Goal: Task Accomplishment & Management: Manage account settings

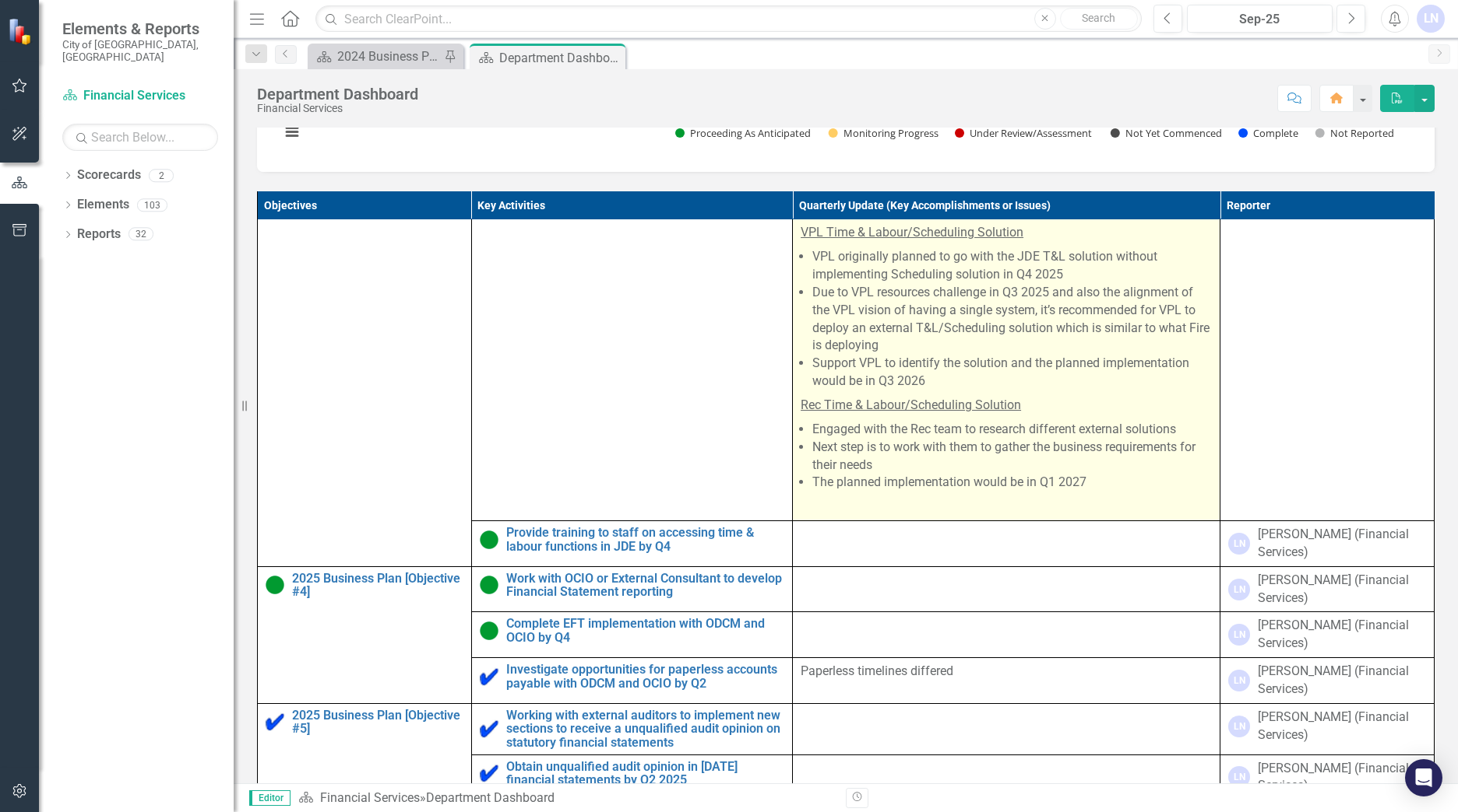
scroll to position [701, 0]
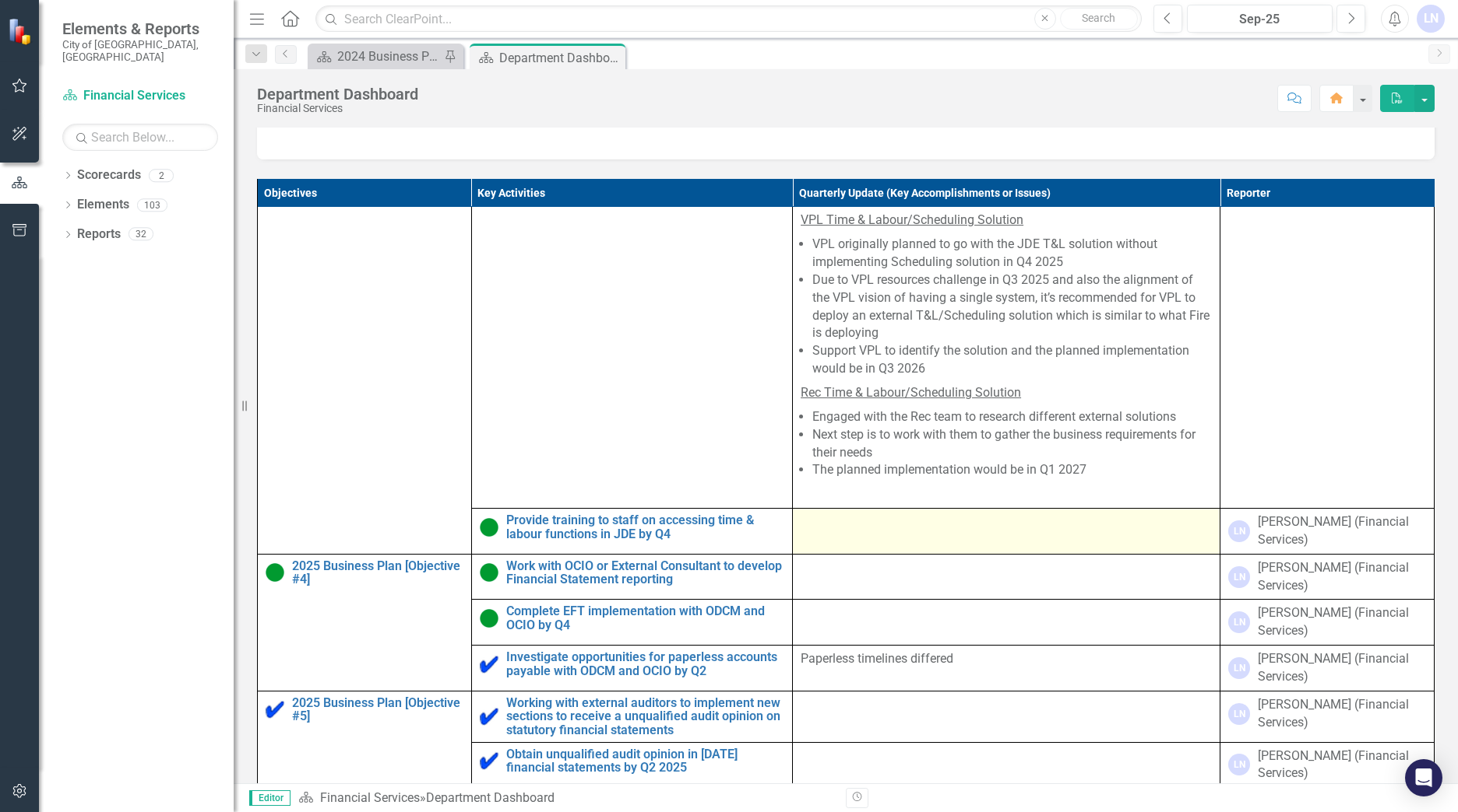
click at [833, 555] on td at bounding box center [1006, 531] width 428 height 46
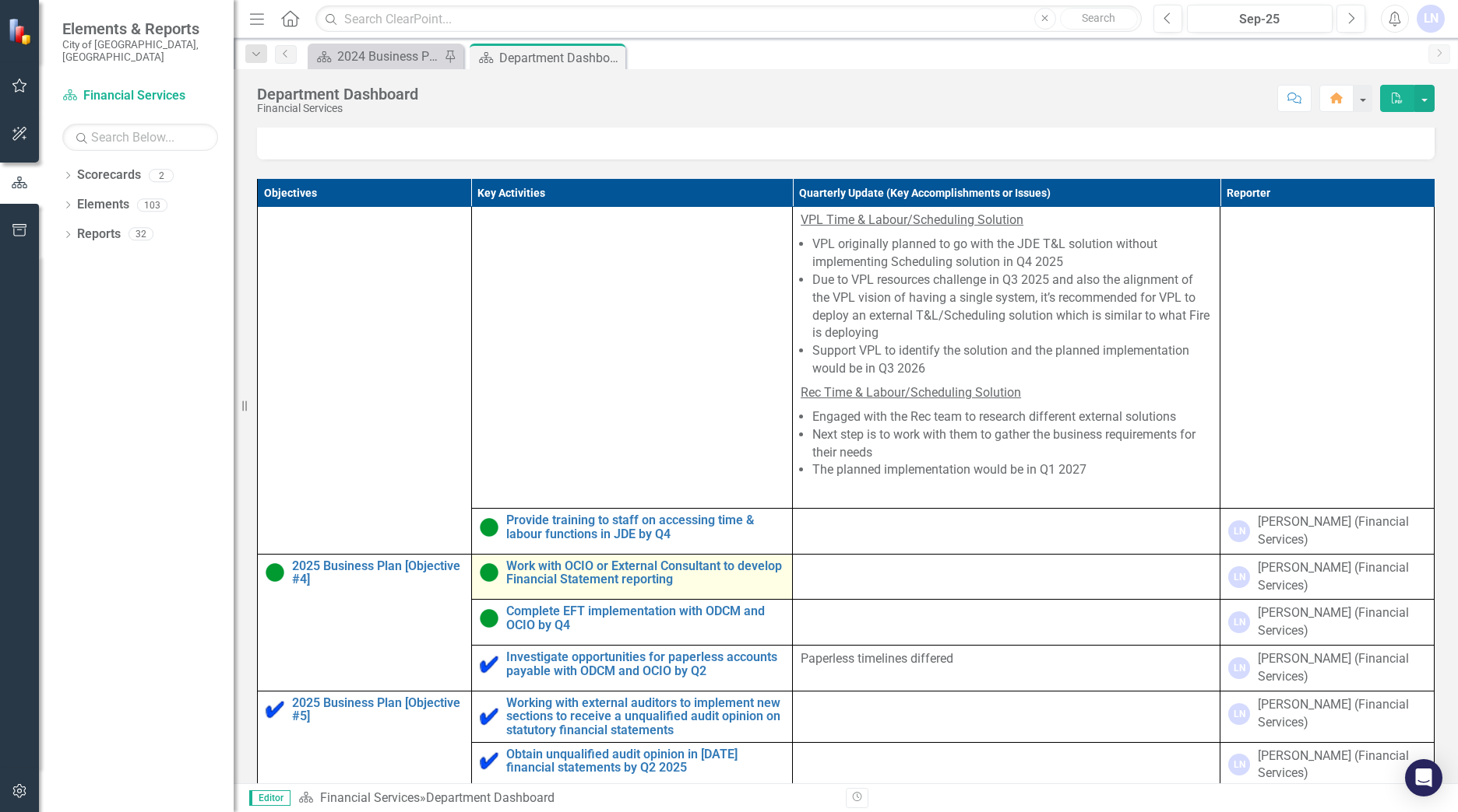
click at [480, 582] on img at bounding box center [488, 573] width 18 height 18
click at [488, 582] on img at bounding box center [488, 573] width 18 height 18
click at [542, 587] on link "Work with OCIO or External Consultant to develop Financial Statement reporting" at bounding box center [645, 573] width 278 height 27
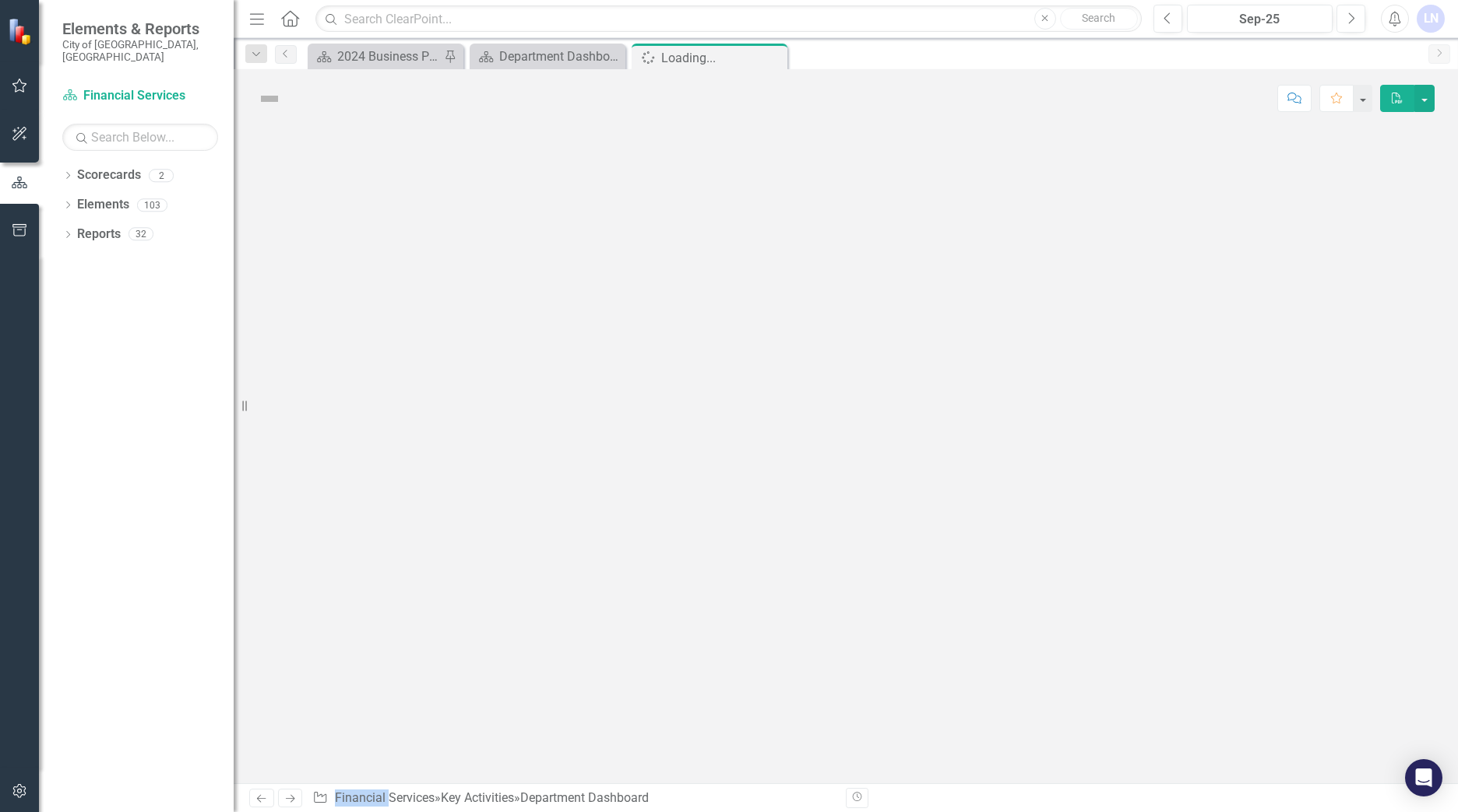
click at [542, 599] on div at bounding box center [845, 456] width 1224 height 656
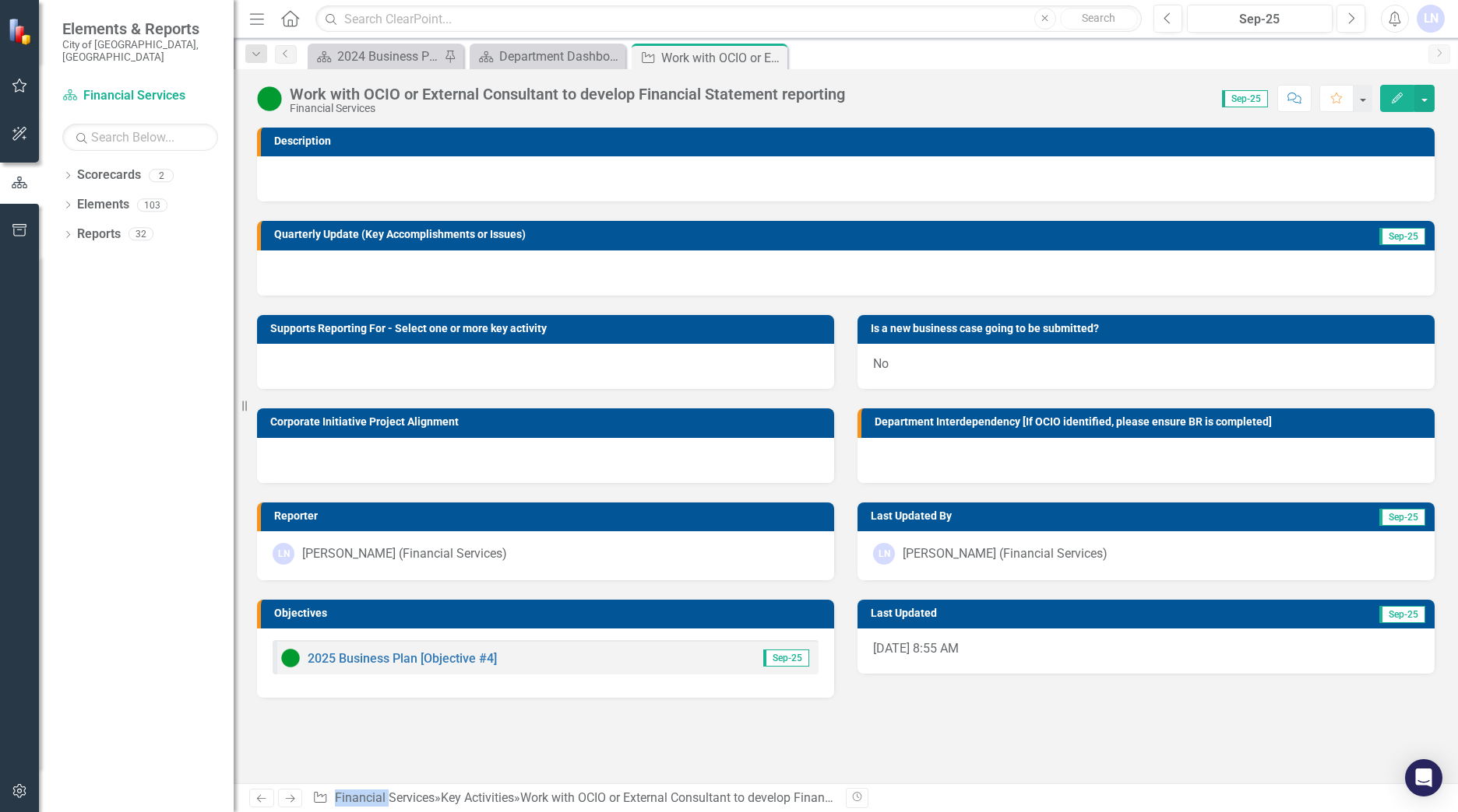
click at [286, 658] on img at bounding box center [290, 658] width 18 height 18
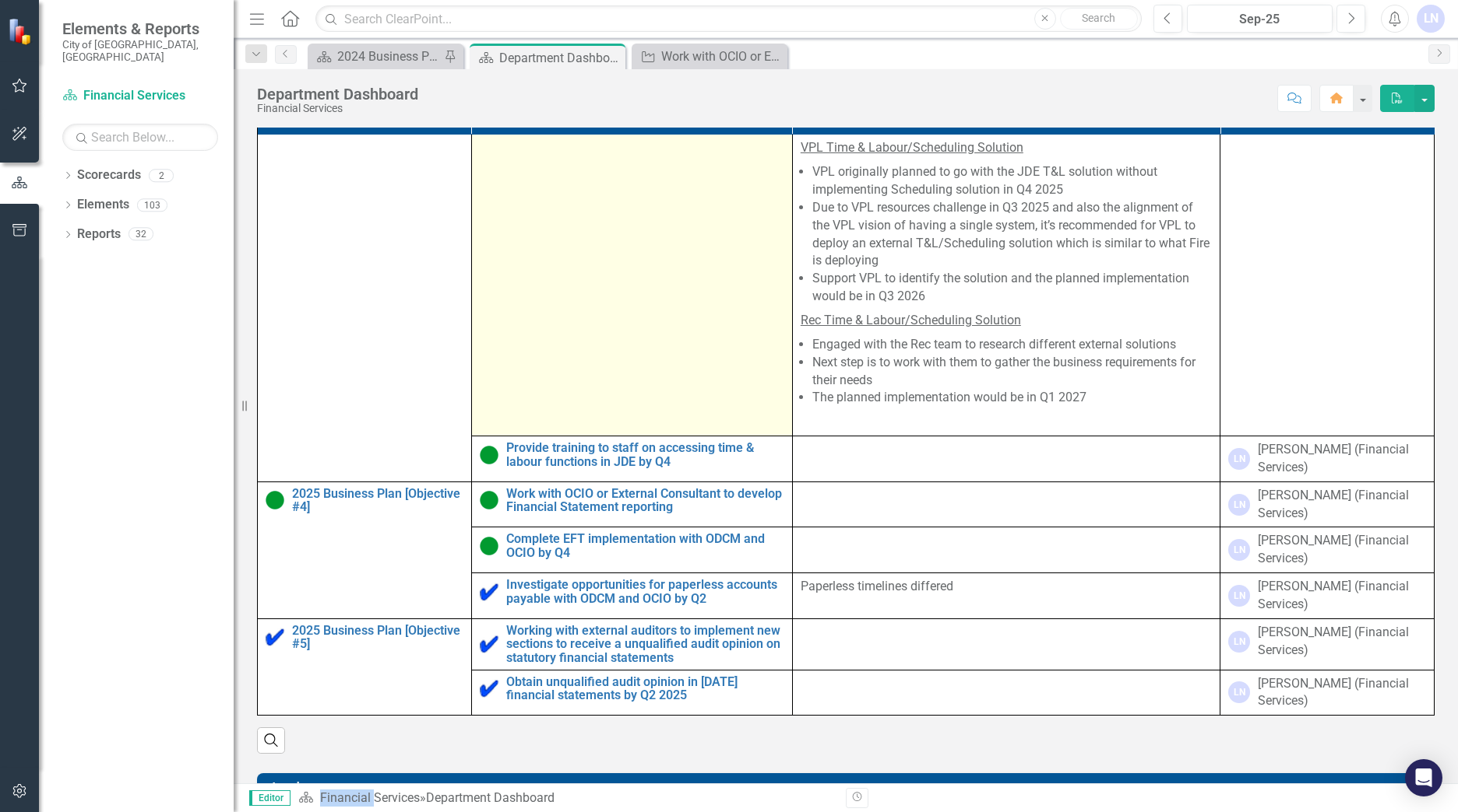
scroll to position [778, 0]
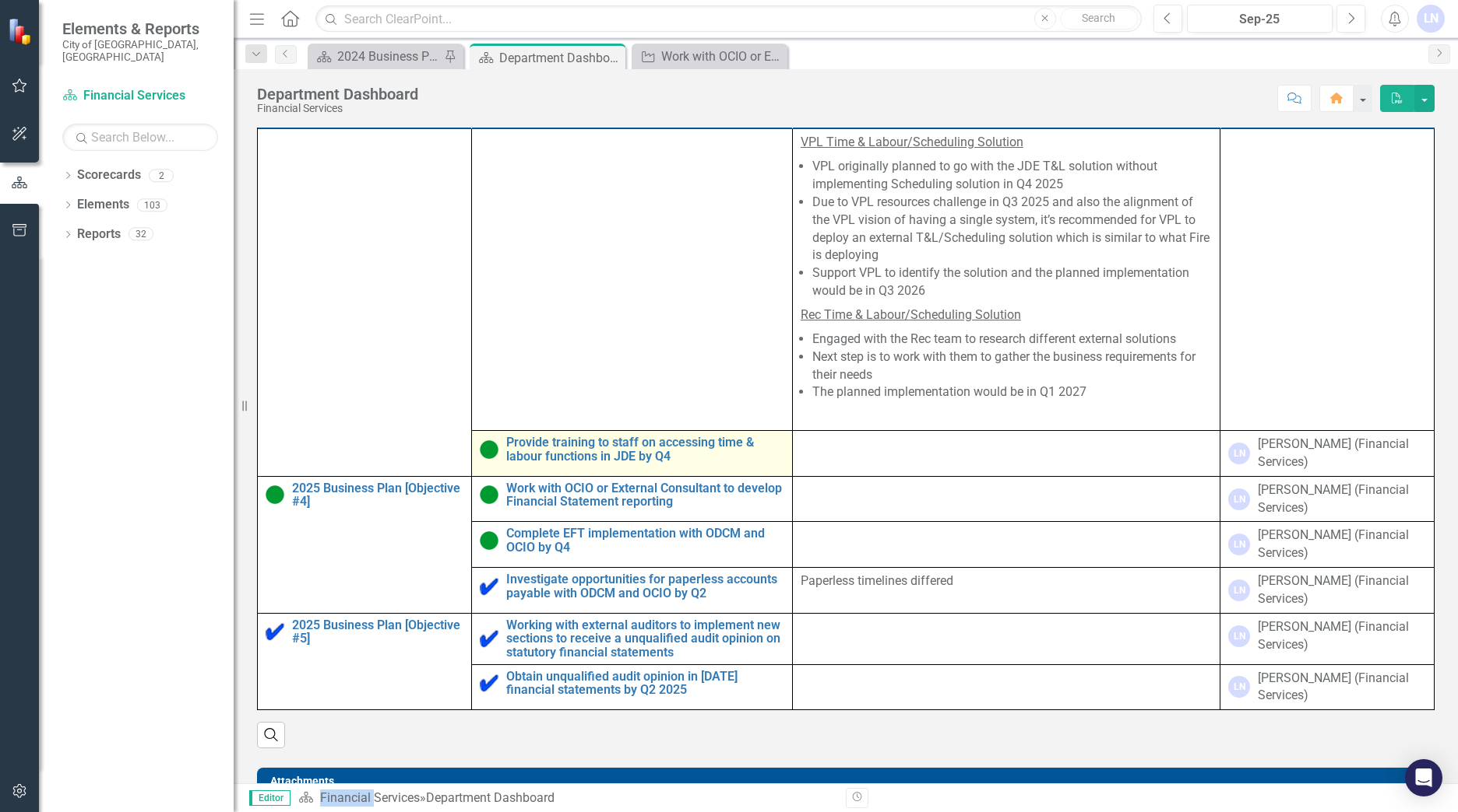
click at [490, 459] on img at bounding box center [488, 449] width 18 height 18
click at [564, 463] on link "Provide training to staff on accessing time & labour functions in JDE by Q4" at bounding box center [645, 449] width 278 height 27
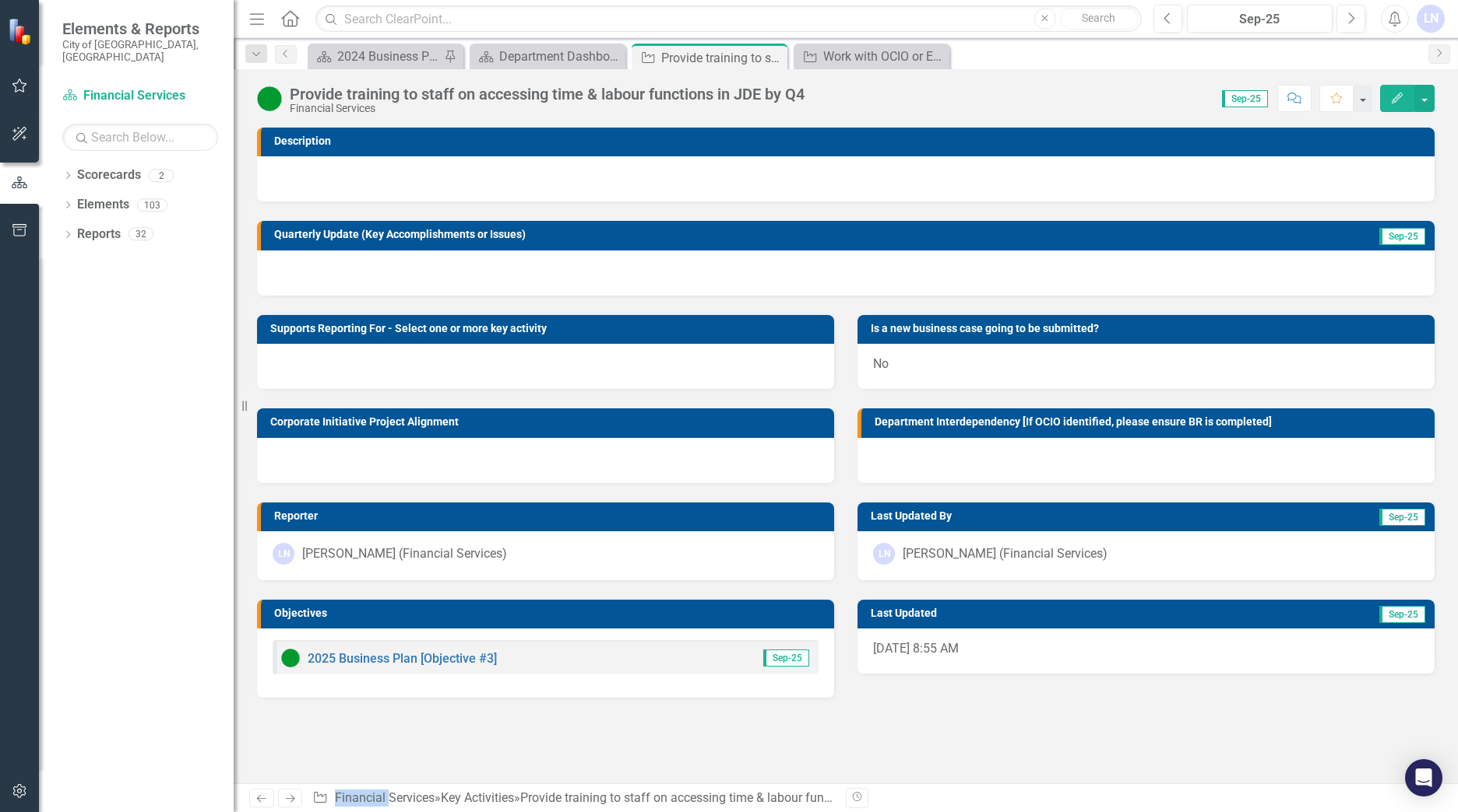
click at [287, 656] on img at bounding box center [290, 658] width 18 height 18
click at [287, 658] on img at bounding box center [290, 658] width 18 height 18
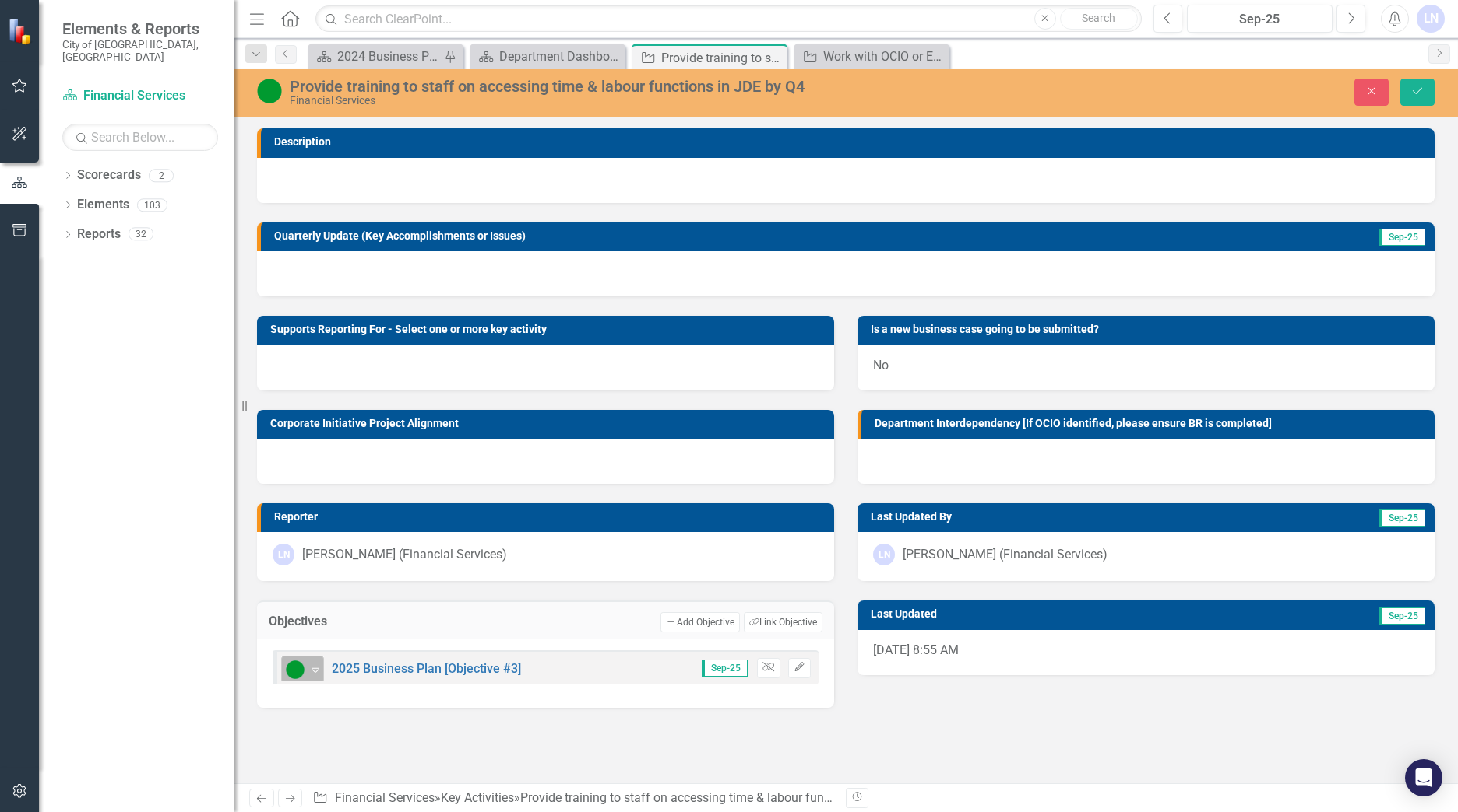
click at [316, 670] on icon "Expand" at bounding box center [315, 669] width 16 height 12
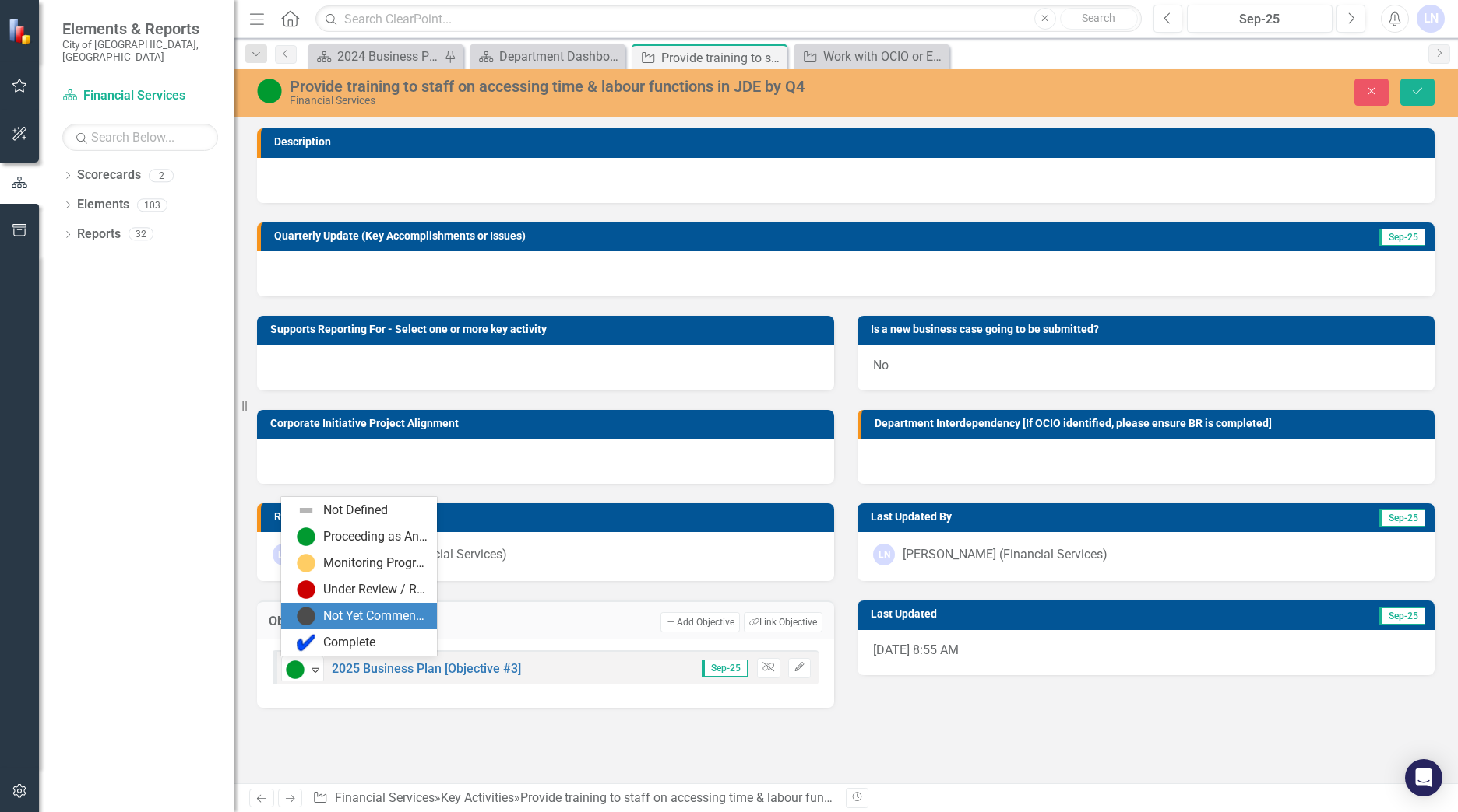
click at [358, 614] on div "Not Yet Commenced / On Hold" at bounding box center [376, 617] width 105 height 18
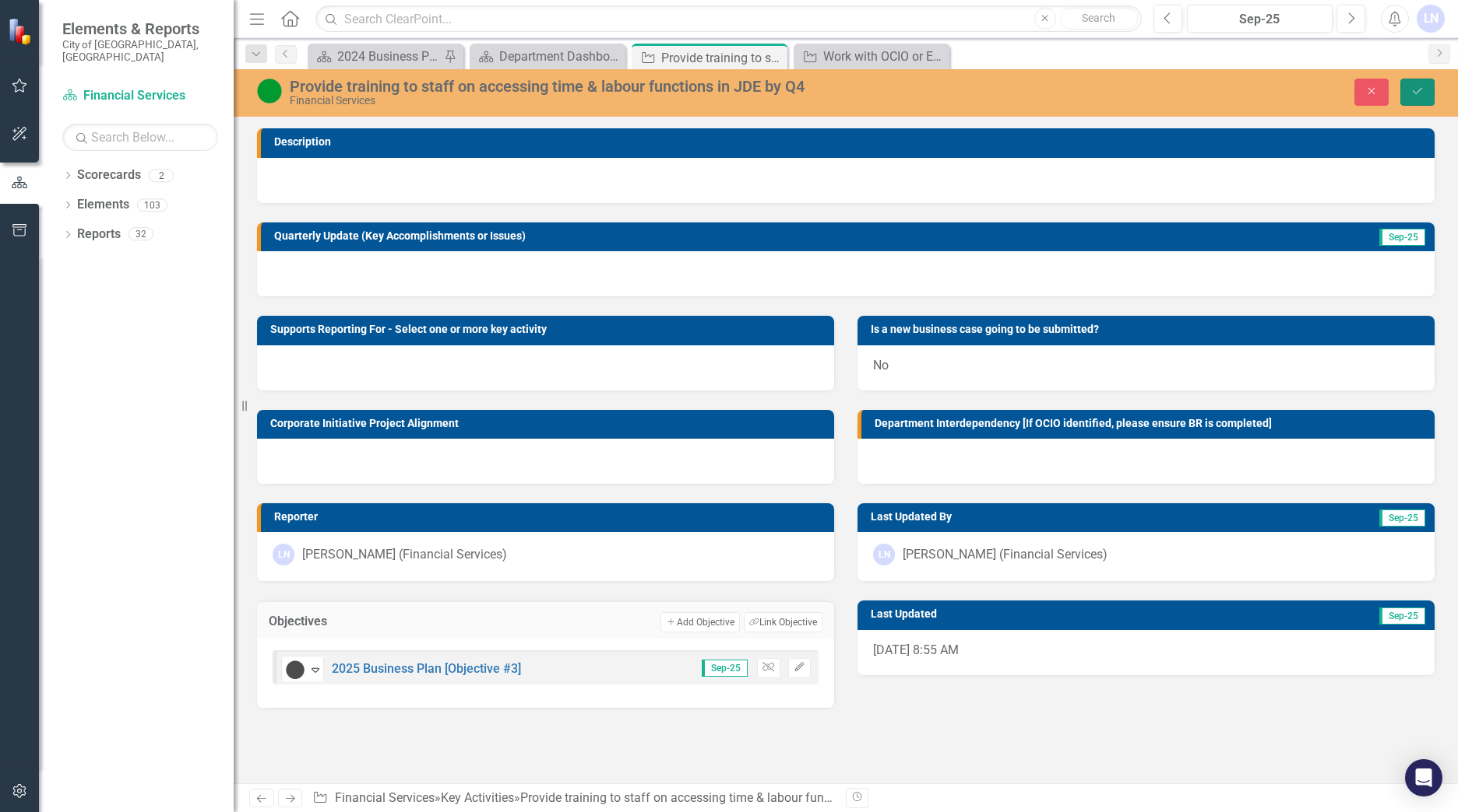
click at [1408, 87] on button "Save" at bounding box center [1416, 92] width 34 height 27
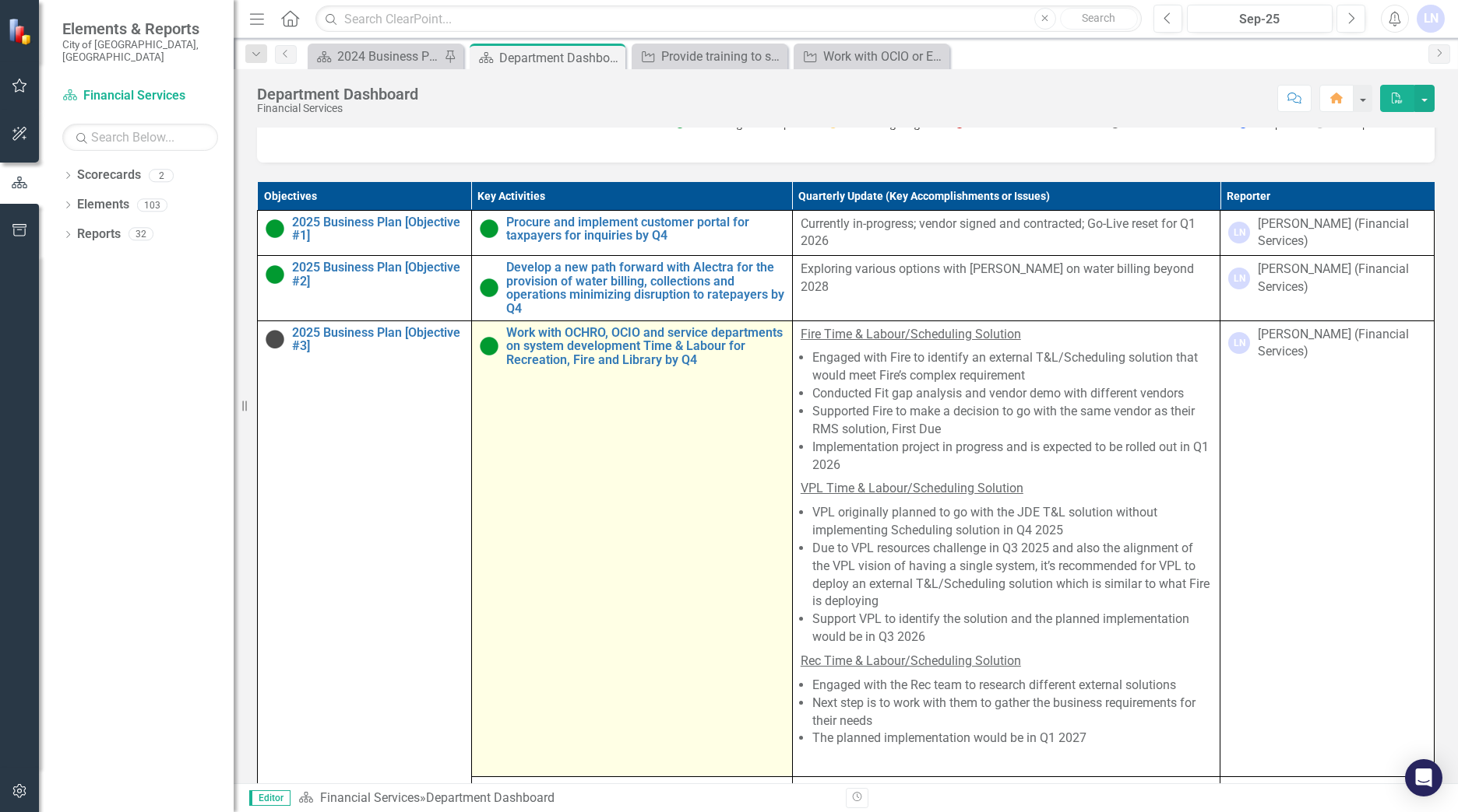
scroll to position [545, 0]
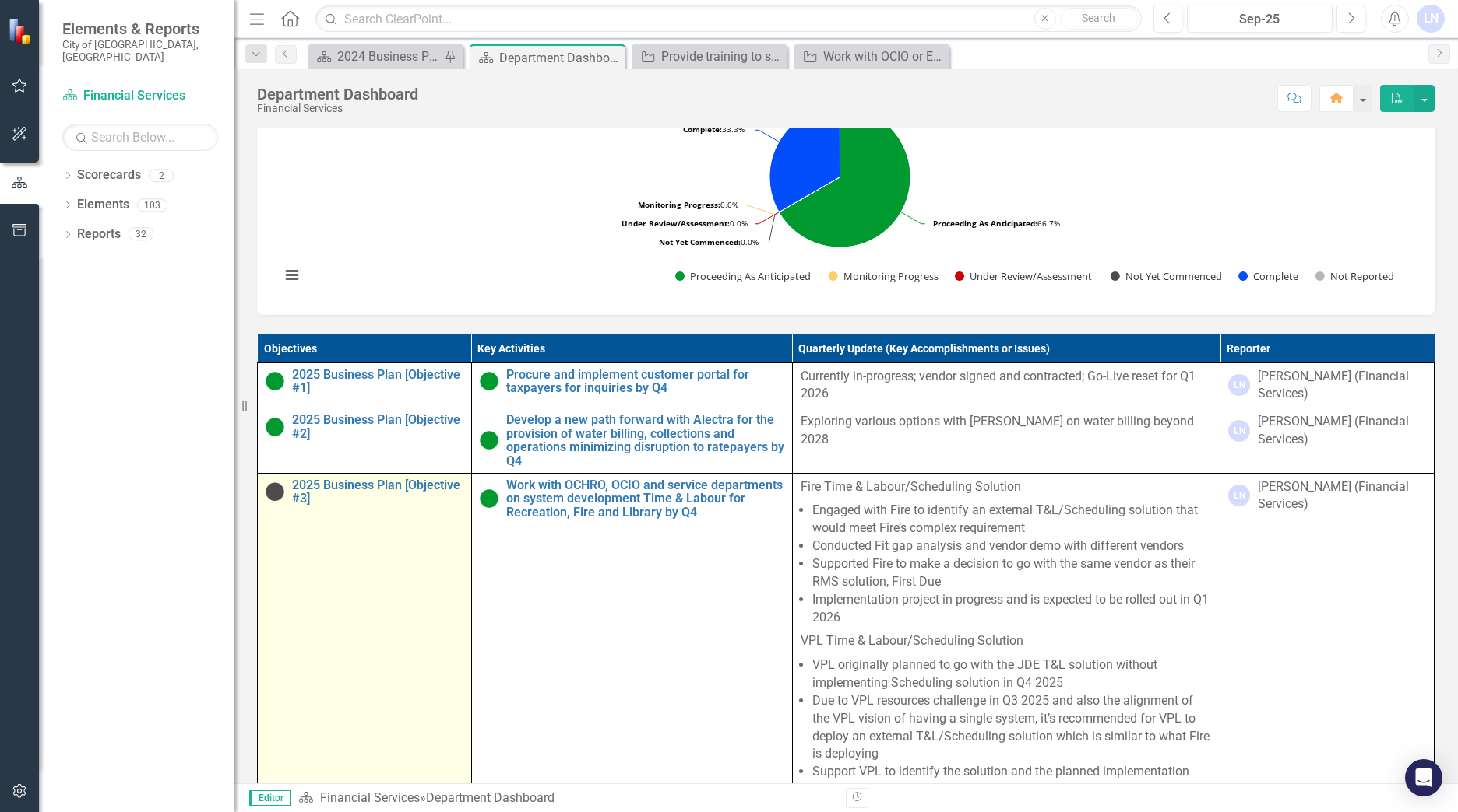
click at [276, 501] on img at bounding box center [275, 492] width 18 height 18
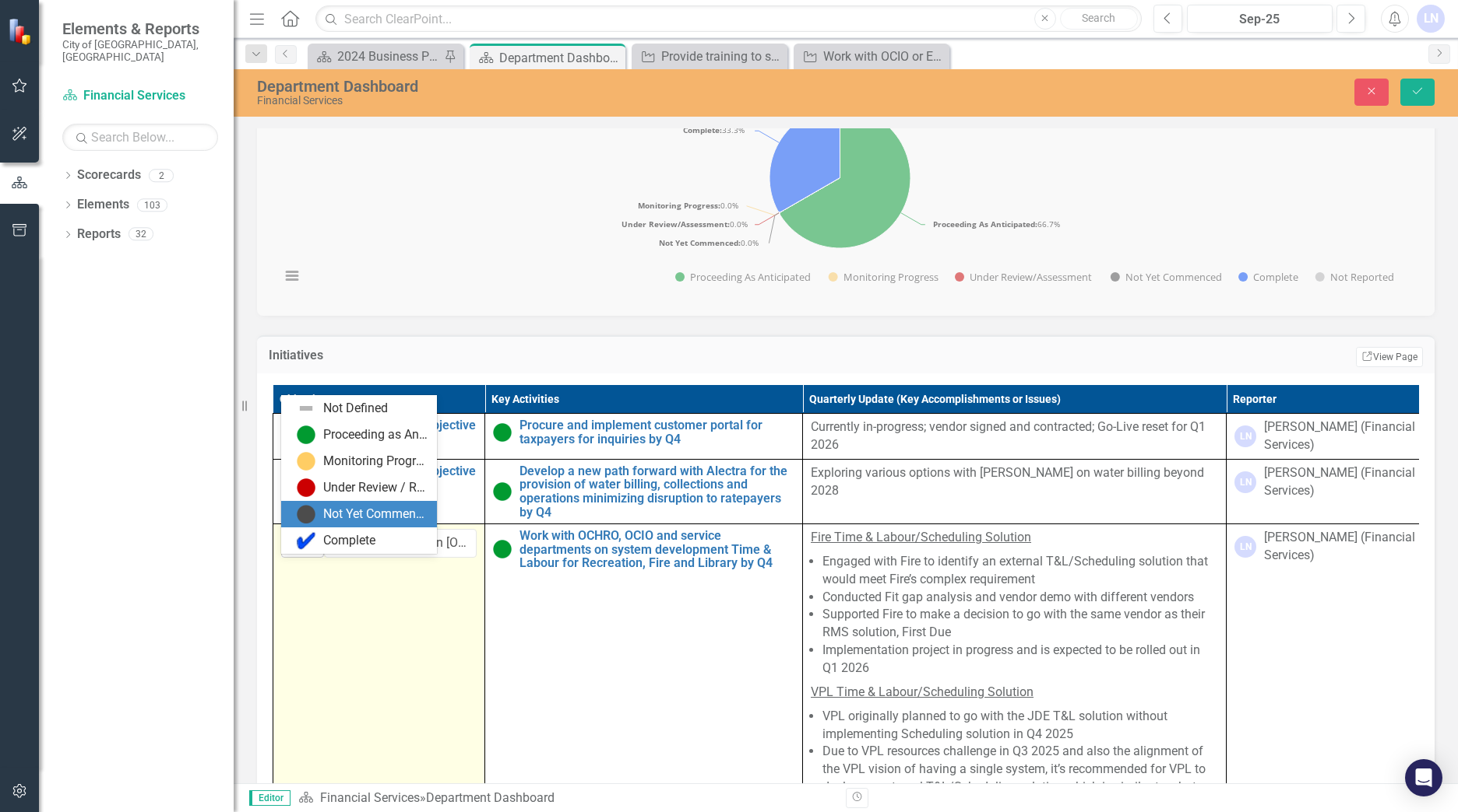
click at [317, 548] on icon at bounding box center [315, 545] width 7 height 5
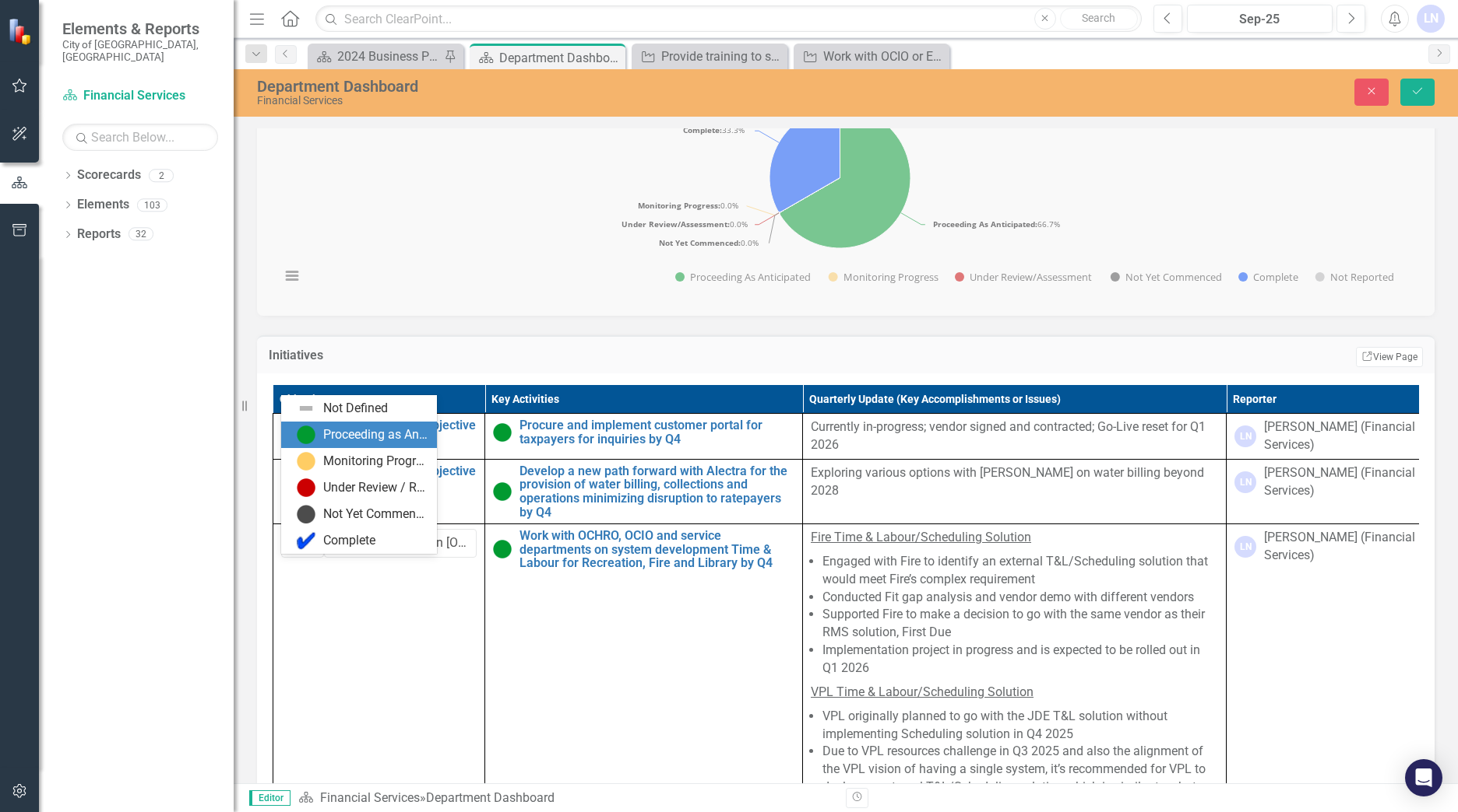
click at [303, 430] on img at bounding box center [306, 435] width 18 height 18
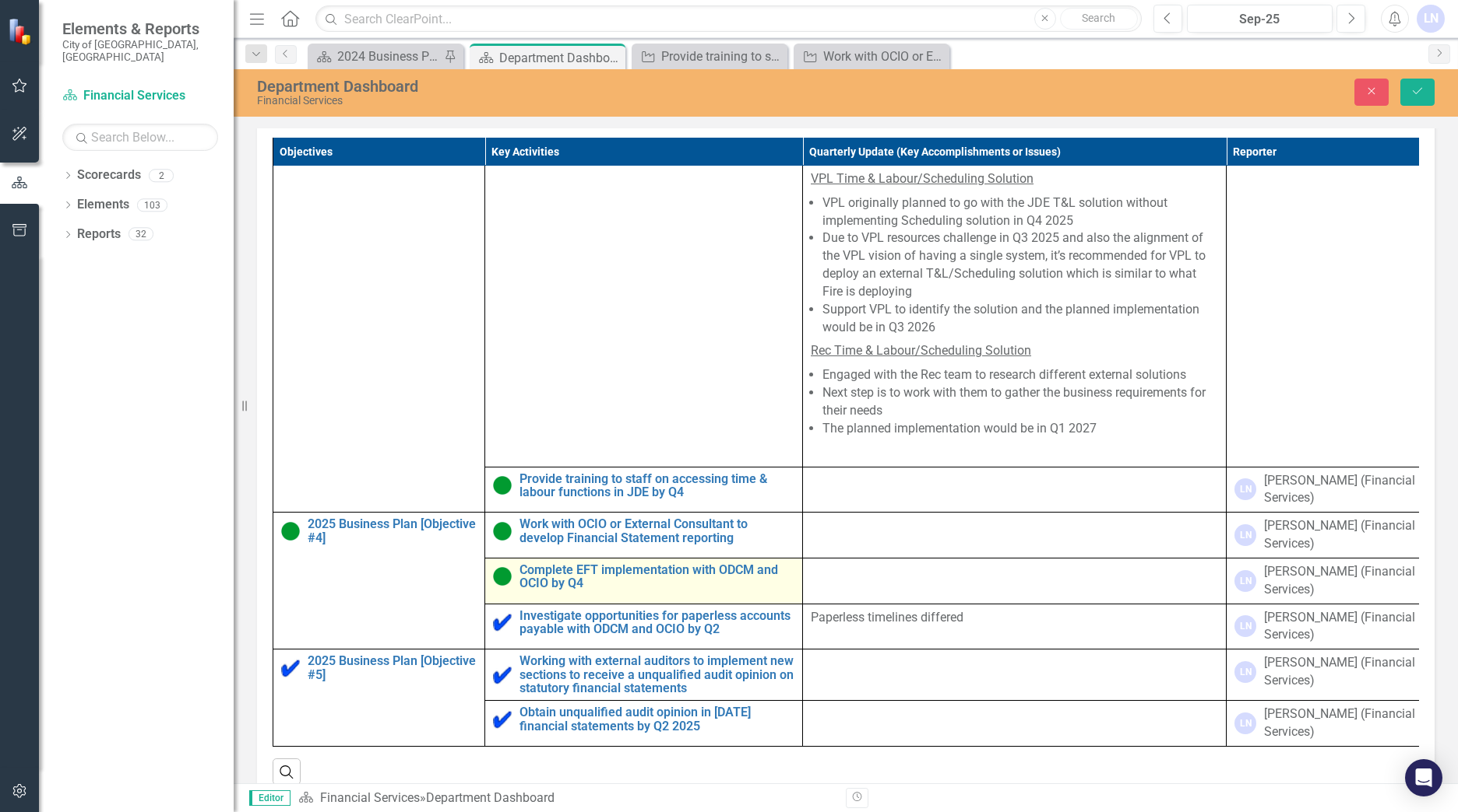
scroll to position [775, 0]
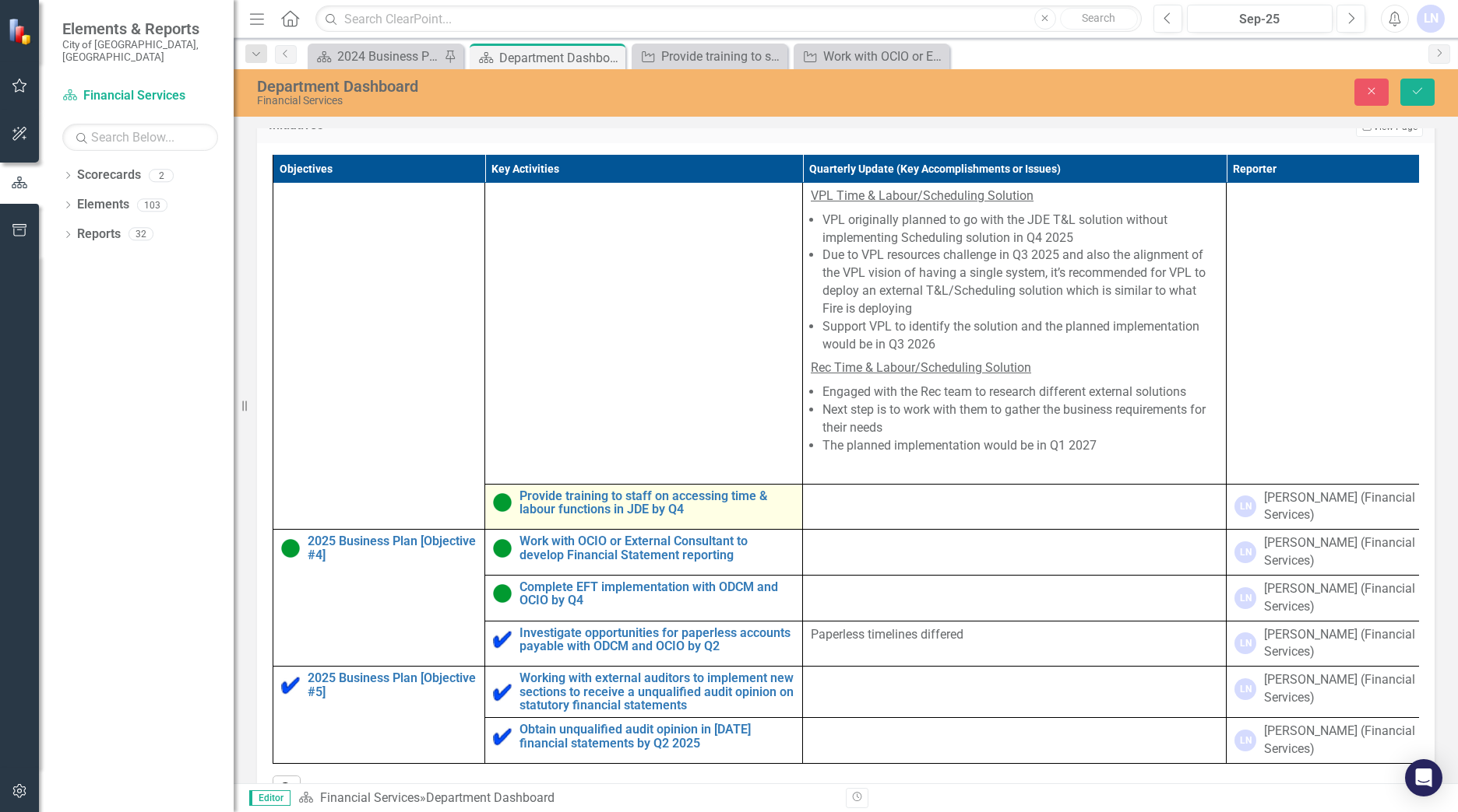
click at [502, 512] on img at bounding box center [502, 502] width 18 height 18
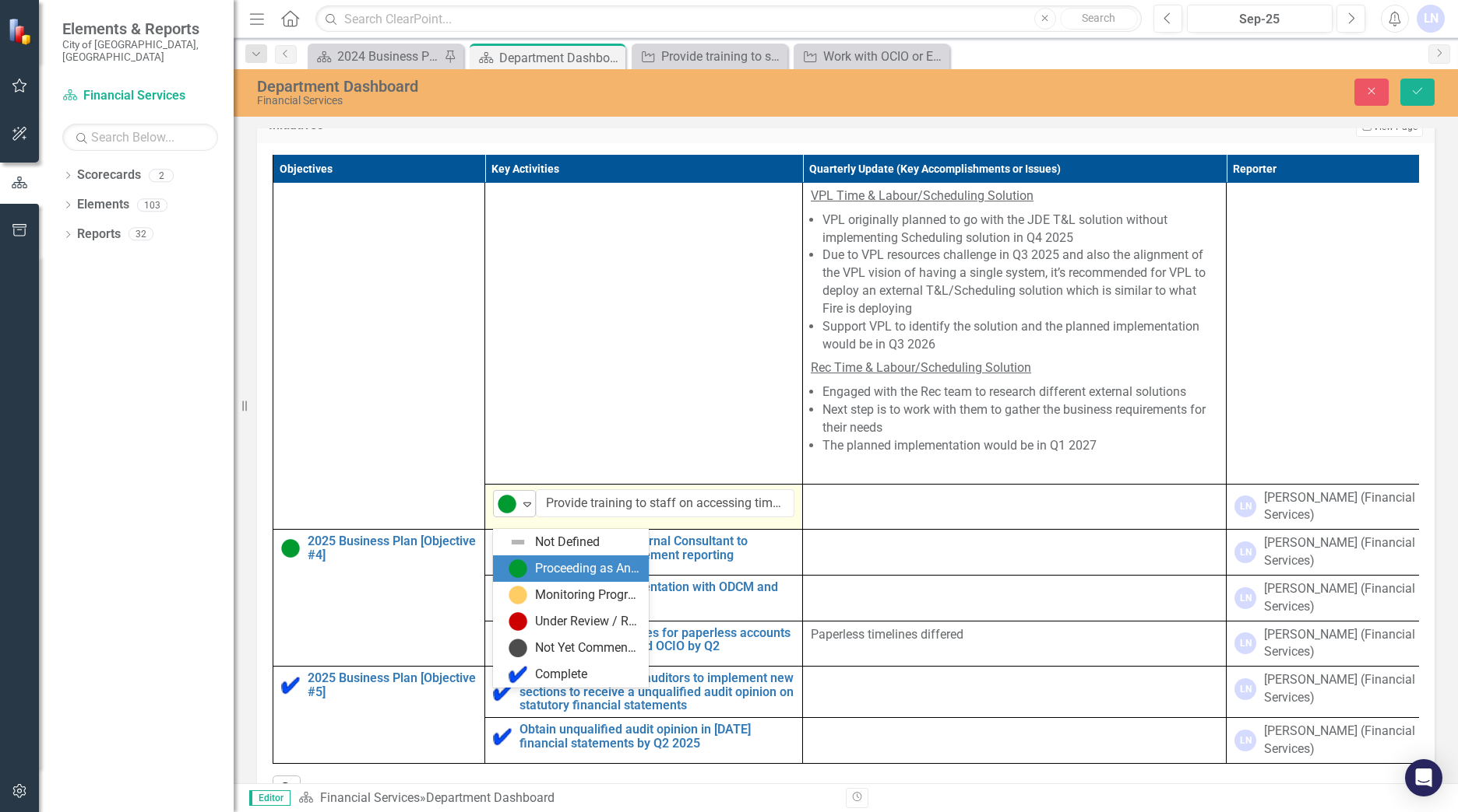
click at [527, 507] on icon at bounding box center [527, 505] width 7 height 5
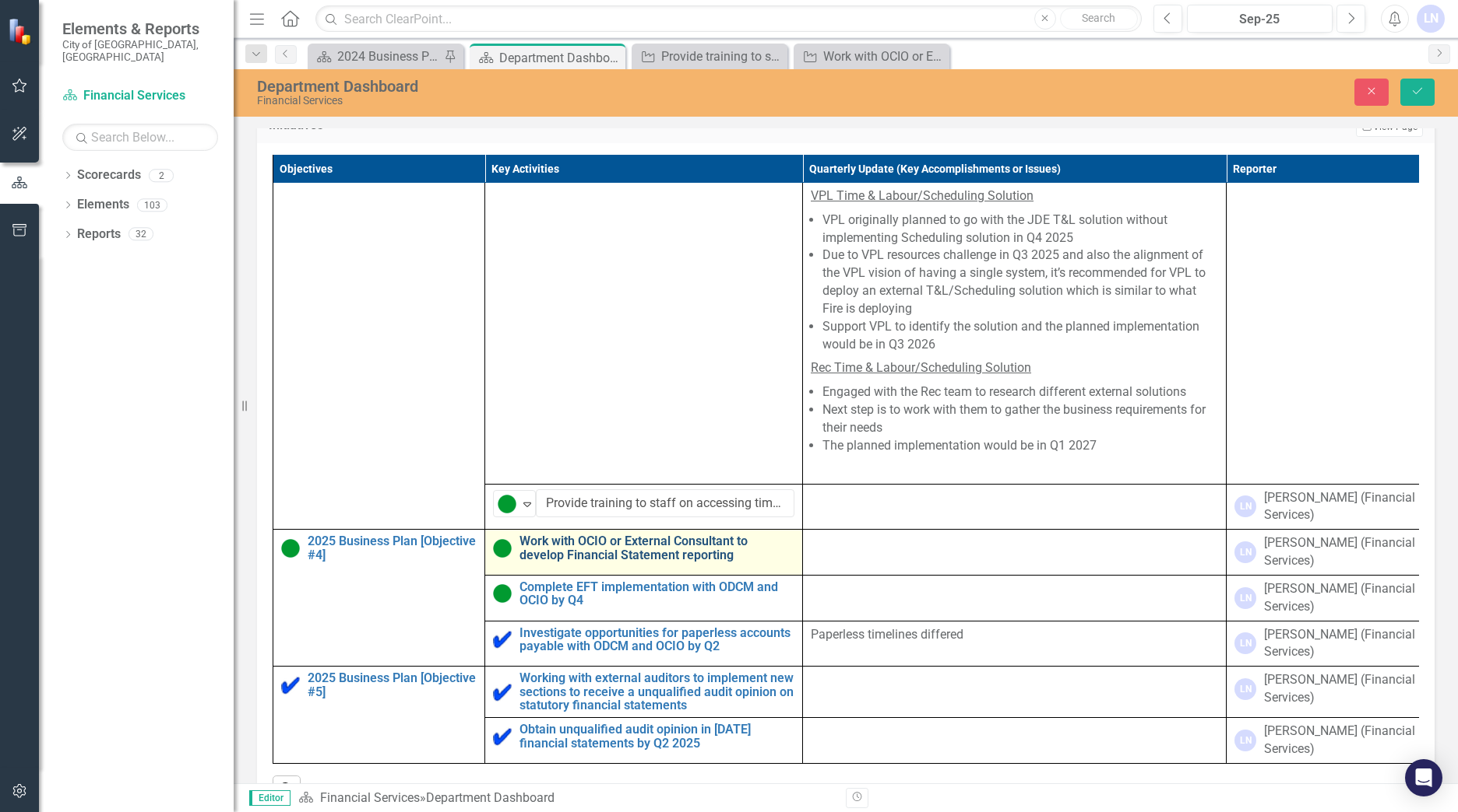
click at [697, 560] on link "Work with OCIO or External Consultant to develop Financial Statement reporting" at bounding box center [656, 548] width 275 height 27
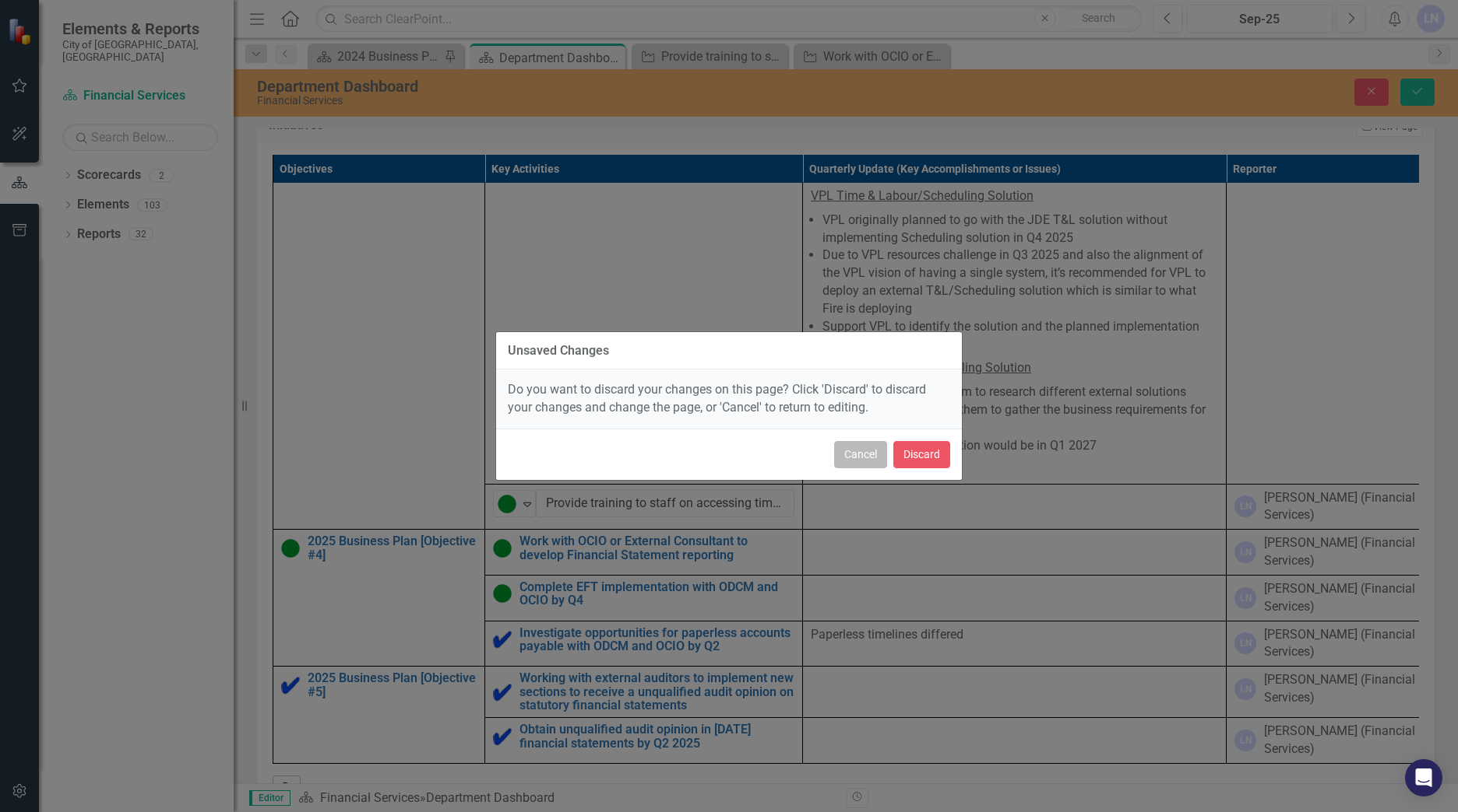
click at [863, 457] on button "Cancel" at bounding box center [861, 454] width 53 height 27
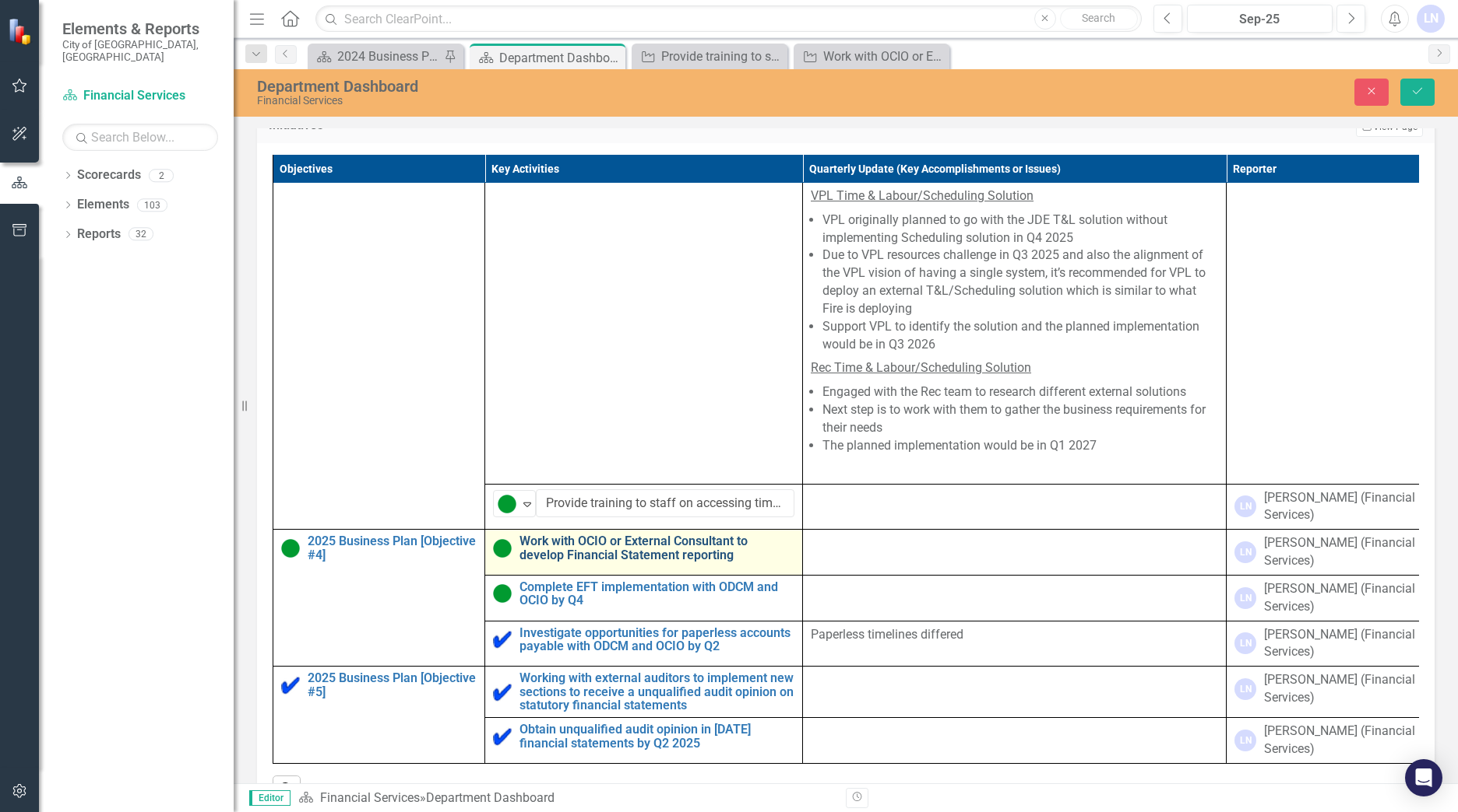
click at [607, 557] on link "Work with OCIO or External Consultant to develop Financial Statement reporting" at bounding box center [656, 548] width 275 height 27
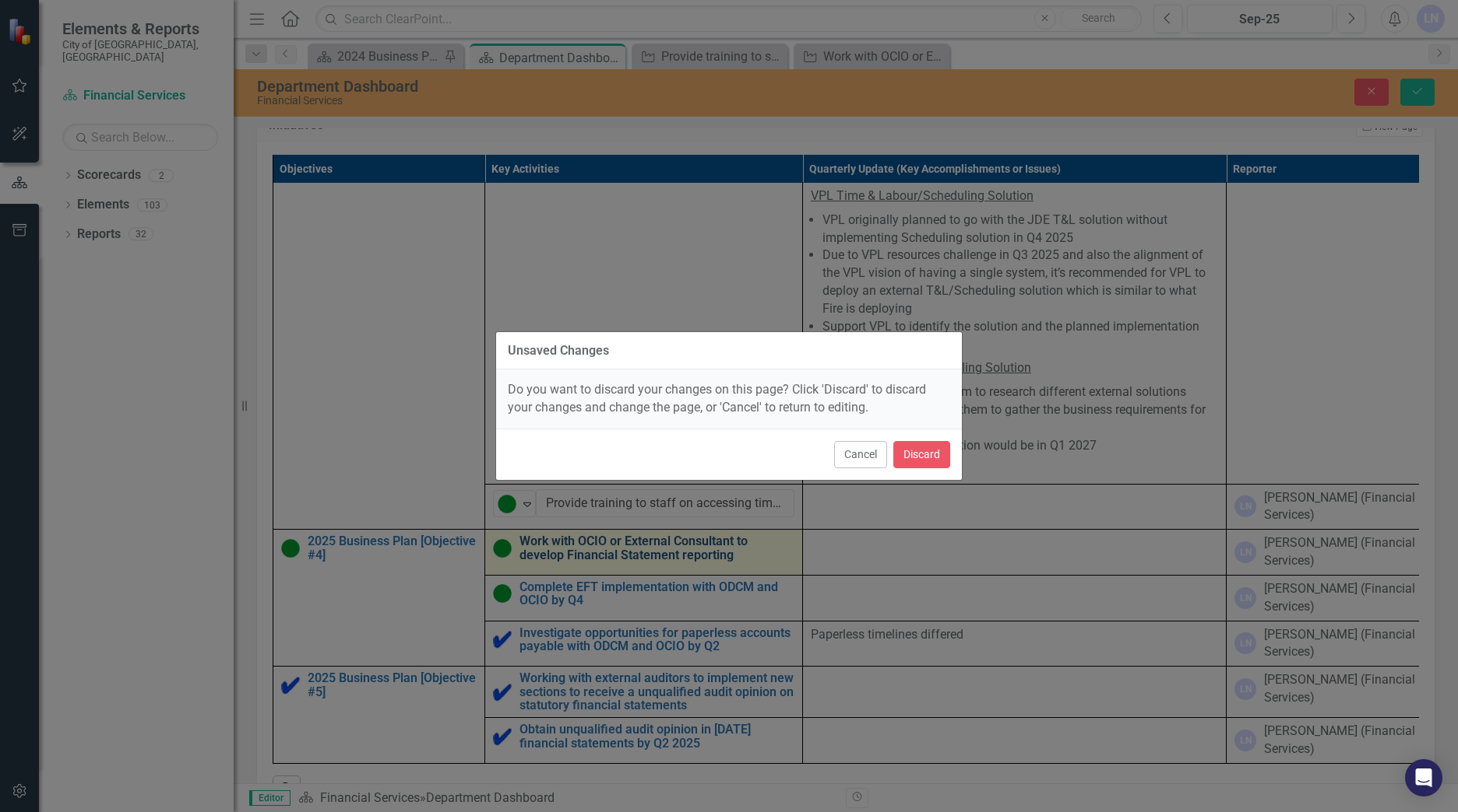
click at [607, 557] on div "Unsaved Changes Do you want to discard your changes on this page? Click 'Discar…" at bounding box center [729, 406] width 467 height 812
click at [862, 452] on button "Cancel" at bounding box center [861, 454] width 53 height 27
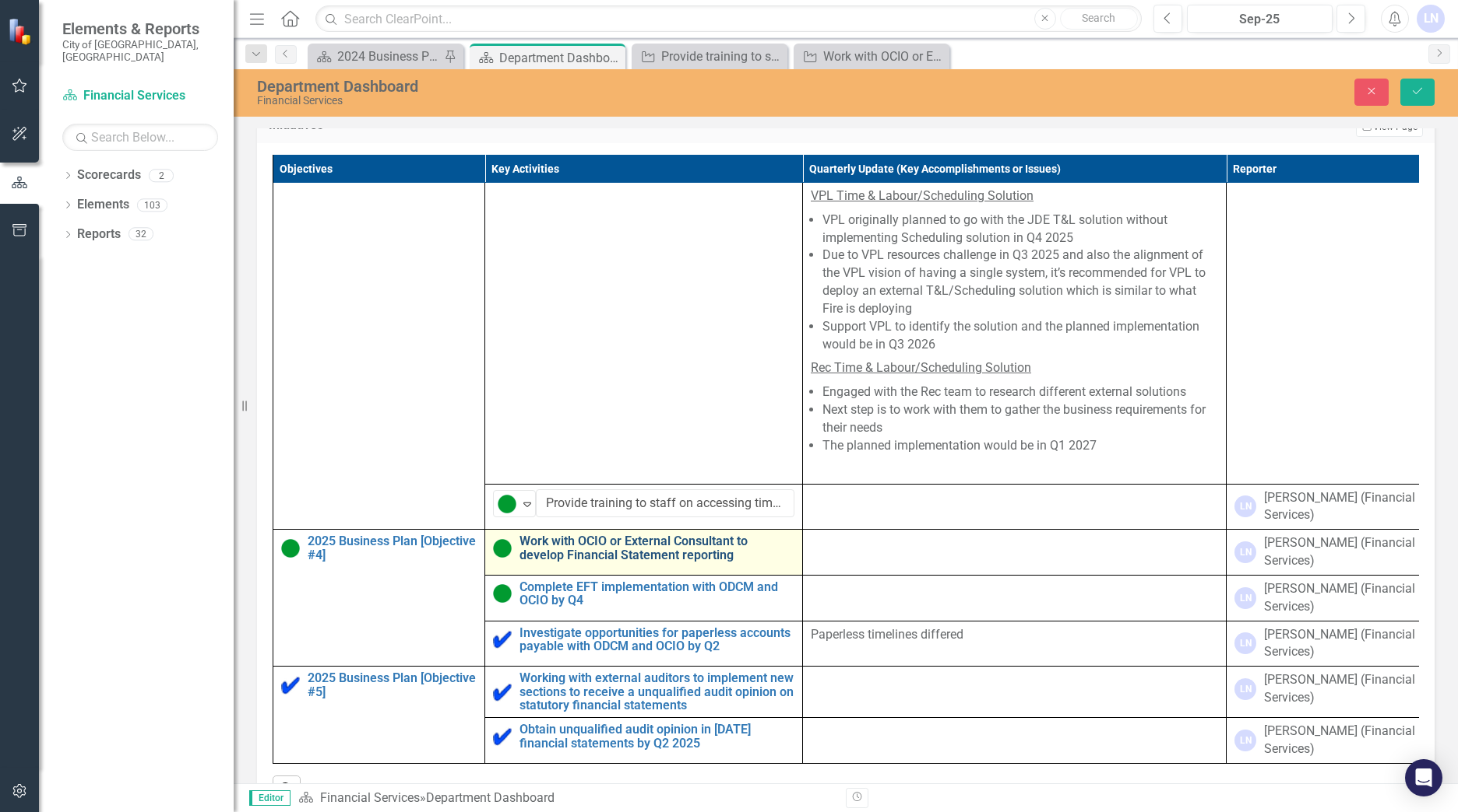
click at [546, 553] on link "Work with OCIO or External Consultant to develop Financial Statement reporting" at bounding box center [656, 548] width 275 height 27
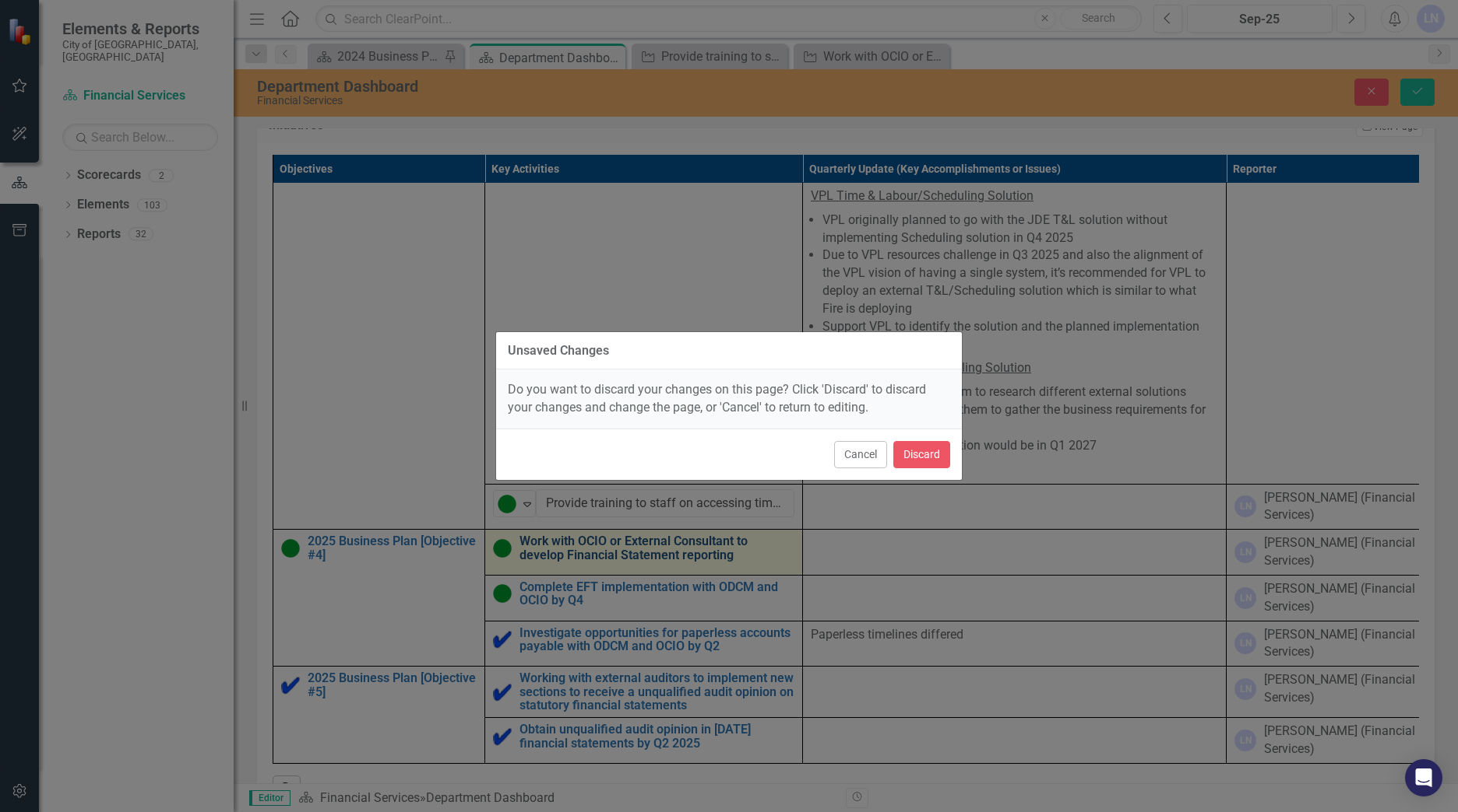
click at [546, 553] on div "Unsaved Changes Do you want to discard your changes on this page? Click 'Discar…" at bounding box center [729, 406] width 467 height 812
click at [860, 450] on button "Cancel" at bounding box center [861, 454] width 53 height 27
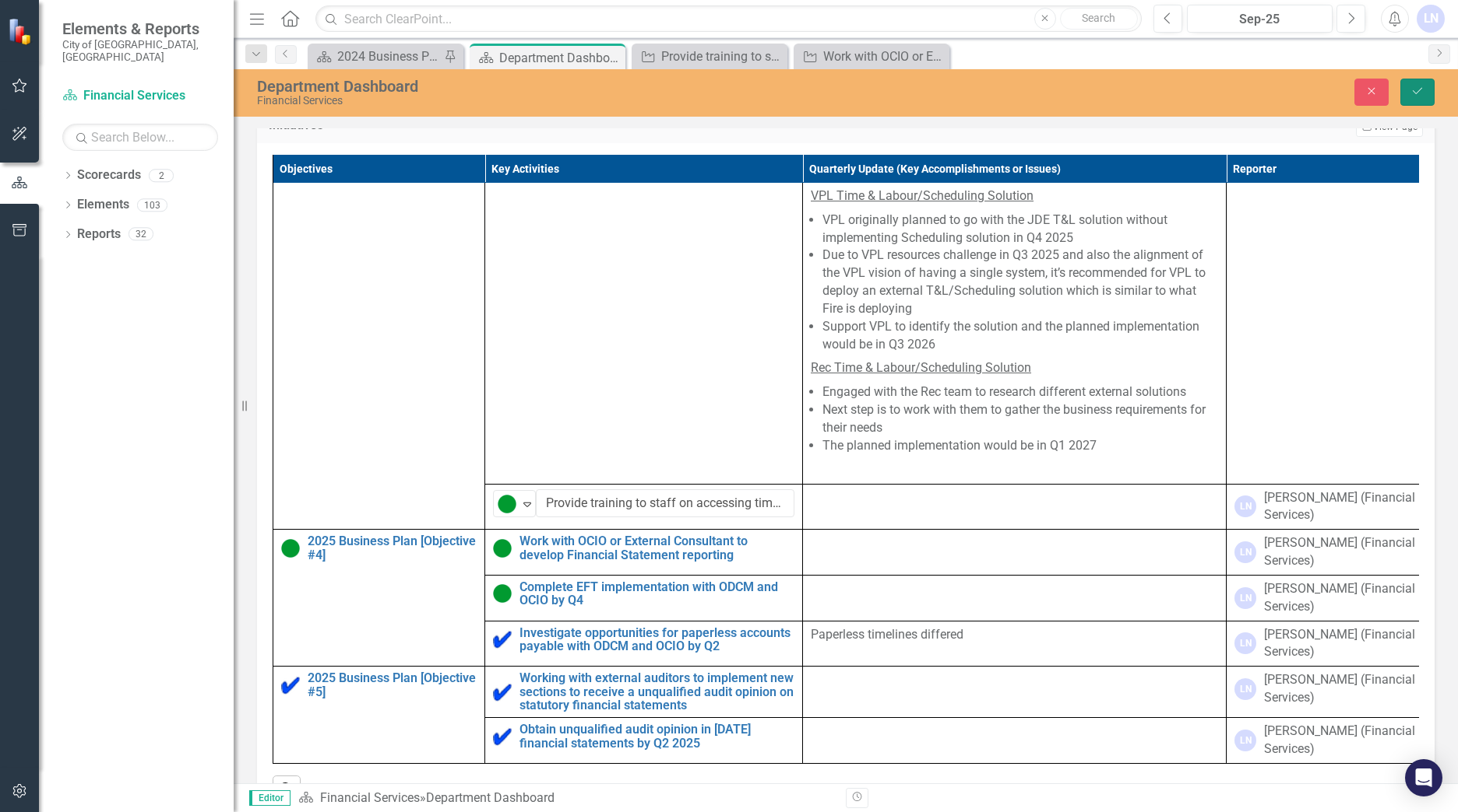
click at [1411, 90] on icon "Save" at bounding box center [1416, 90] width 14 height 11
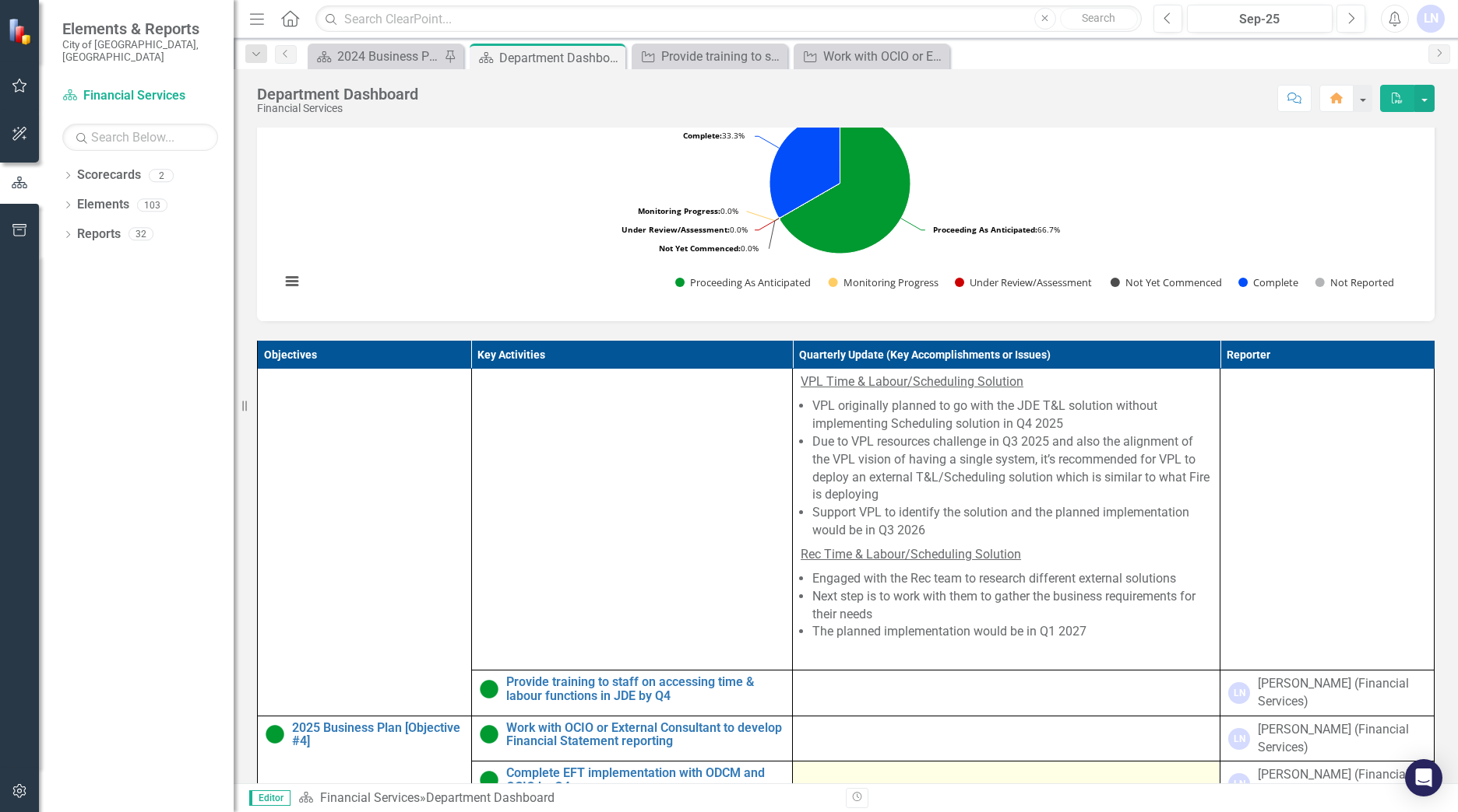
scroll to position [856, 0]
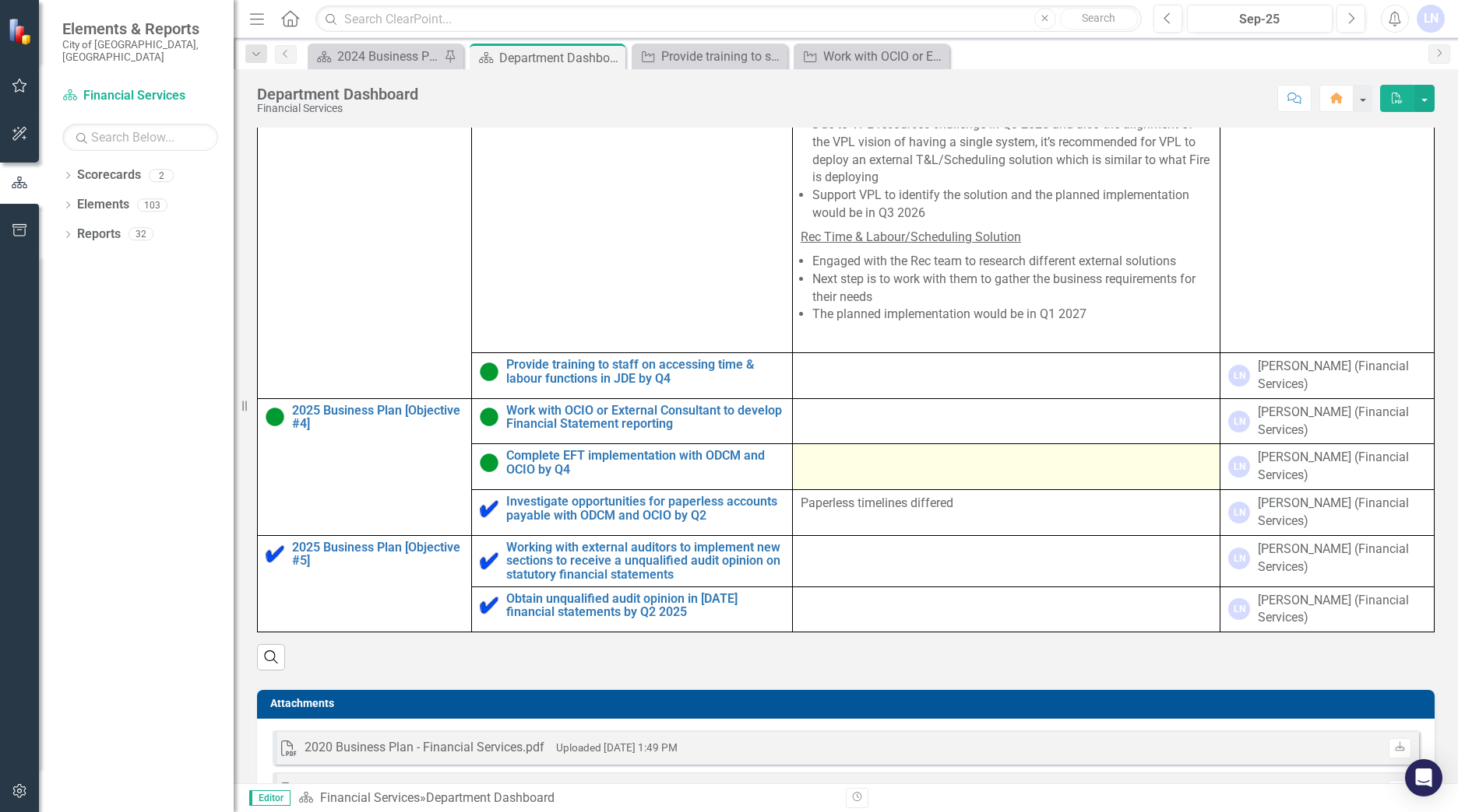
click at [824, 490] on td at bounding box center [1006, 467] width 428 height 46
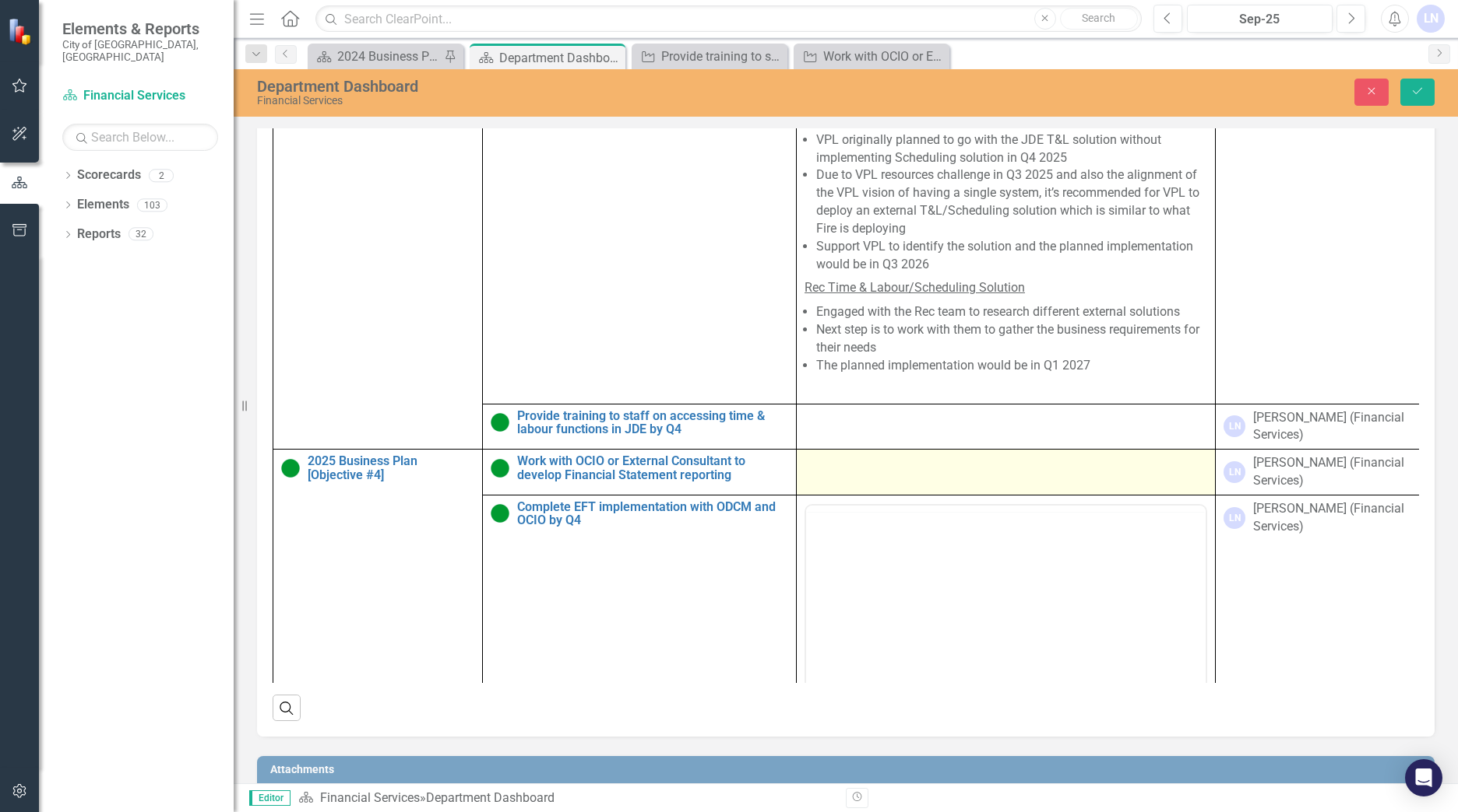
scroll to position [0, 0]
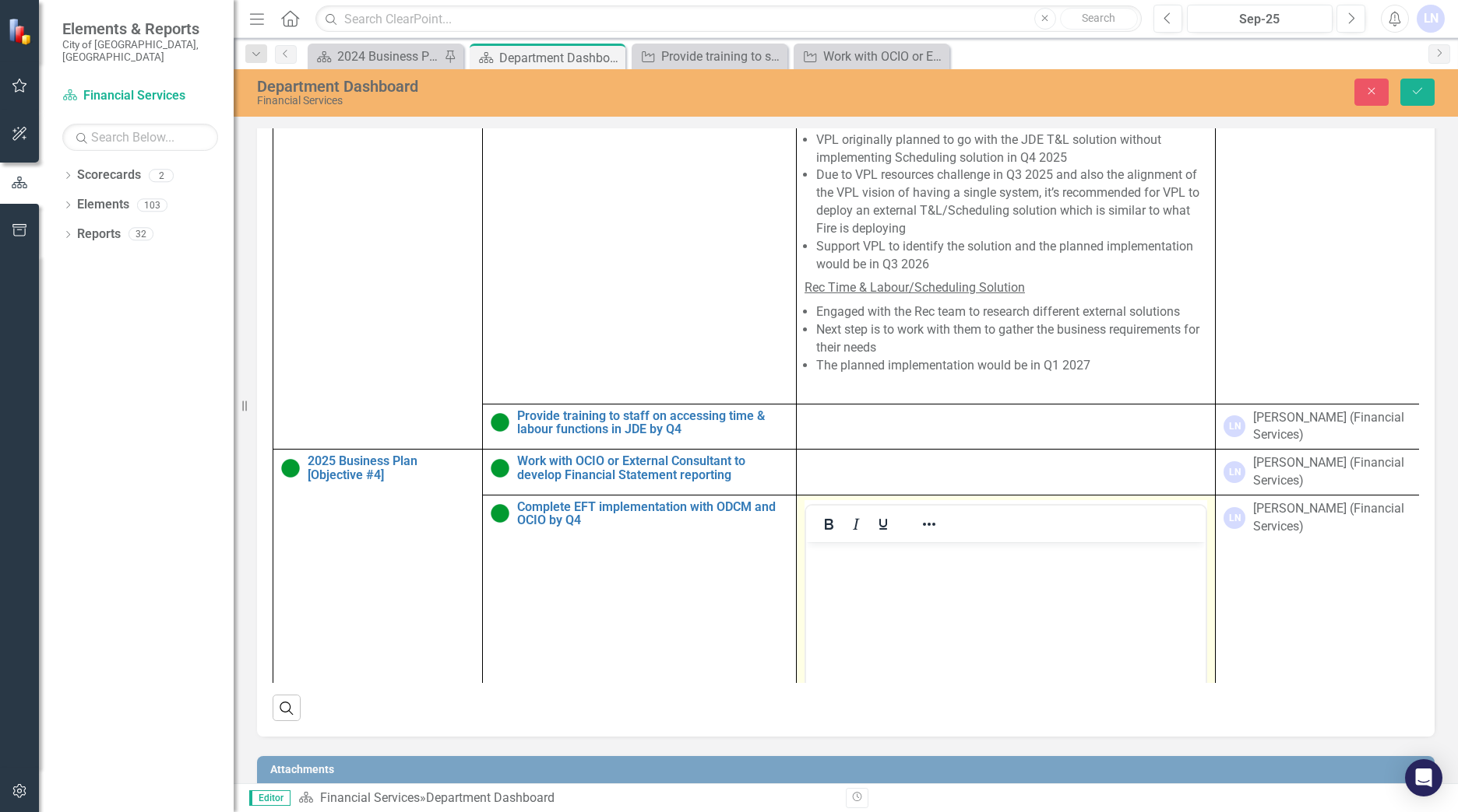
click at [848, 584] on body "Rich Text Area. Press ALT-0 for help." at bounding box center [1005, 658] width 400 height 233
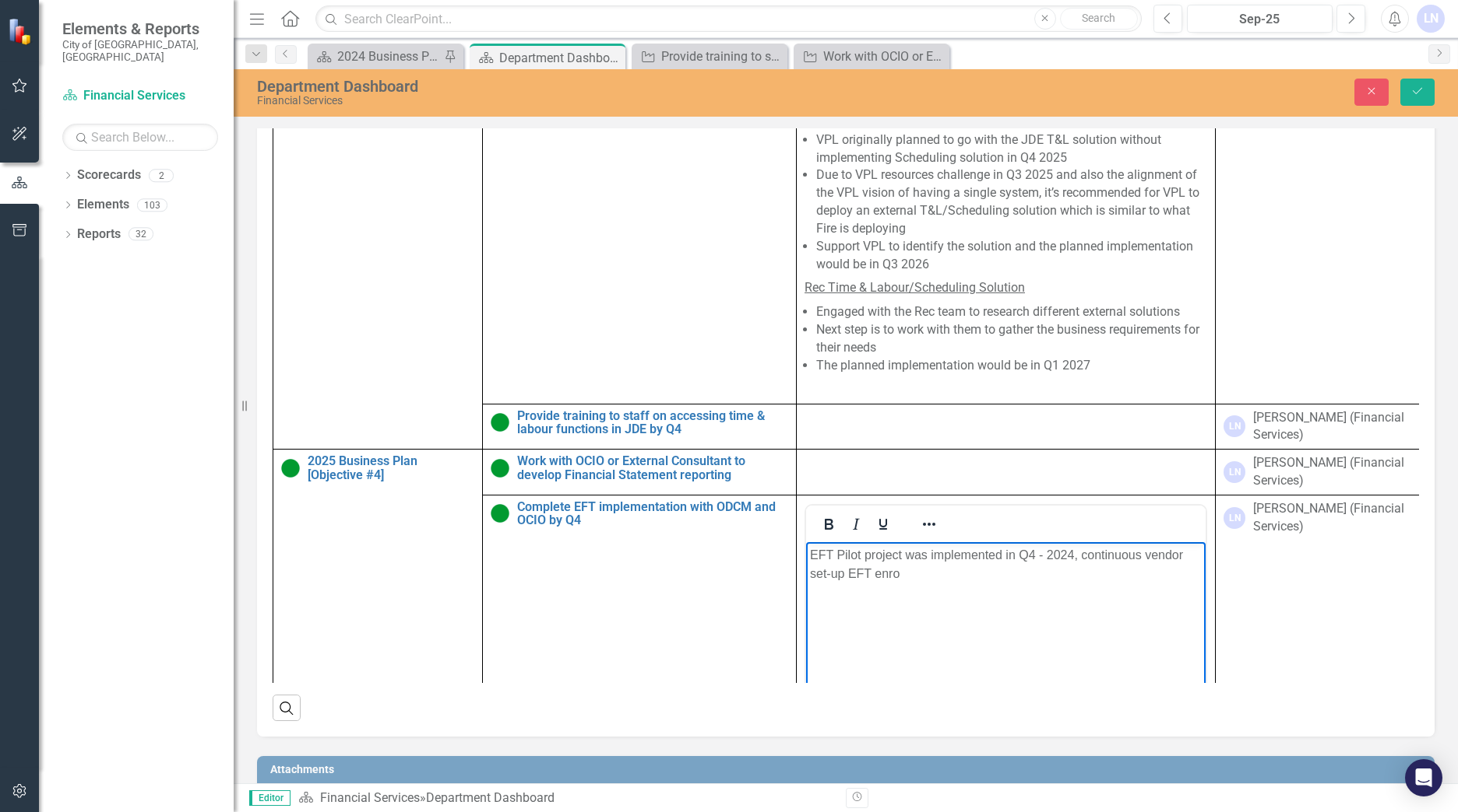
scroll to position [838, 0]
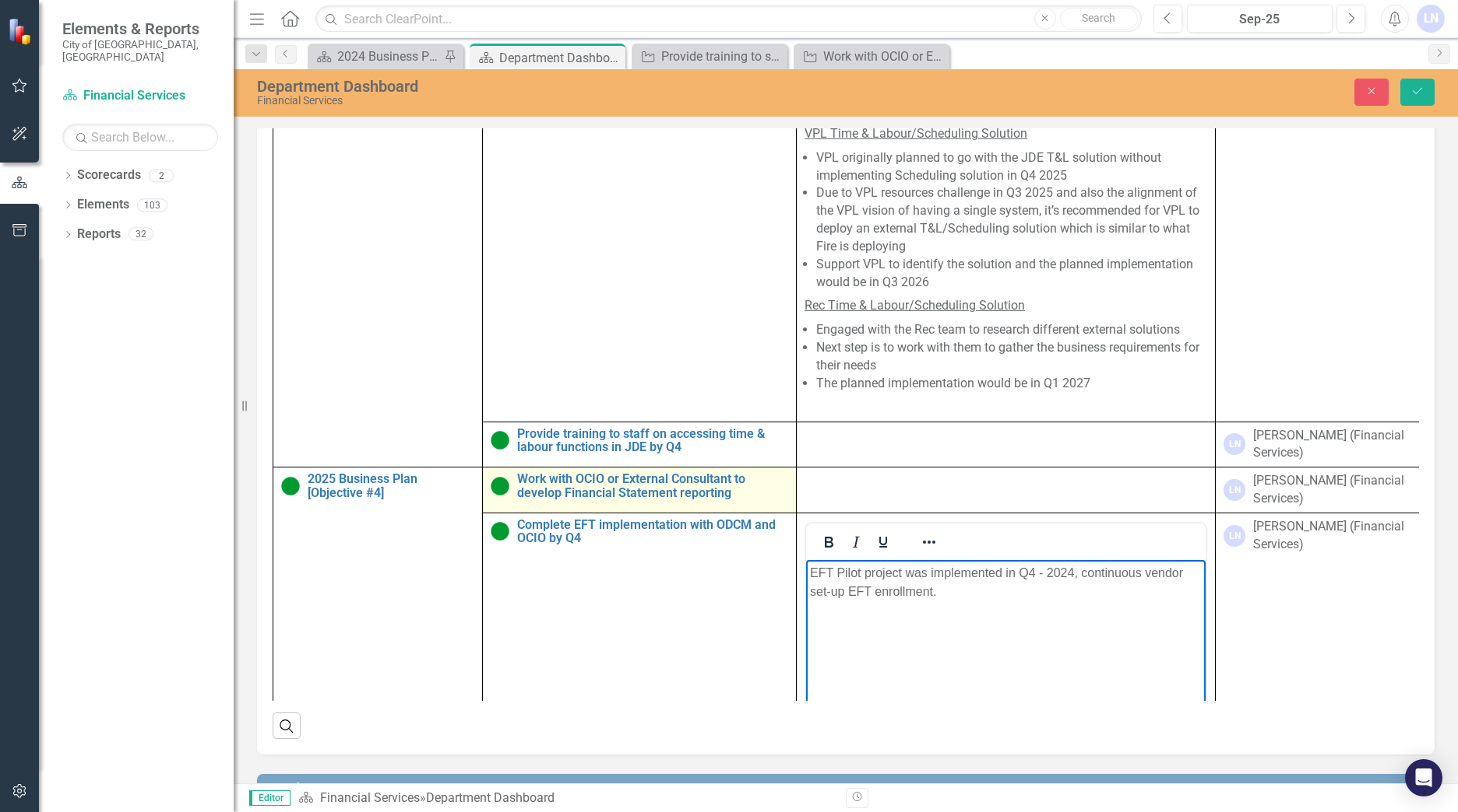
click at [499, 488] on img at bounding box center [499, 487] width 18 height 18
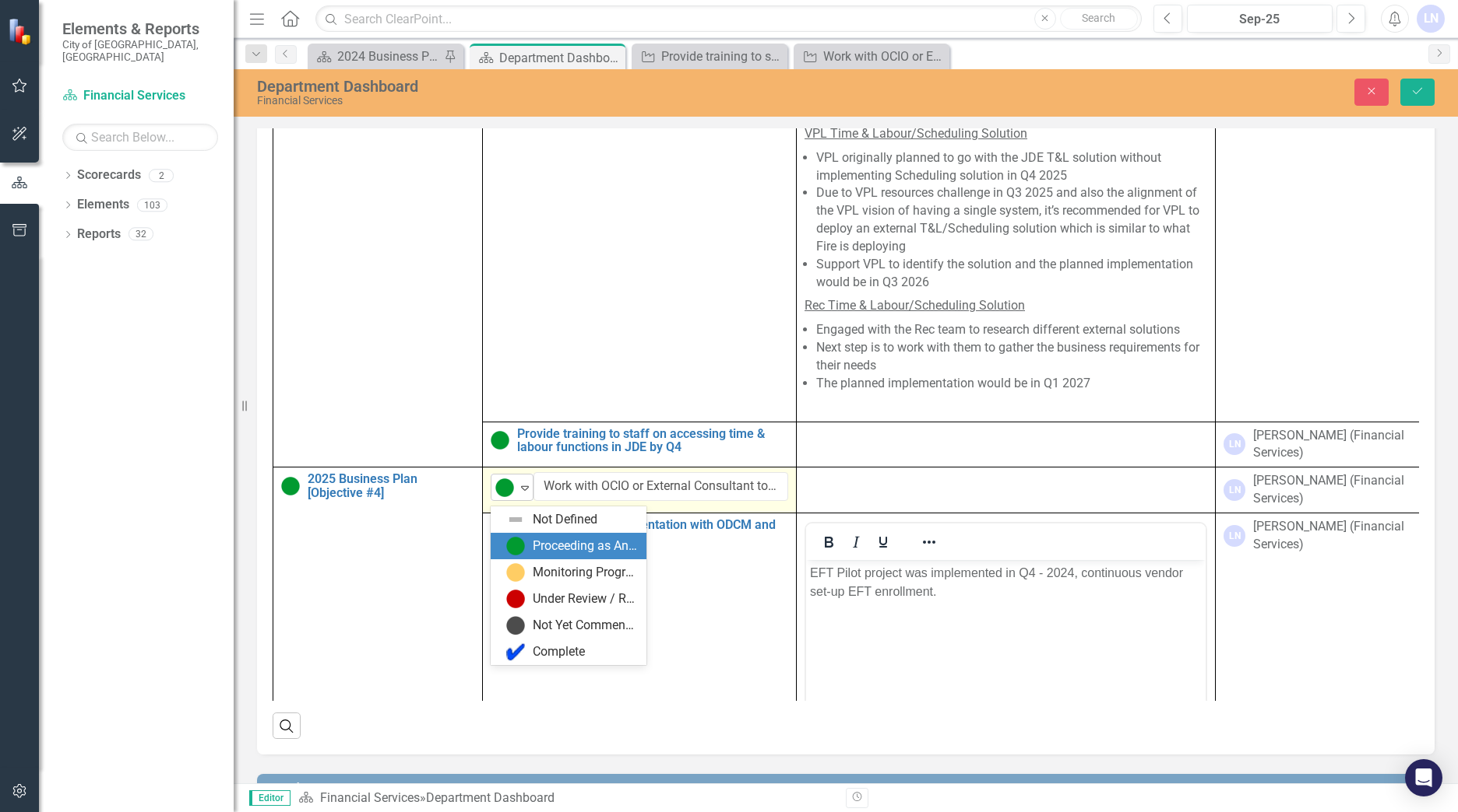
click at [528, 492] on icon "Expand" at bounding box center [524, 487] width 16 height 12
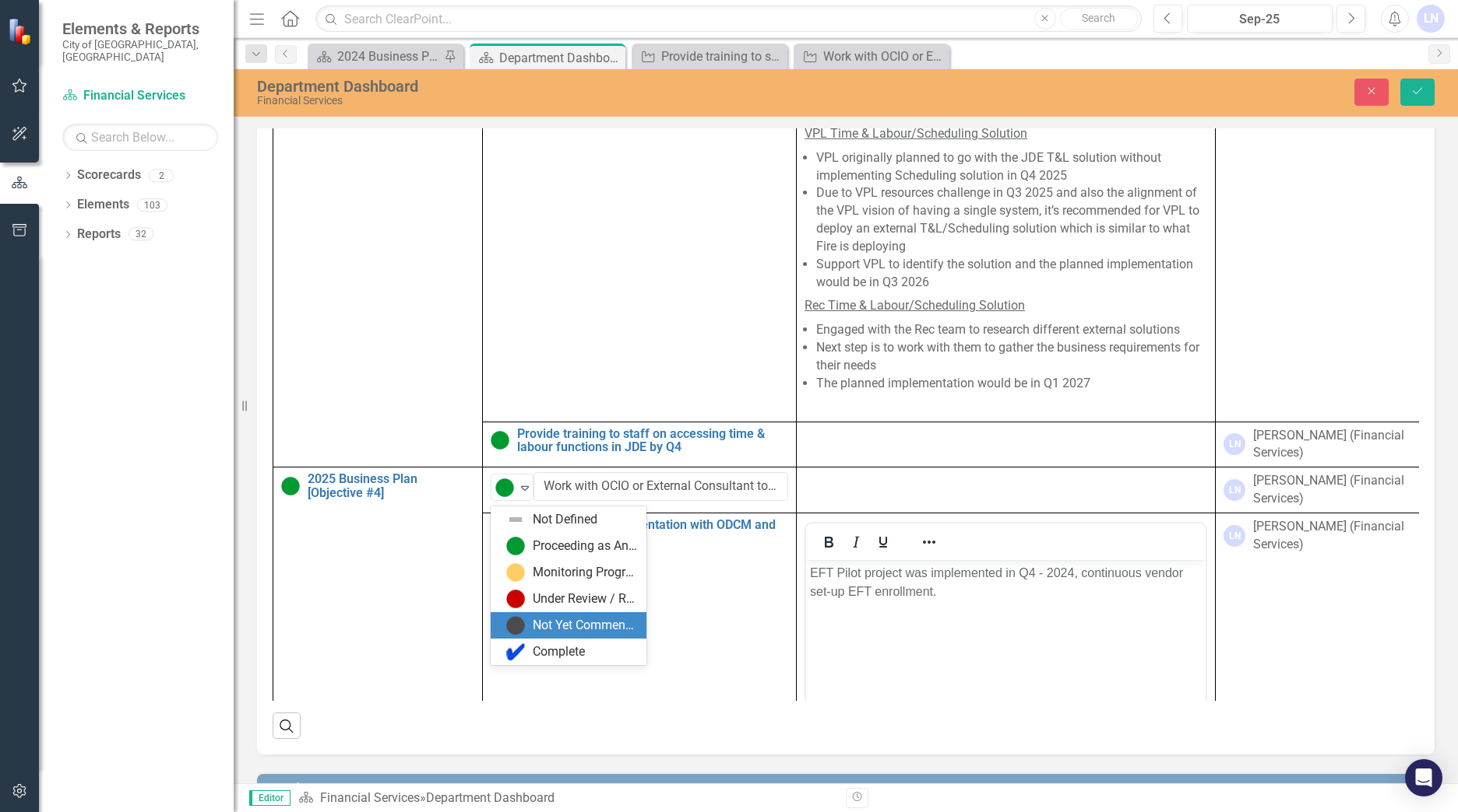
click at [564, 620] on div "Not Yet Commenced / On Hold" at bounding box center [585, 626] width 105 height 18
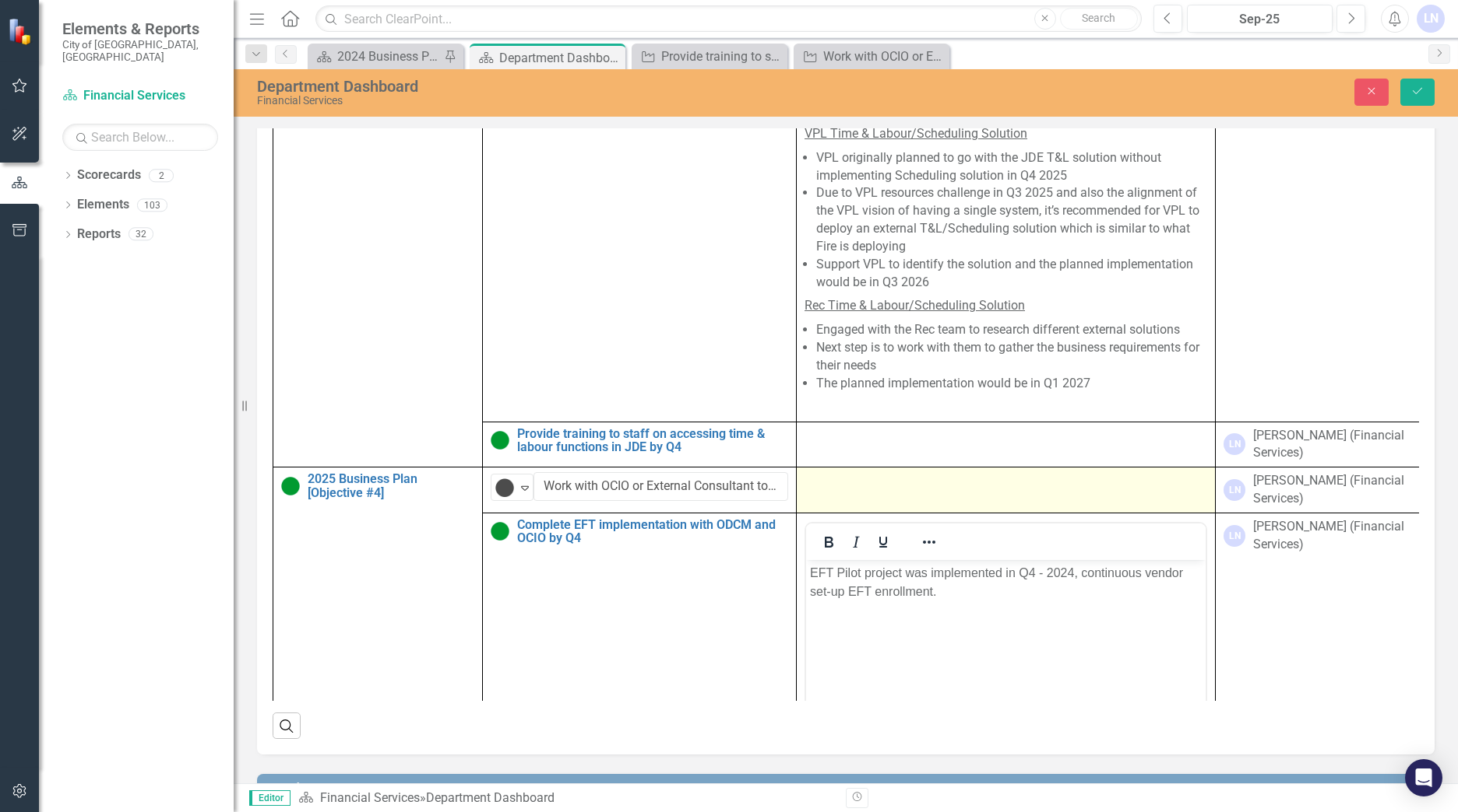
click at [850, 491] on div at bounding box center [1005, 482] width 403 height 18
click at [822, 491] on div at bounding box center [1005, 482] width 403 height 18
click at [821, 491] on div at bounding box center [1005, 482] width 403 height 18
click at [873, 491] on div at bounding box center [1005, 482] width 403 height 18
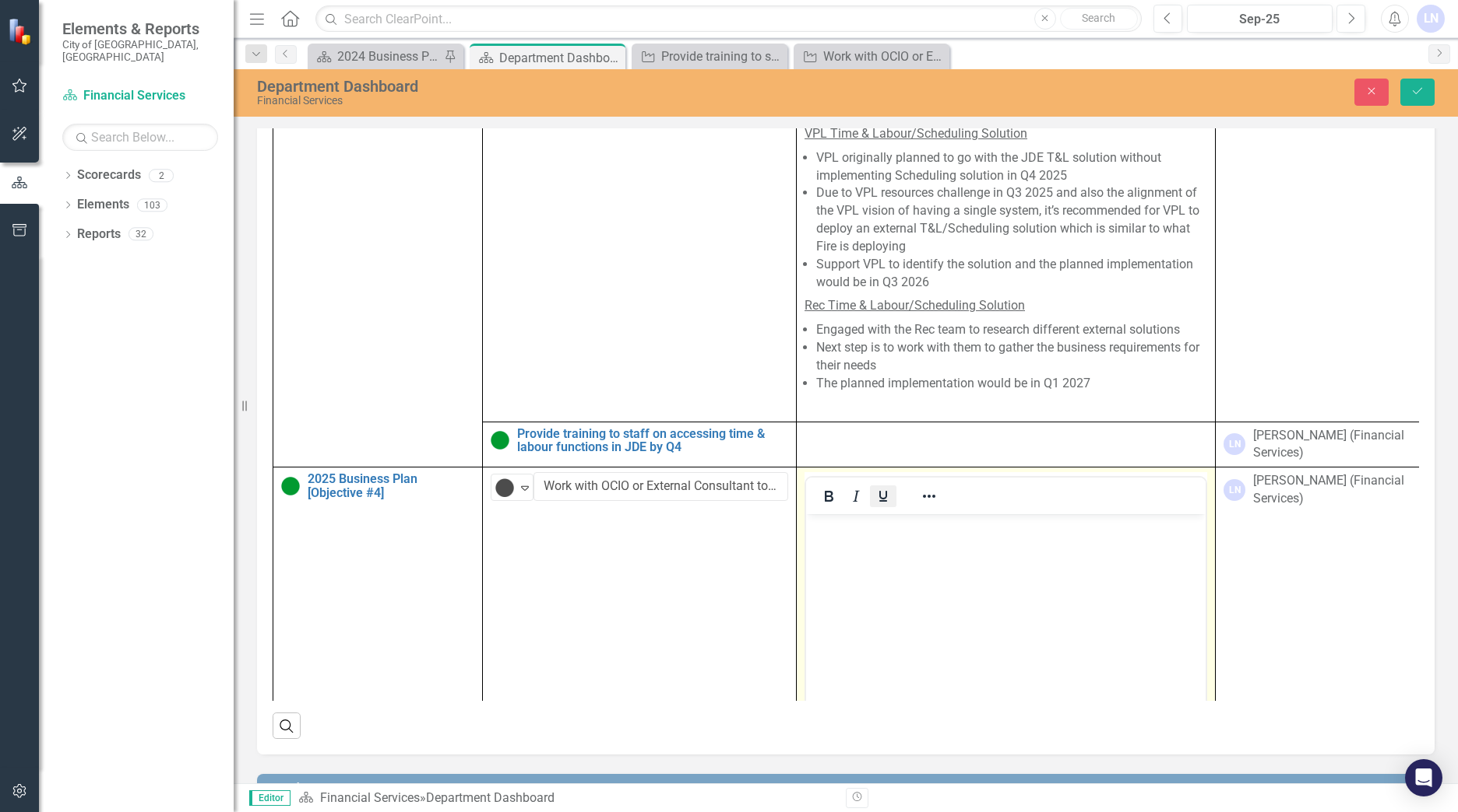
scroll to position [0, 0]
click at [835, 551] on body "Rich Text Area. Press ALT-0 for help." at bounding box center [1005, 631] width 400 height 233
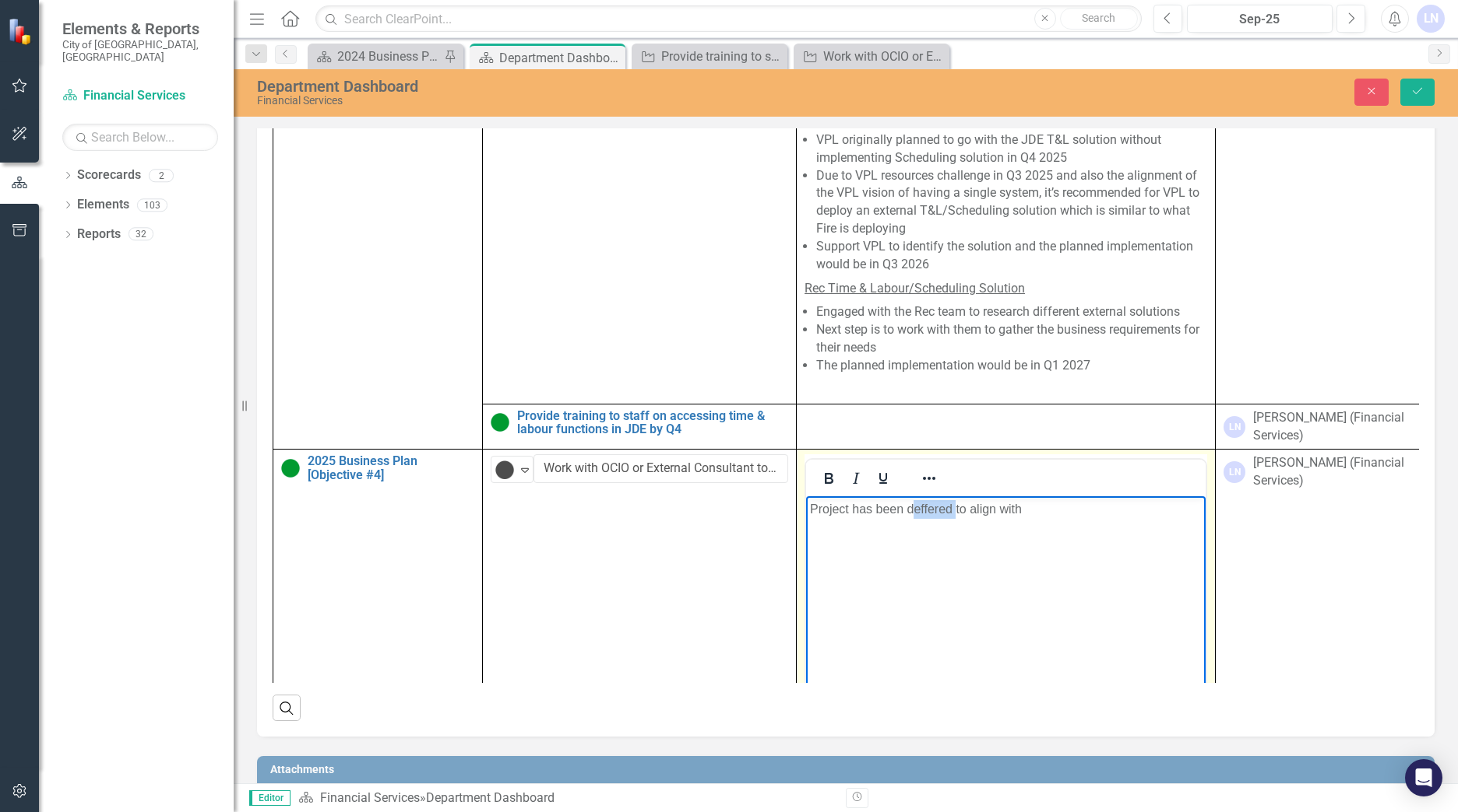
drag, startPoint x: 911, startPoint y: 511, endPoint x: 957, endPoint y: 510, distance: 46.0
click at [957, 510] on p "Project has been deffered to align with" at bounding box center [1005, 510] width 391 height 18
drag, startPoint x: 910, startPoint y: 510, endPoint x: 952, endPoint y: 509, distance: 42.0
click at [952, 509] on p "Project has been deffered to align with" at bounding box center [1005, 510] width 391 height 18
click at [1029, 505] on p "Project has been deferred to align with" at bounding box center [1005, 510] width 391 height 18
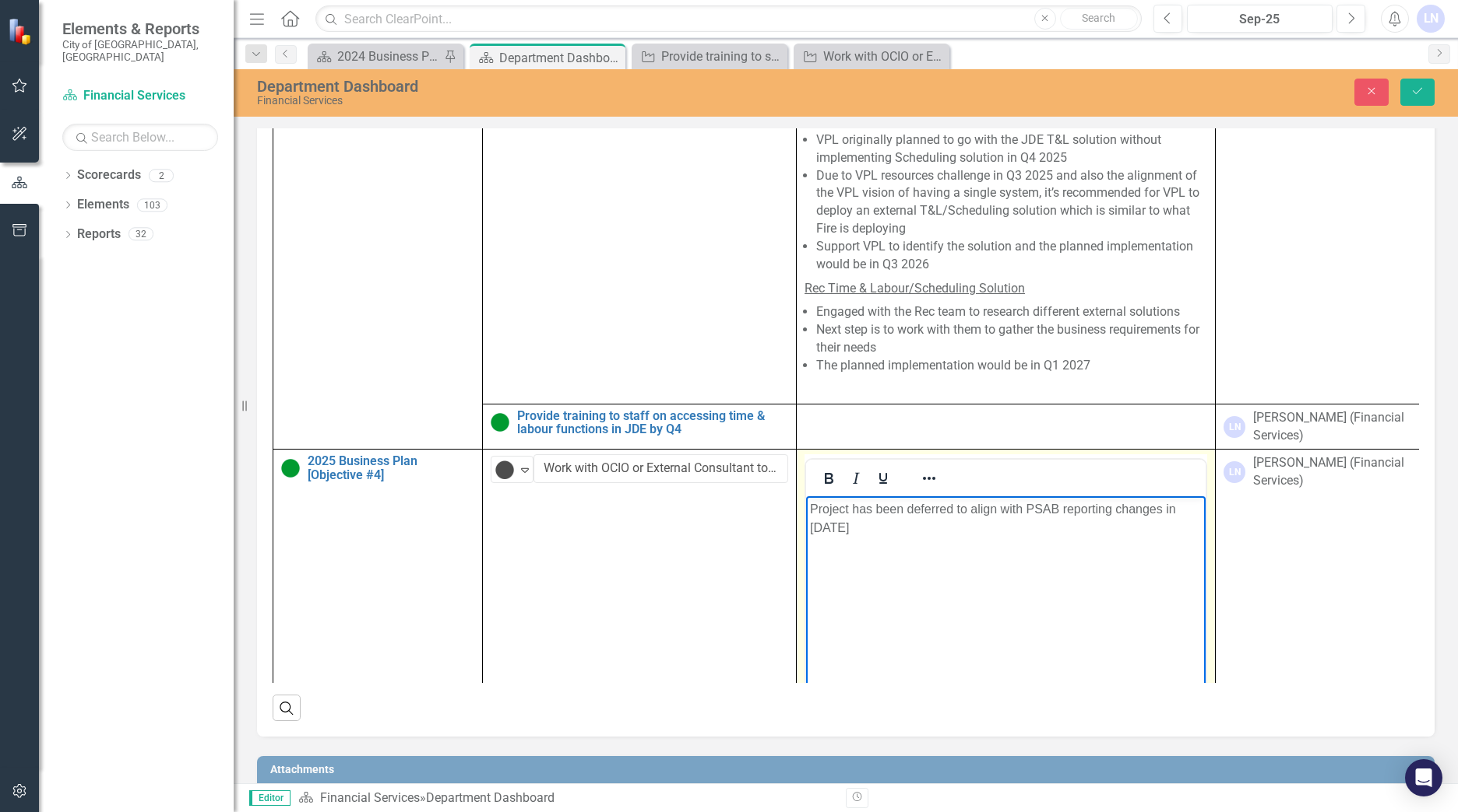
click at [1061, 506] on p "Project has been deferred to align with PSAB reporting changes in [DATE]" at bounding box center [1005, 519] width 391 height 37
click at [911, 527] on p "Project has been deferred to align with PSAB Financial reporting changes in [DA…" at bounding box center [1005, 519] width 391 height 37
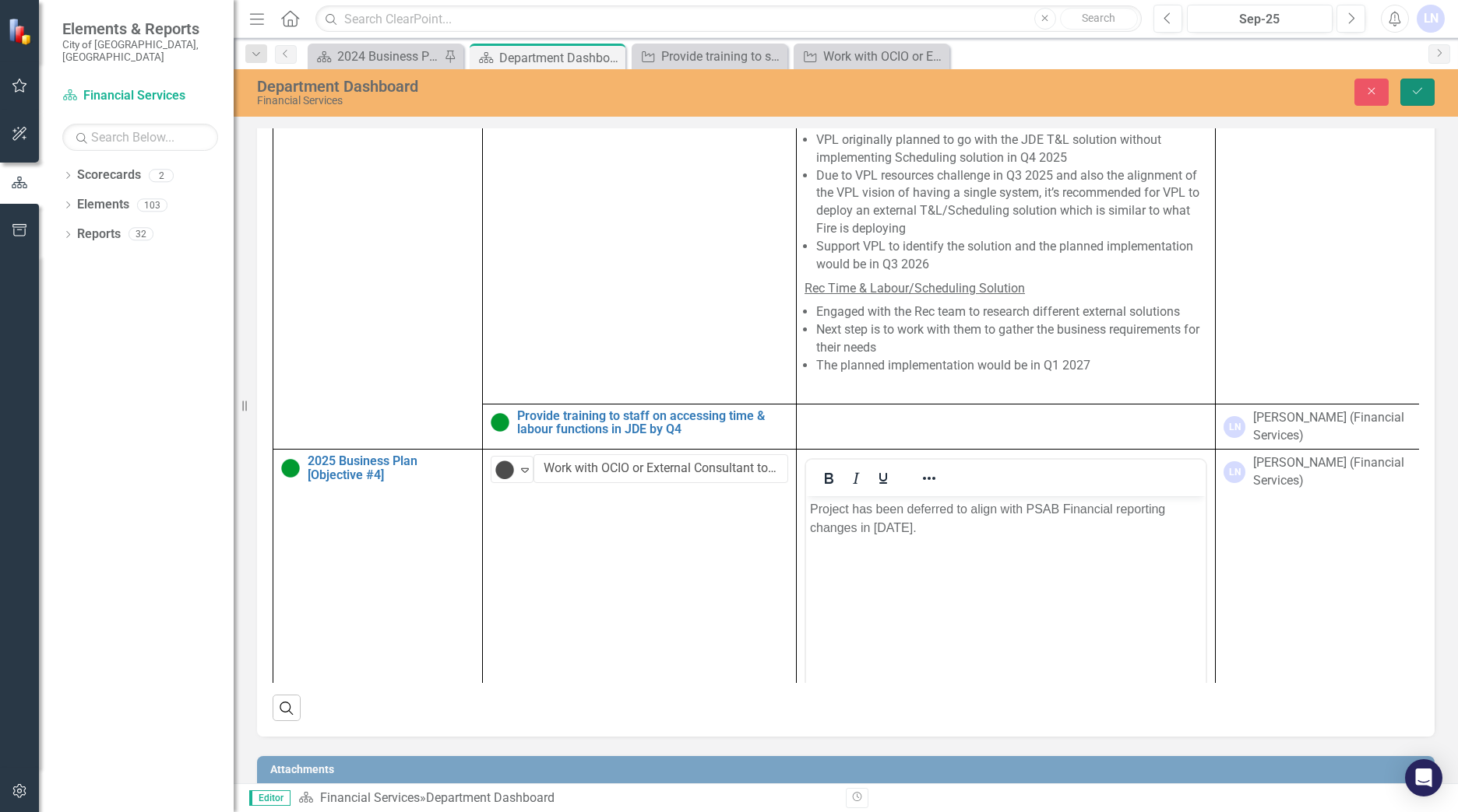
click at [1418, 86] on icon "Save" at bounding box center [1416, 90] width 14 height 11
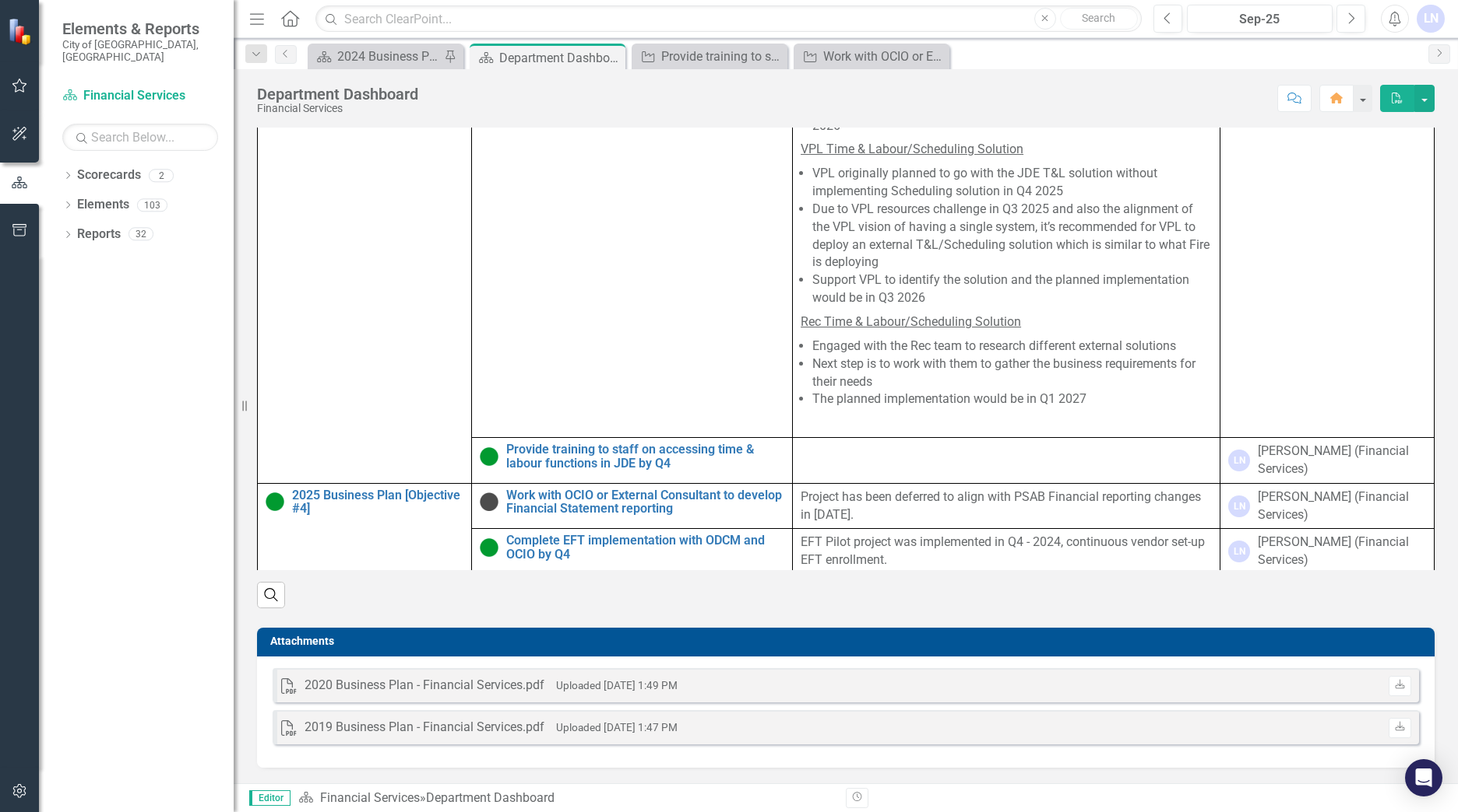
scroll to position [266, 0]
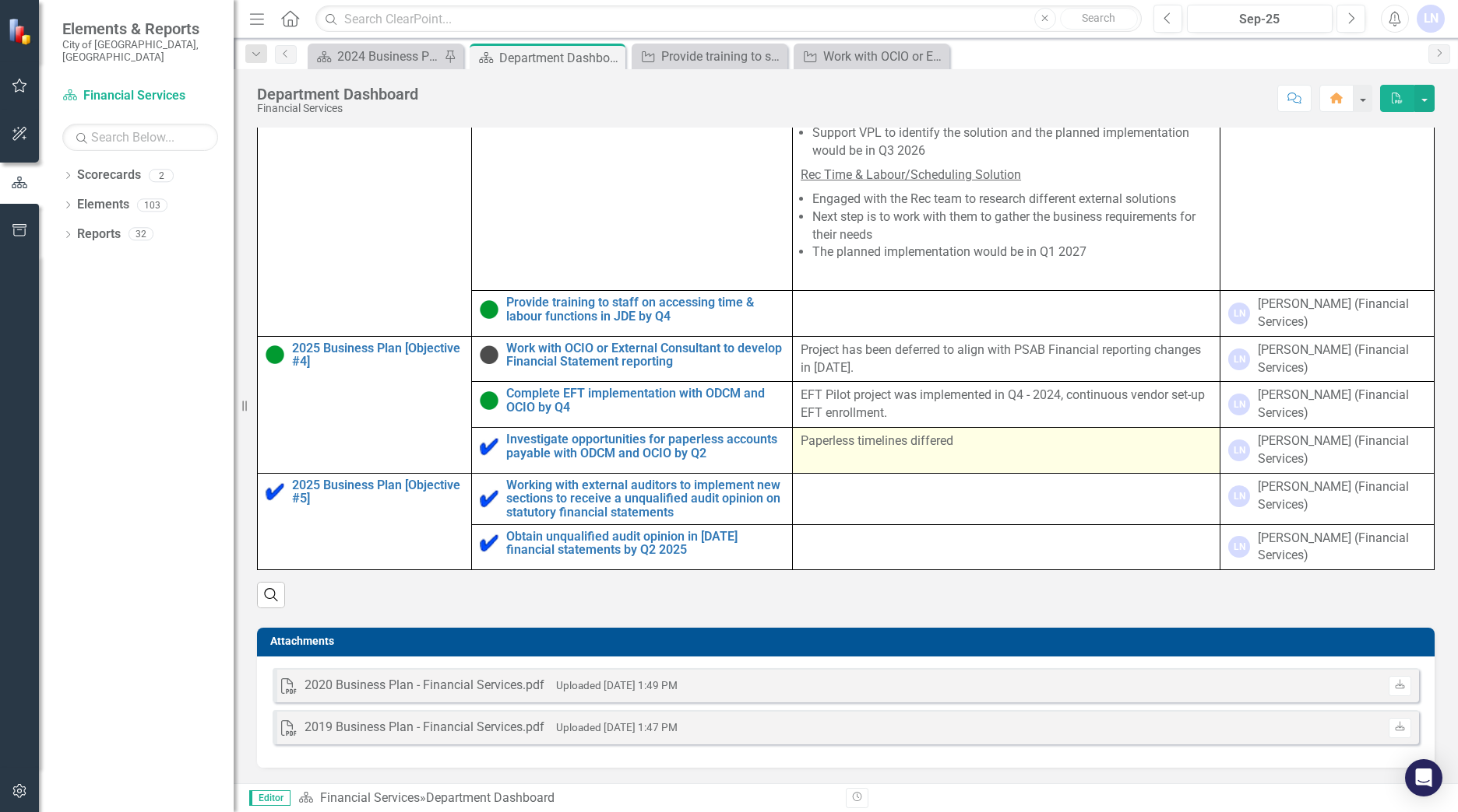
click at [949, 440] on p "Paperless timelines differed" at bounding box center [1005, 442] width 411 height 18
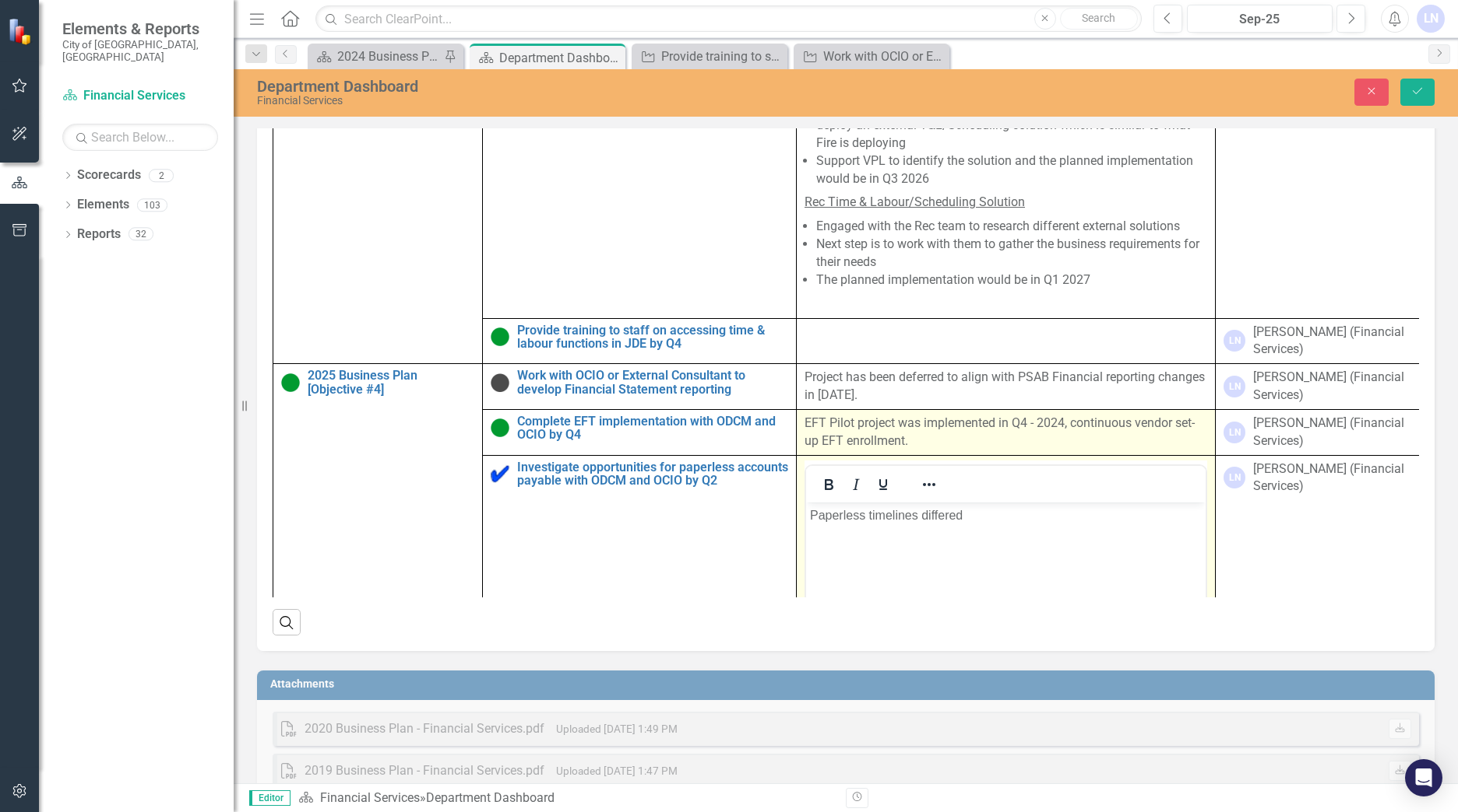
scroll to position [0, 0]
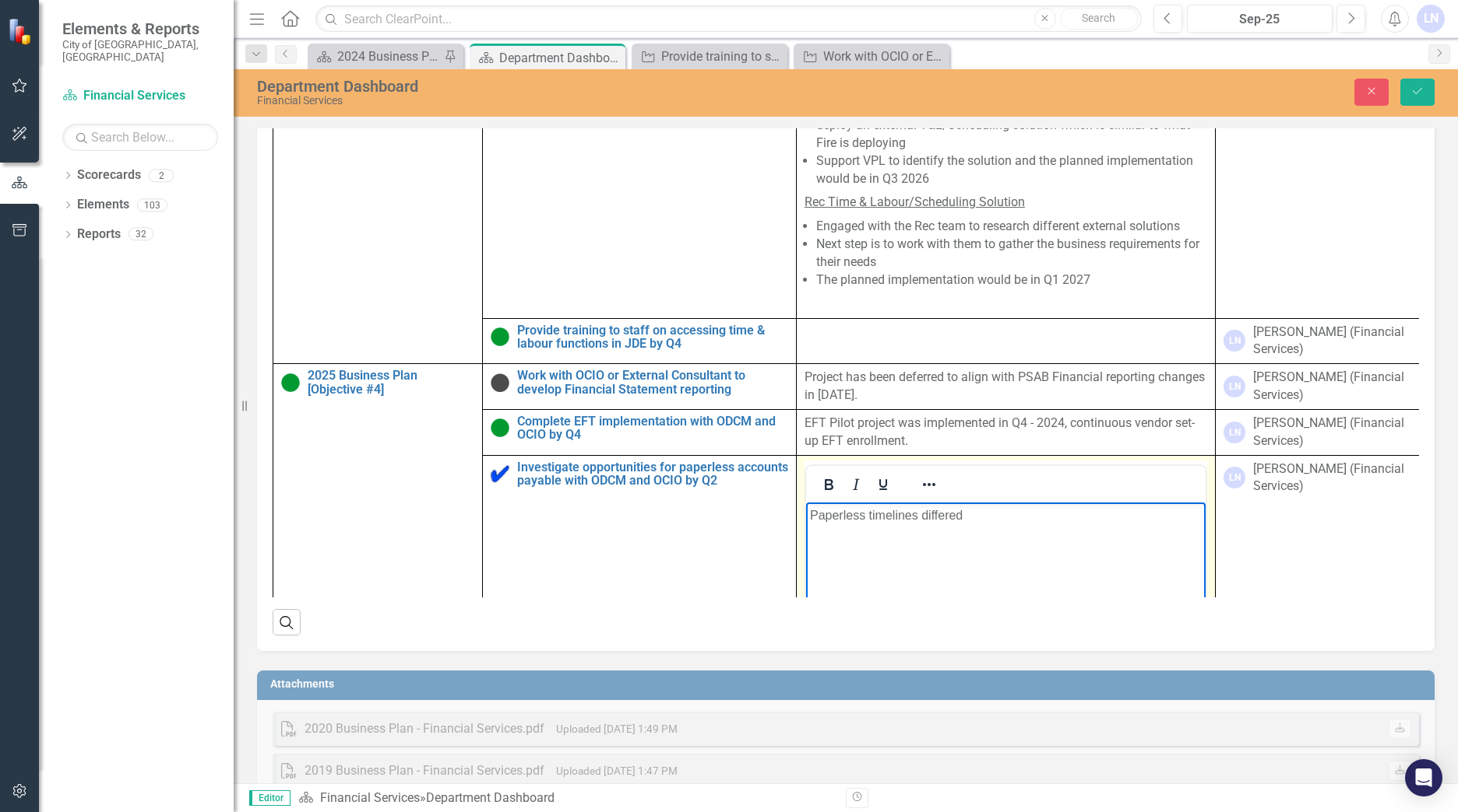
drag, startPoint x: 967, startPoint y: 515, endPoint x: 920, endPoint y: 511, distance: 47.2
click at [920, 511] on p "Paperless timelines differed" at bounding box center [1005, 515] width 391 height 18
drag, startPoint x: 976, startPoint y: 518, endPoint x: 921, endPoint y: 517, distance: 55.0
click at [921, 517] on p "Paperless timelines deffered" at bounding box center [1005, 515] width 391 height 18
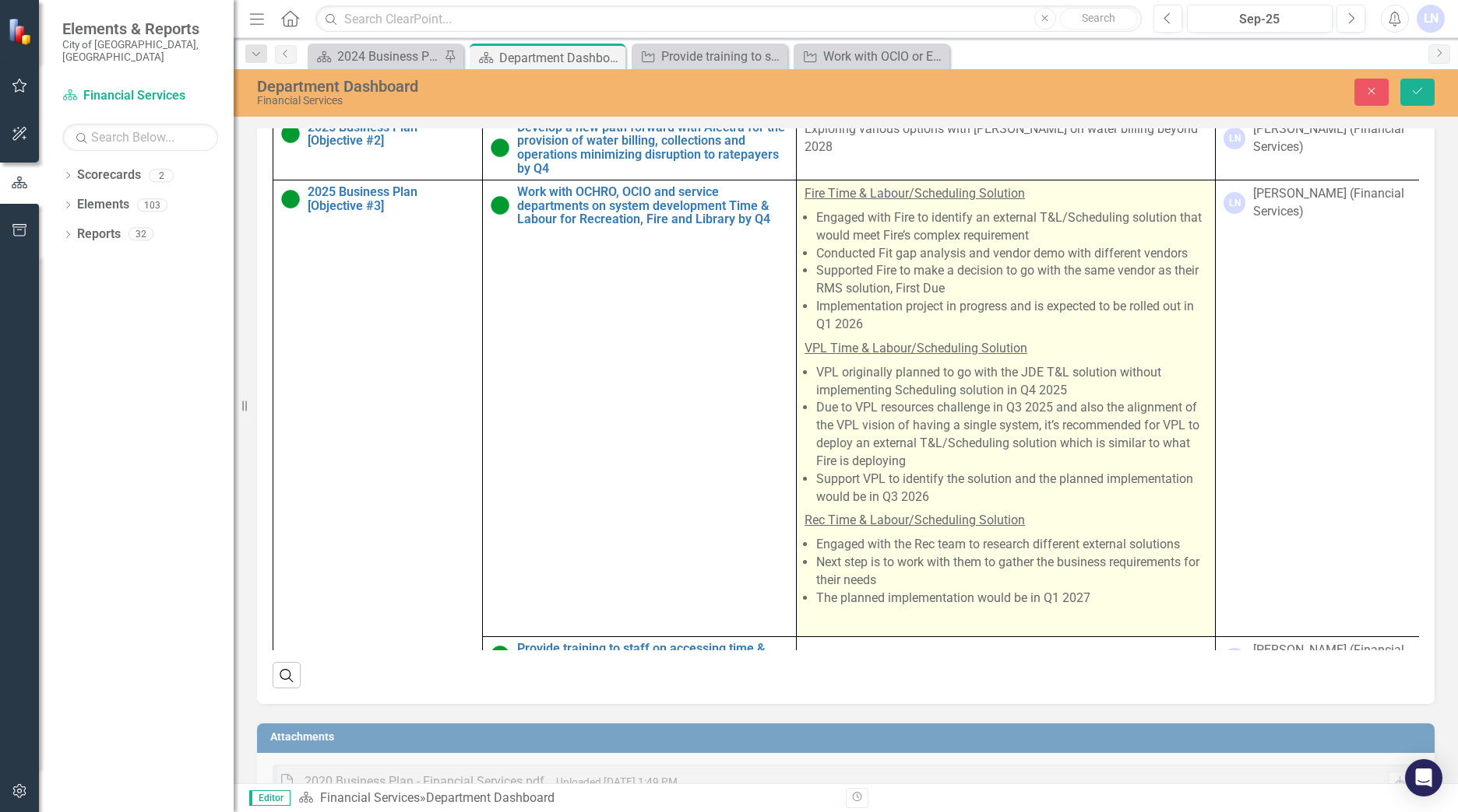
scroll to position [863, 0]
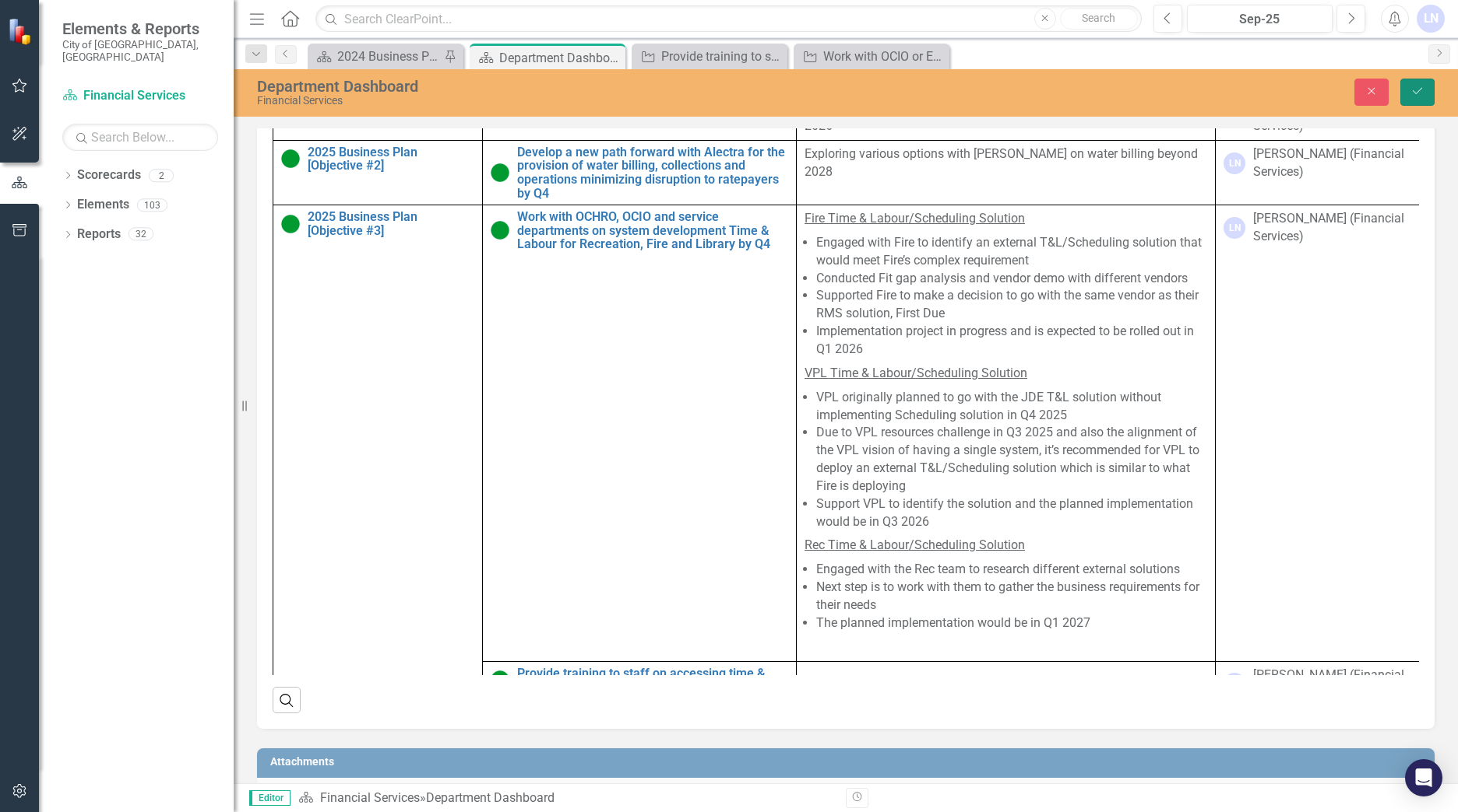
click at [1421, 83] on button "Save" at bounding box center [1416, 92] width 34 height 27
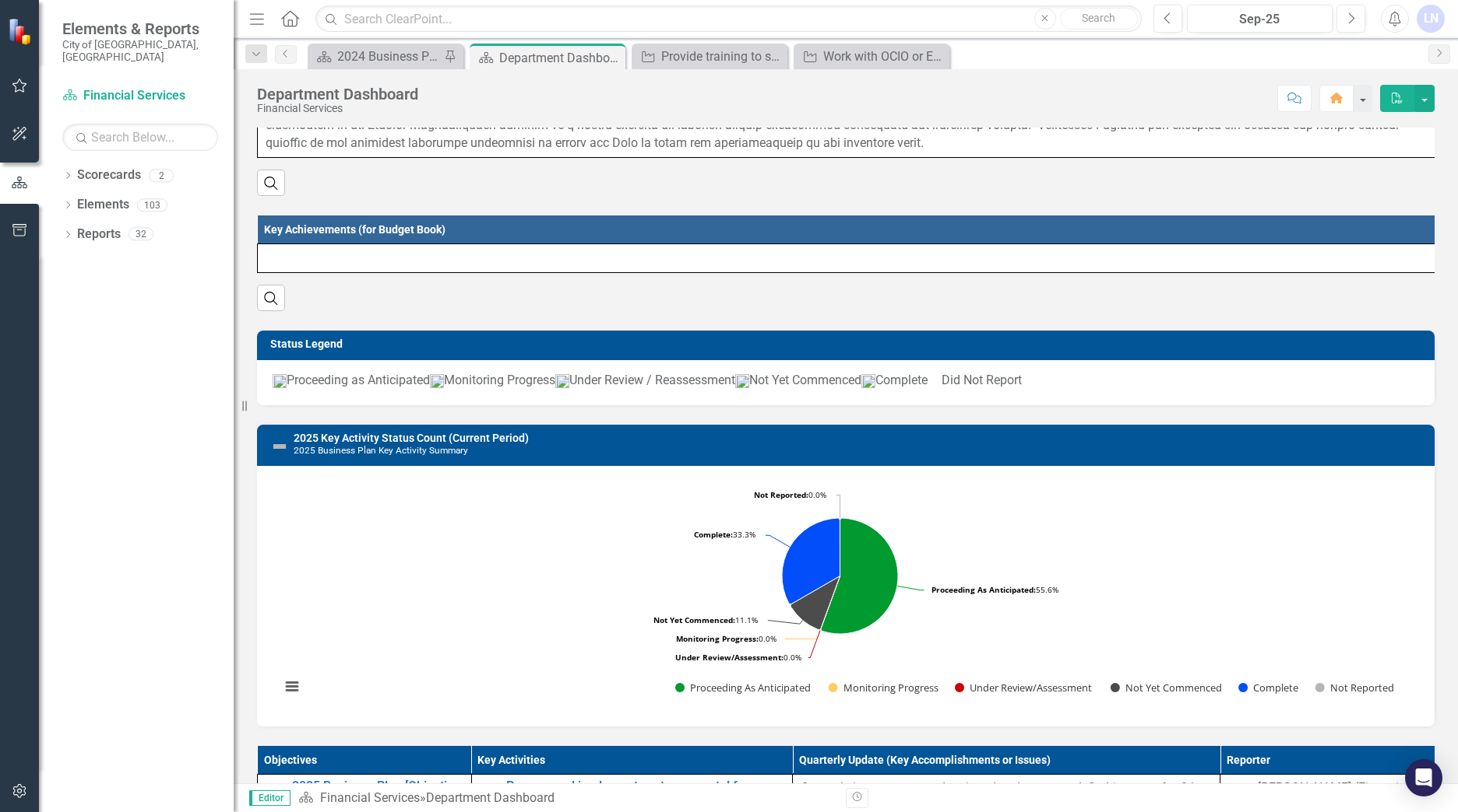
scroll to position [0, 0]
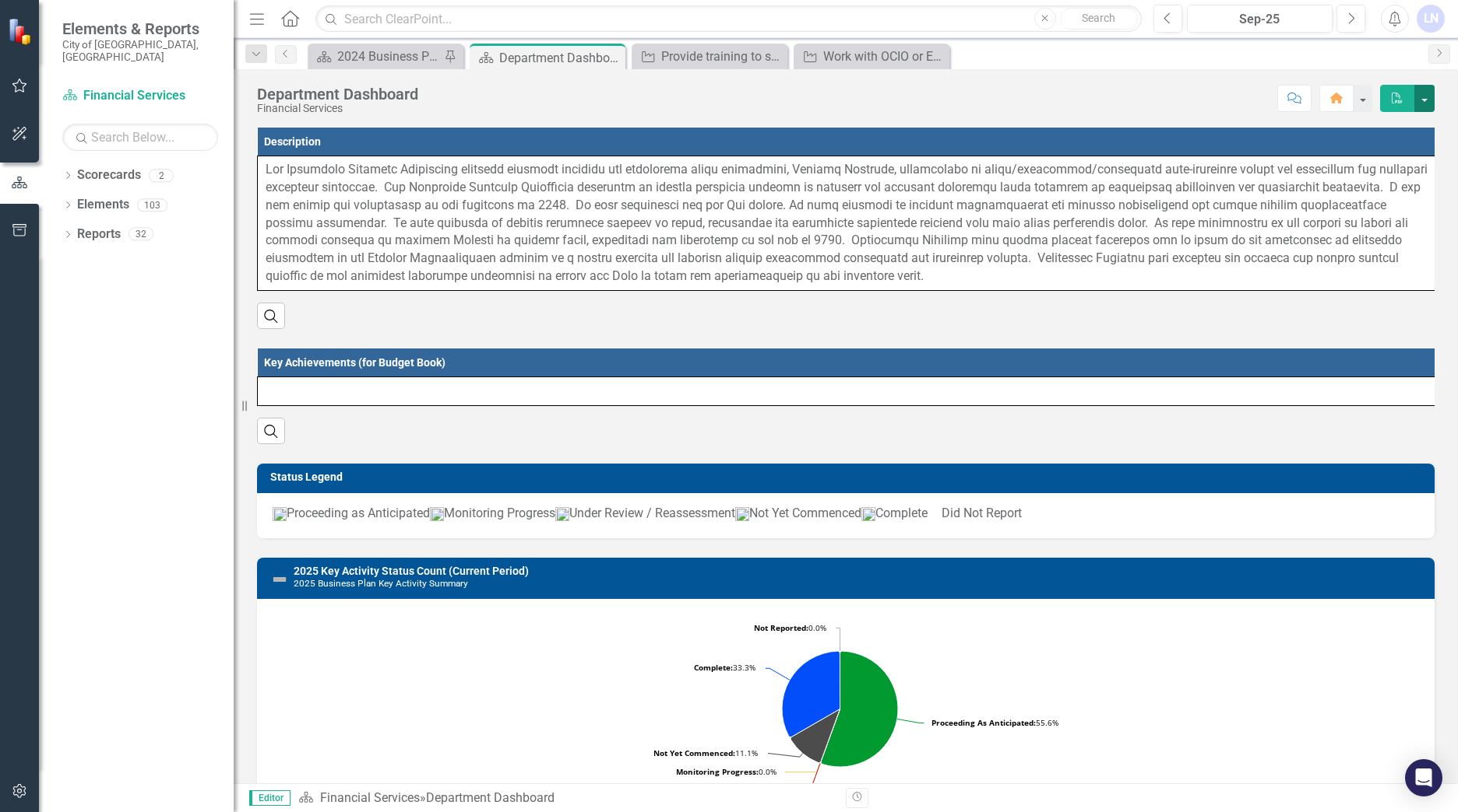
click at [1422, 96] on button "button" at bounding box center [1424, 98] width 20 height 27
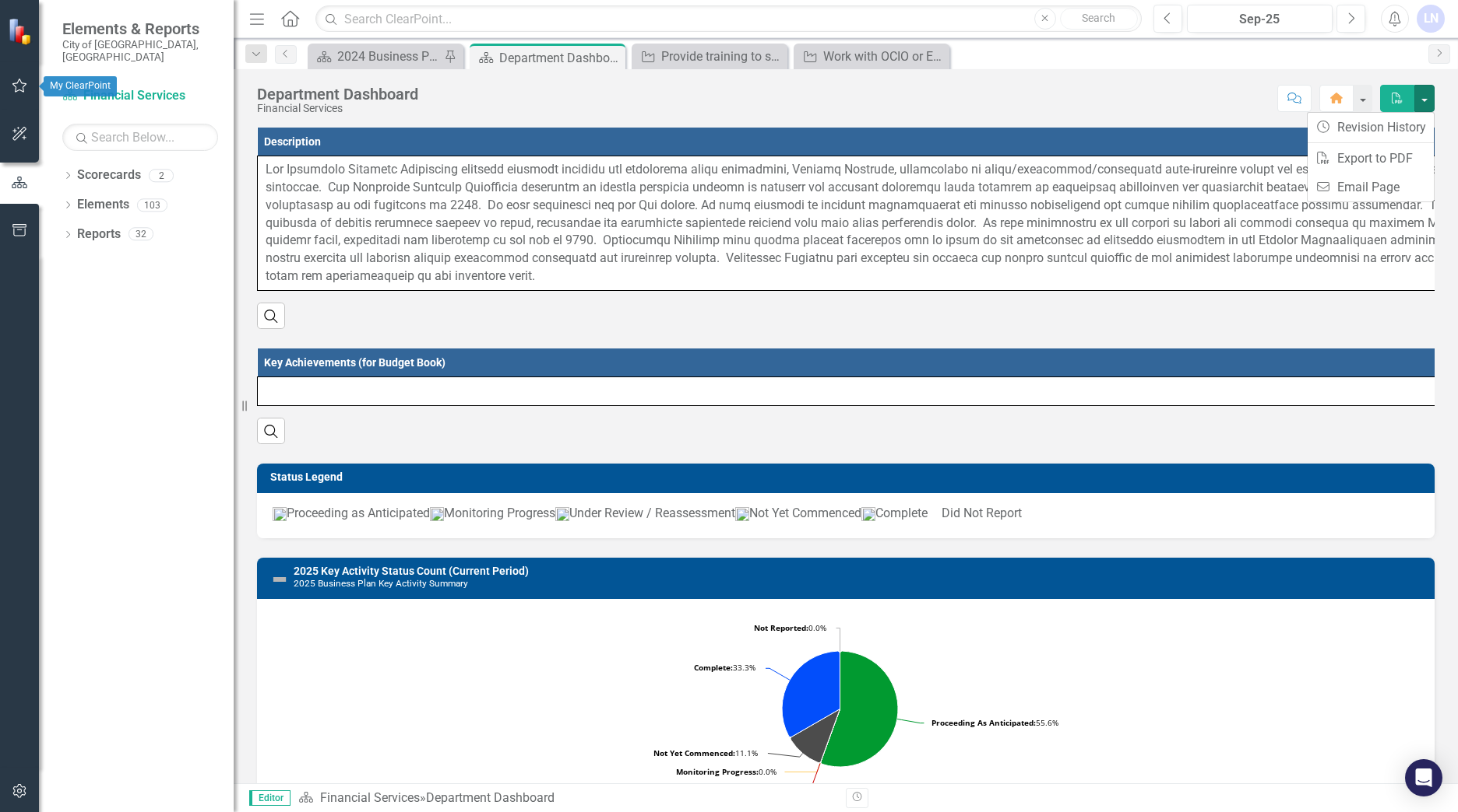
click at [21, 87] on icon "button" at bounding box center [20, 86] width 17 height 12
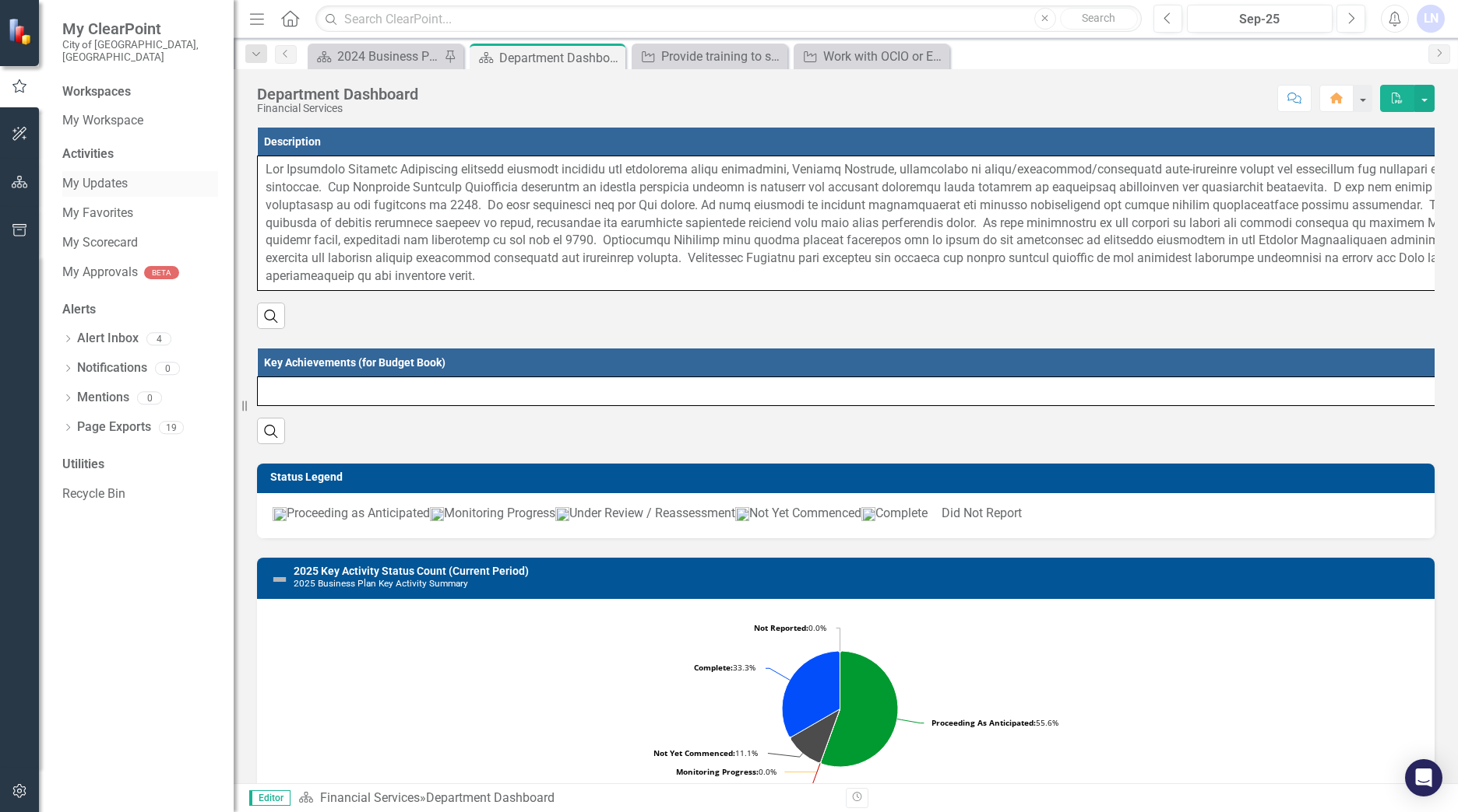
click at [108, 175] on link "My Updates" at bounding box center [140, 184] width 155 height 18
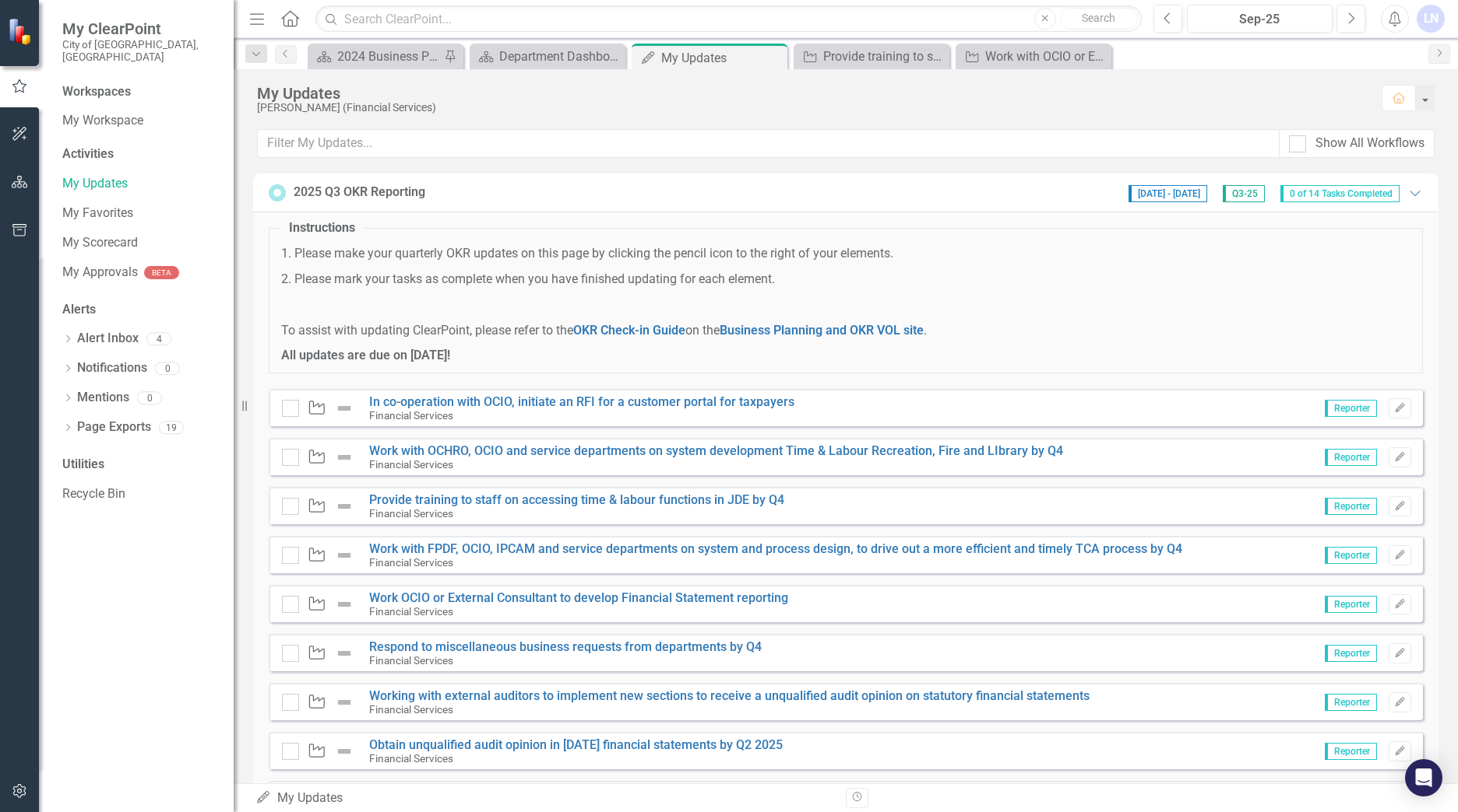
click at [345, 406] on img at bounding box center [344, 408] width 18 height 18
click at [338, 406] on img at bounding box center [344, 408] width 18 height 18
click at [340, 402] on img at bounding box center [344, 408] width 18 height 18
click at [341, 402] on img at bounding box center [344, 408] width 18 height 18
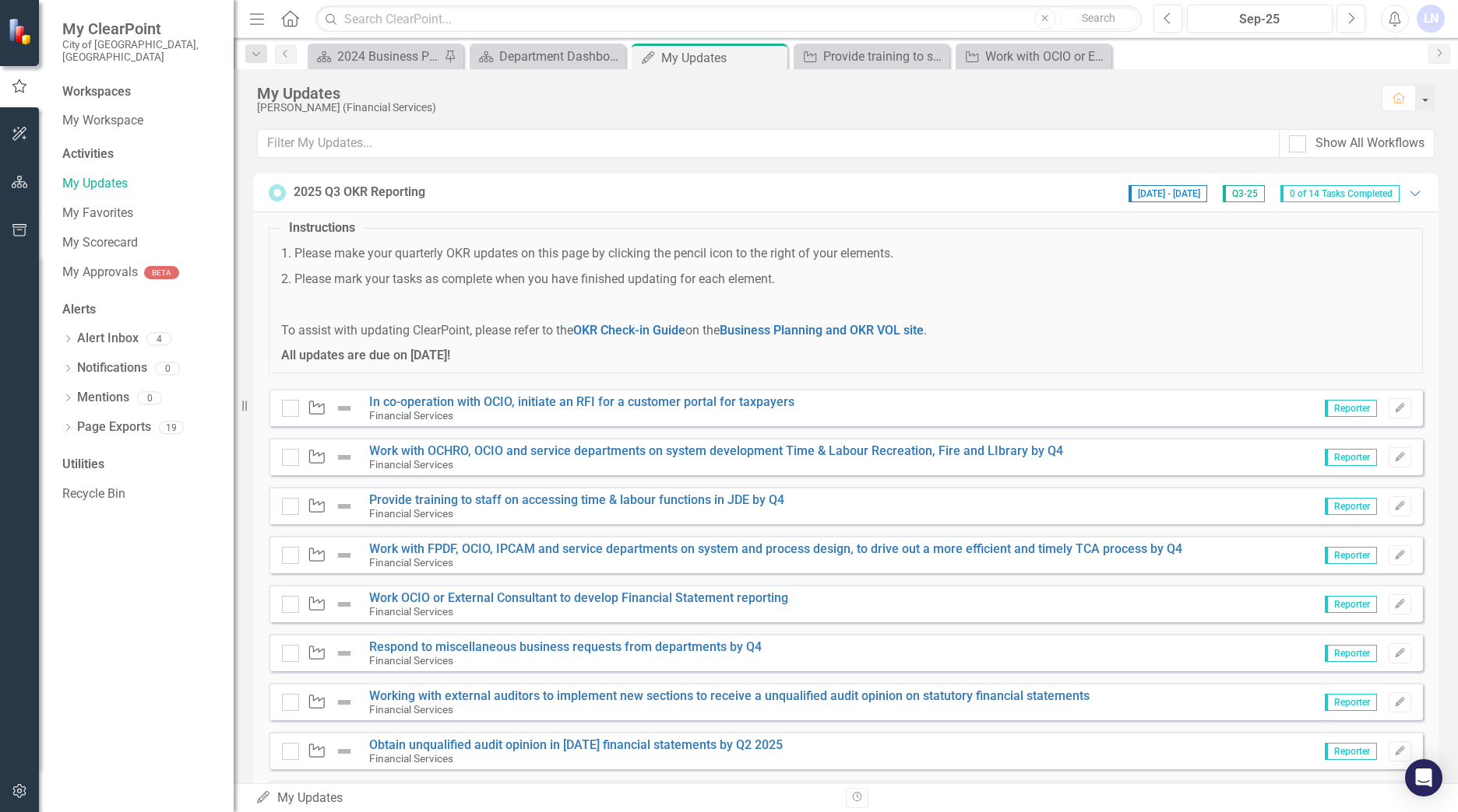
click at [345, 405] on img at bounding box center [344, 408] width 18 height 18
click at [416, 402] on link "In co-operation with OCIO, initiate an RFI for a customer portal for taxpayers" at bounding box center [582, 402] width 425 height 15
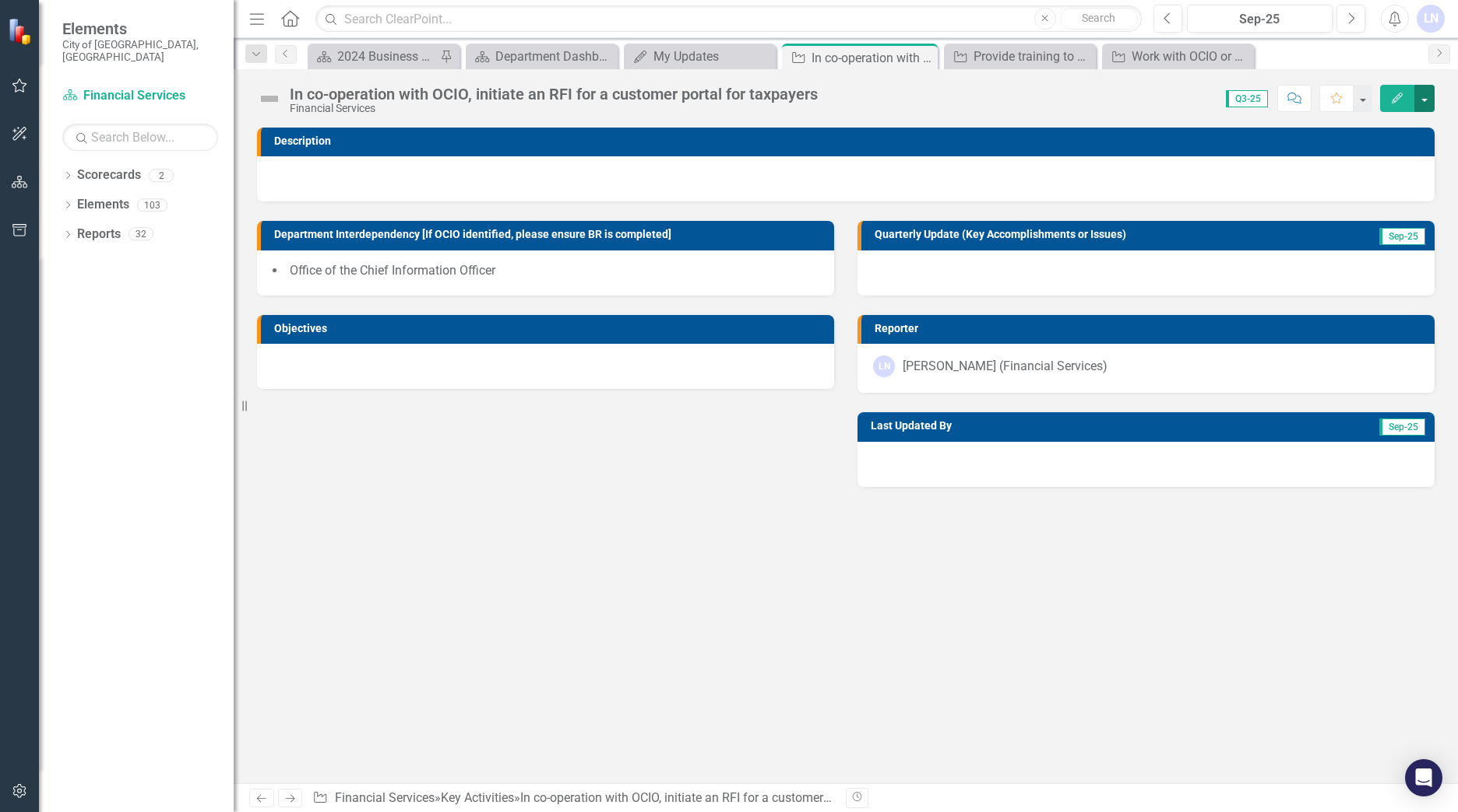
click at [1423, 98] on button "button" at bounding box center [1424, 98] width 20 height 27
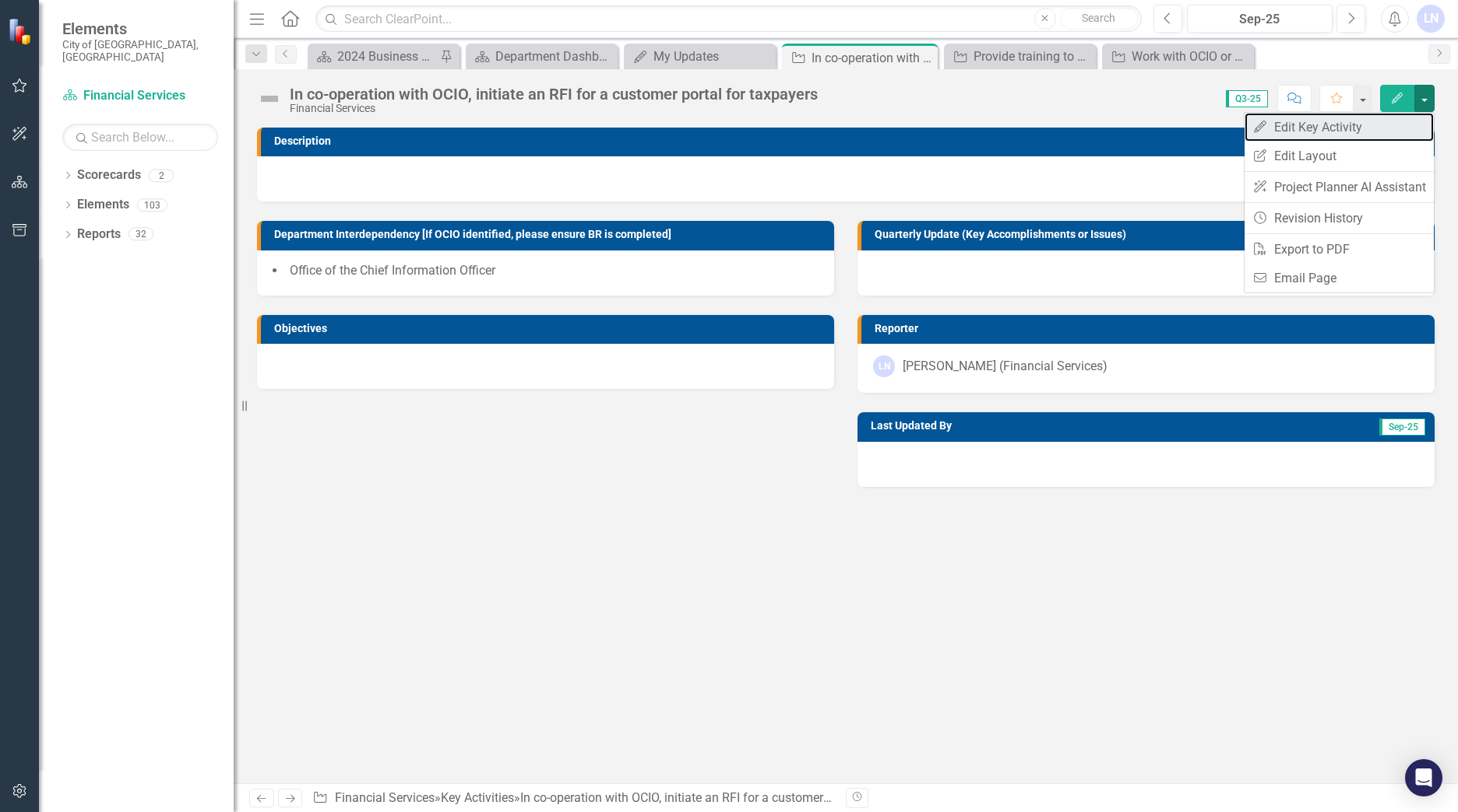
click at [1321, 126] on link "Edit Edit Key Activity" at bounding box center [1339, 127] width 189 height 29
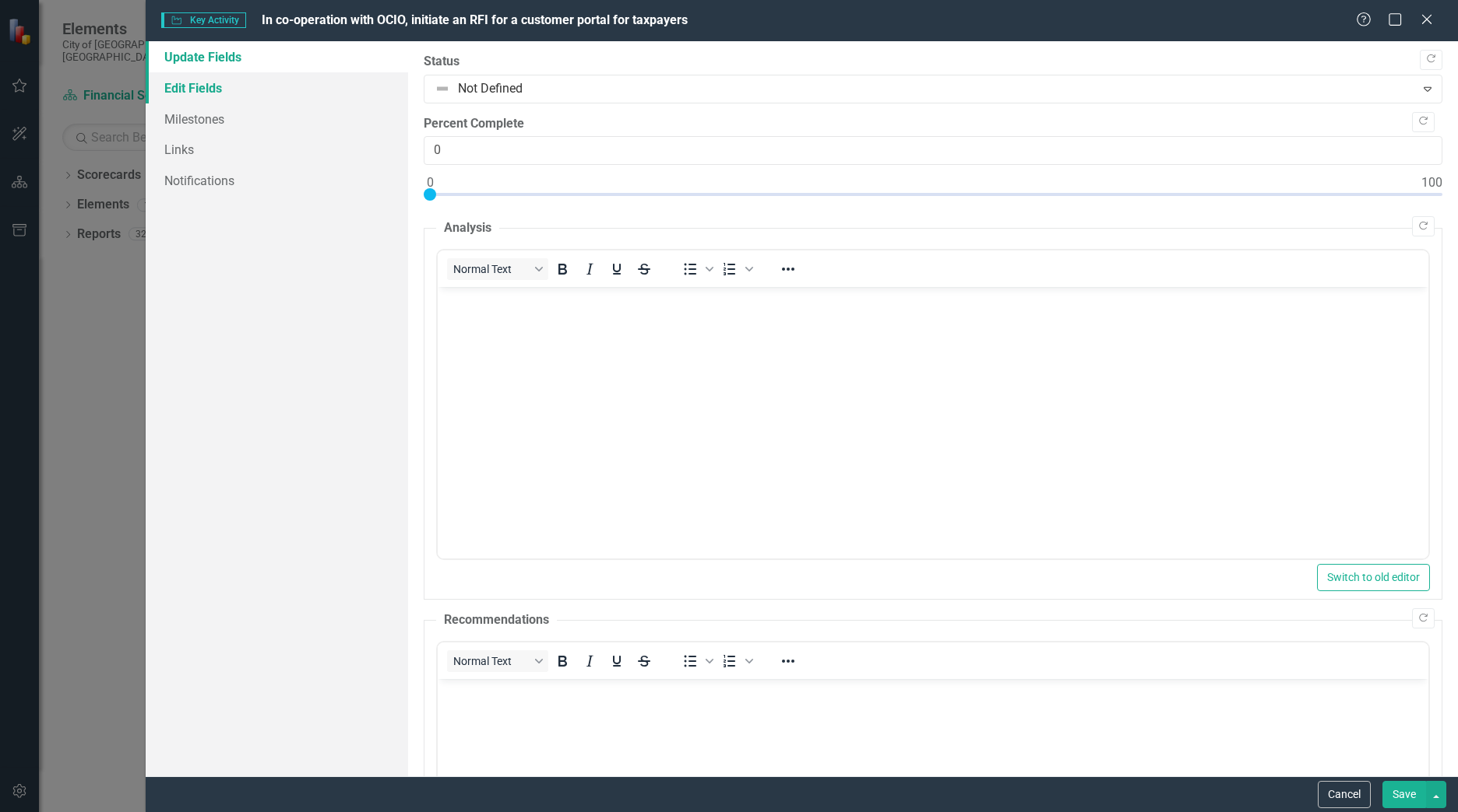
click at [194, 86] on link "Edit Fields" at bounding box center [277, 87] width 263 height 31
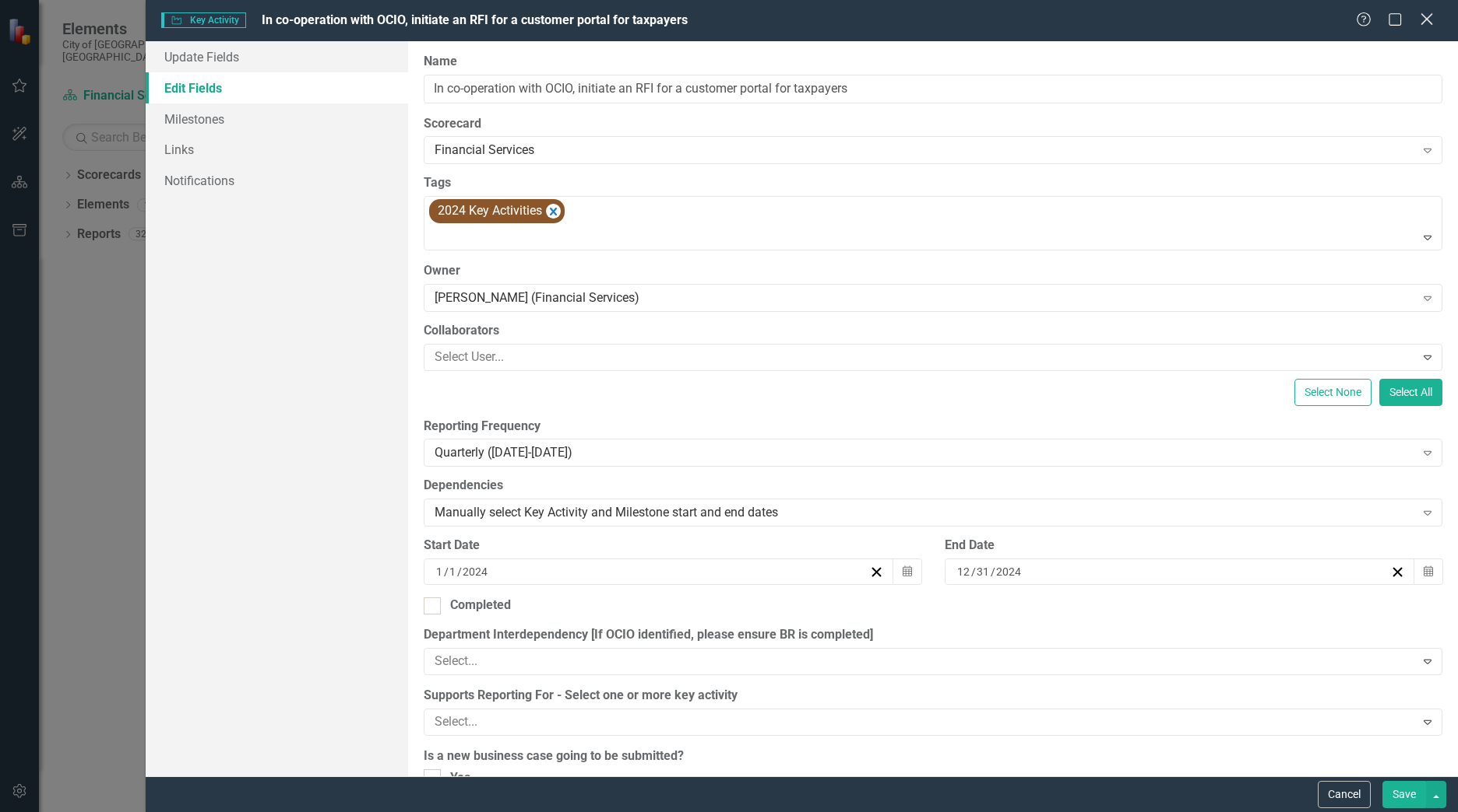
click at [1425, 14] on icon "Close" at bounding box center [1426, 19] width 19 height 15
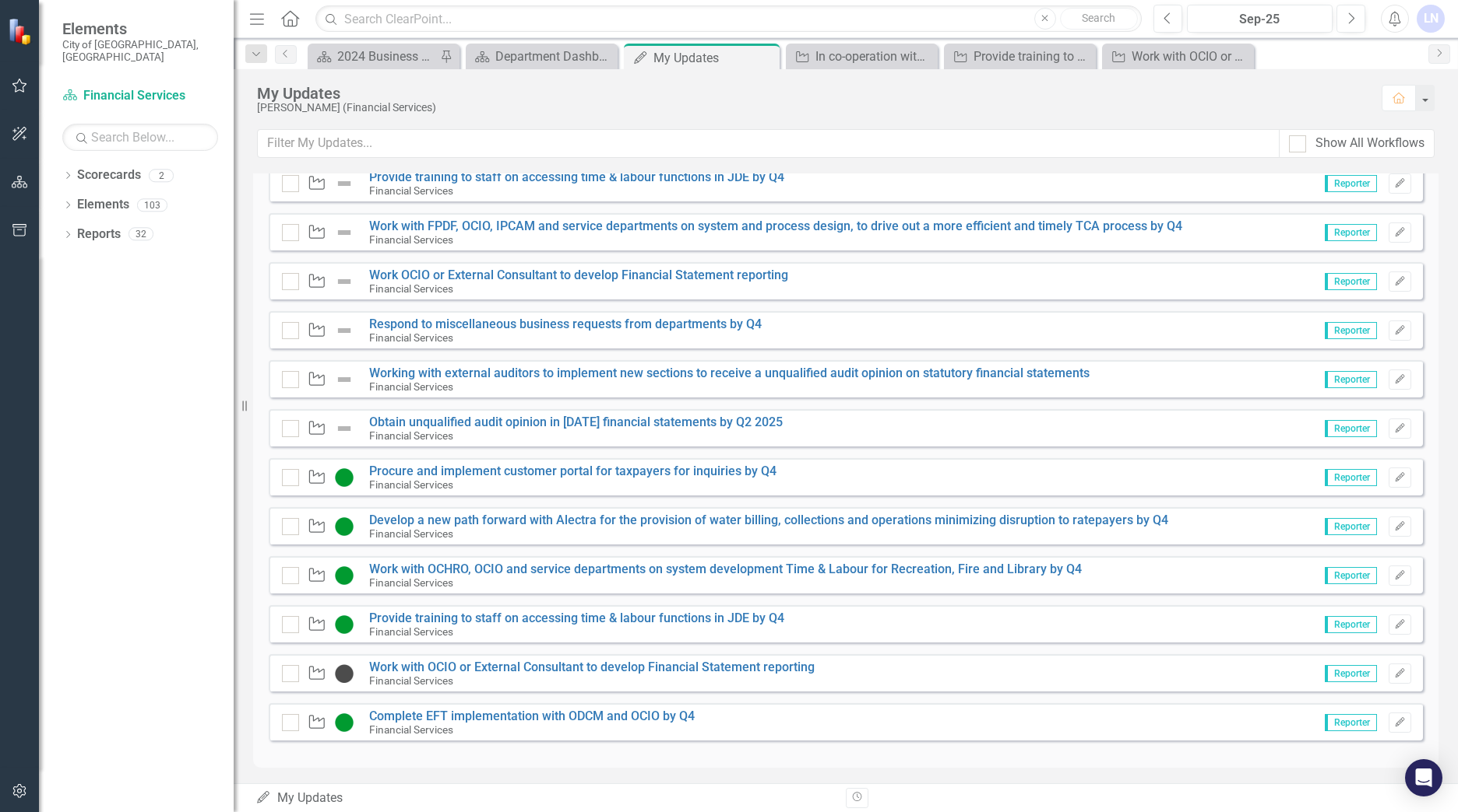
scroll to position [327, 0]
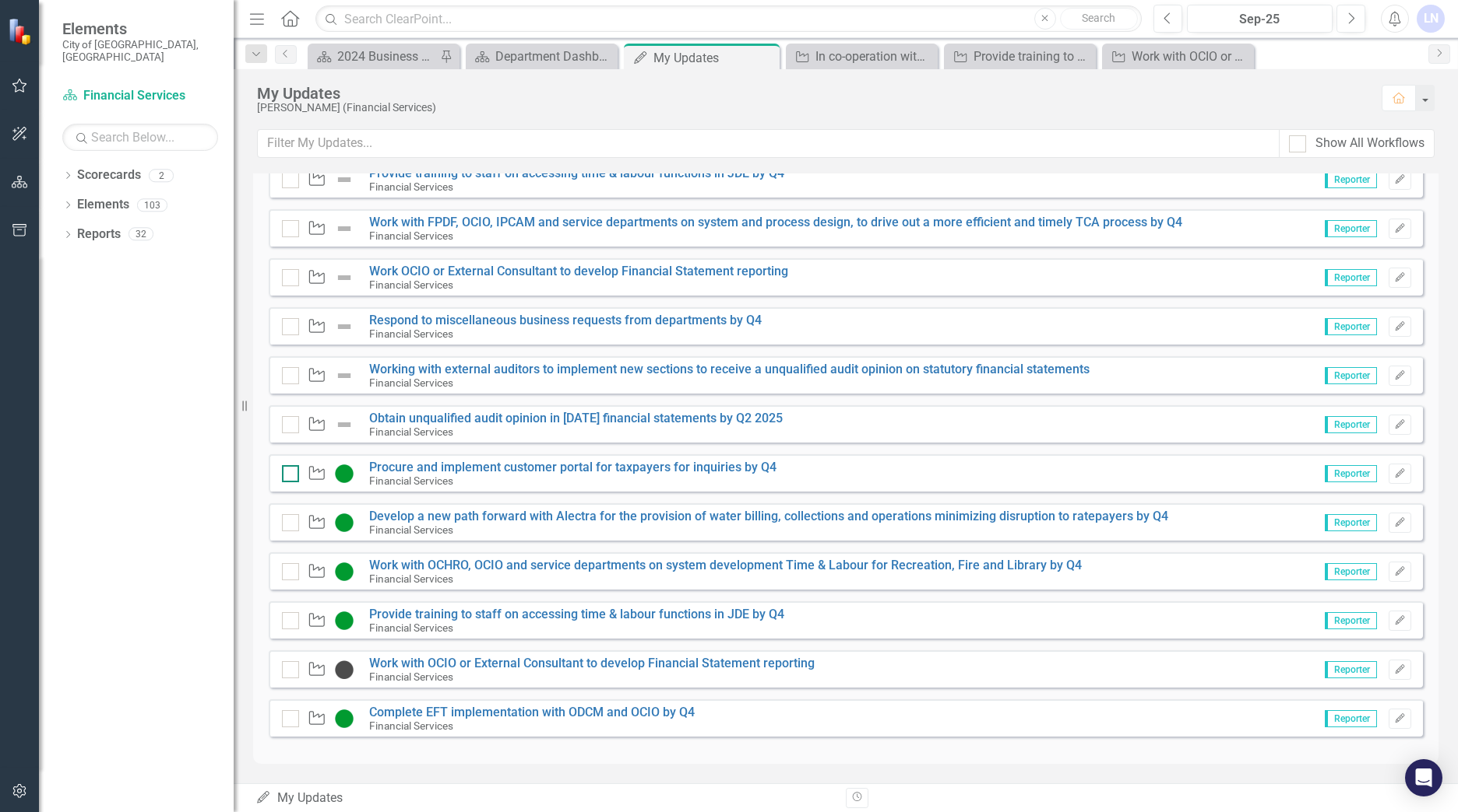
click at [289, 471] on input "checkbox" at bounding box center [287, 470] width 10 height 10
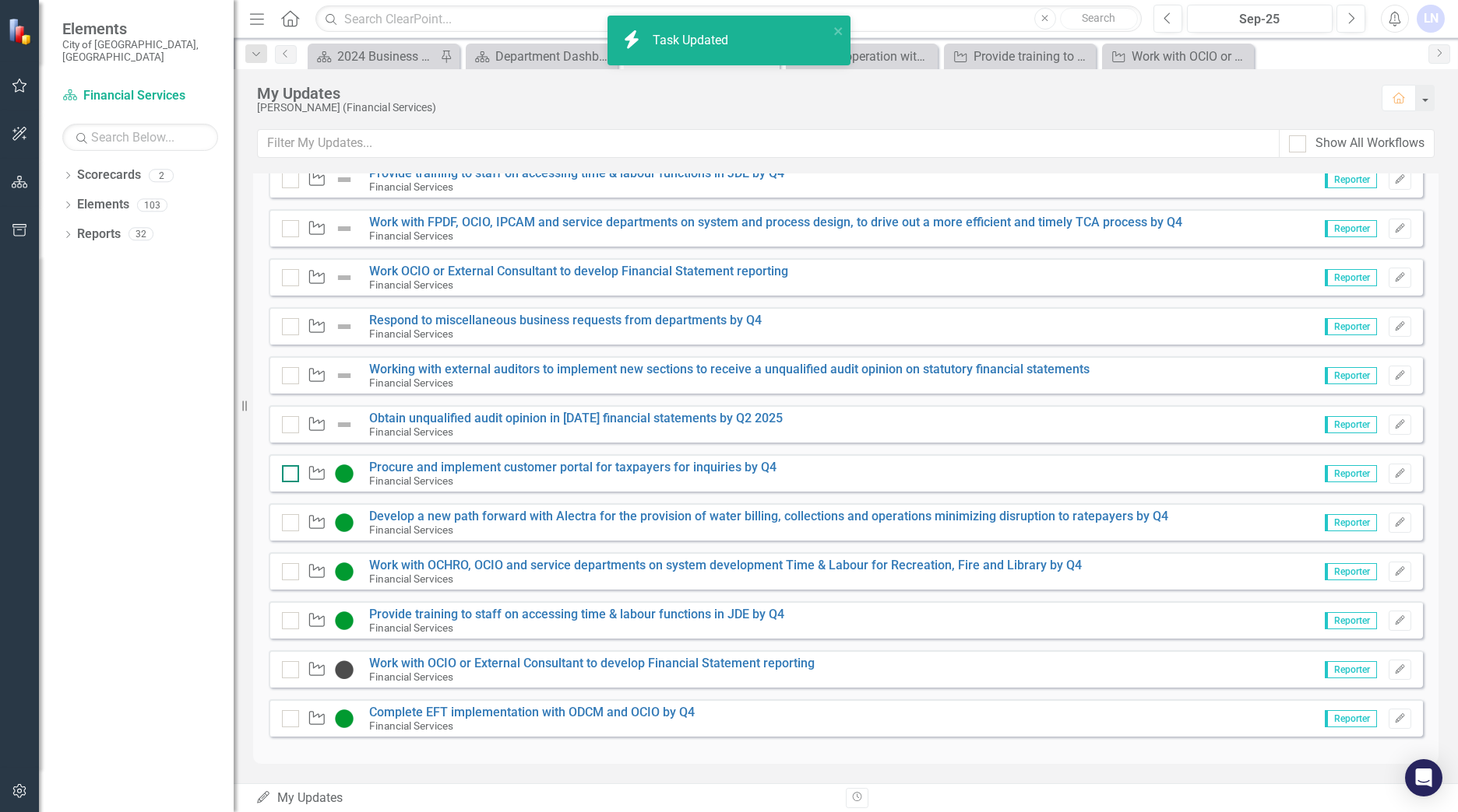
checkbox input "true"
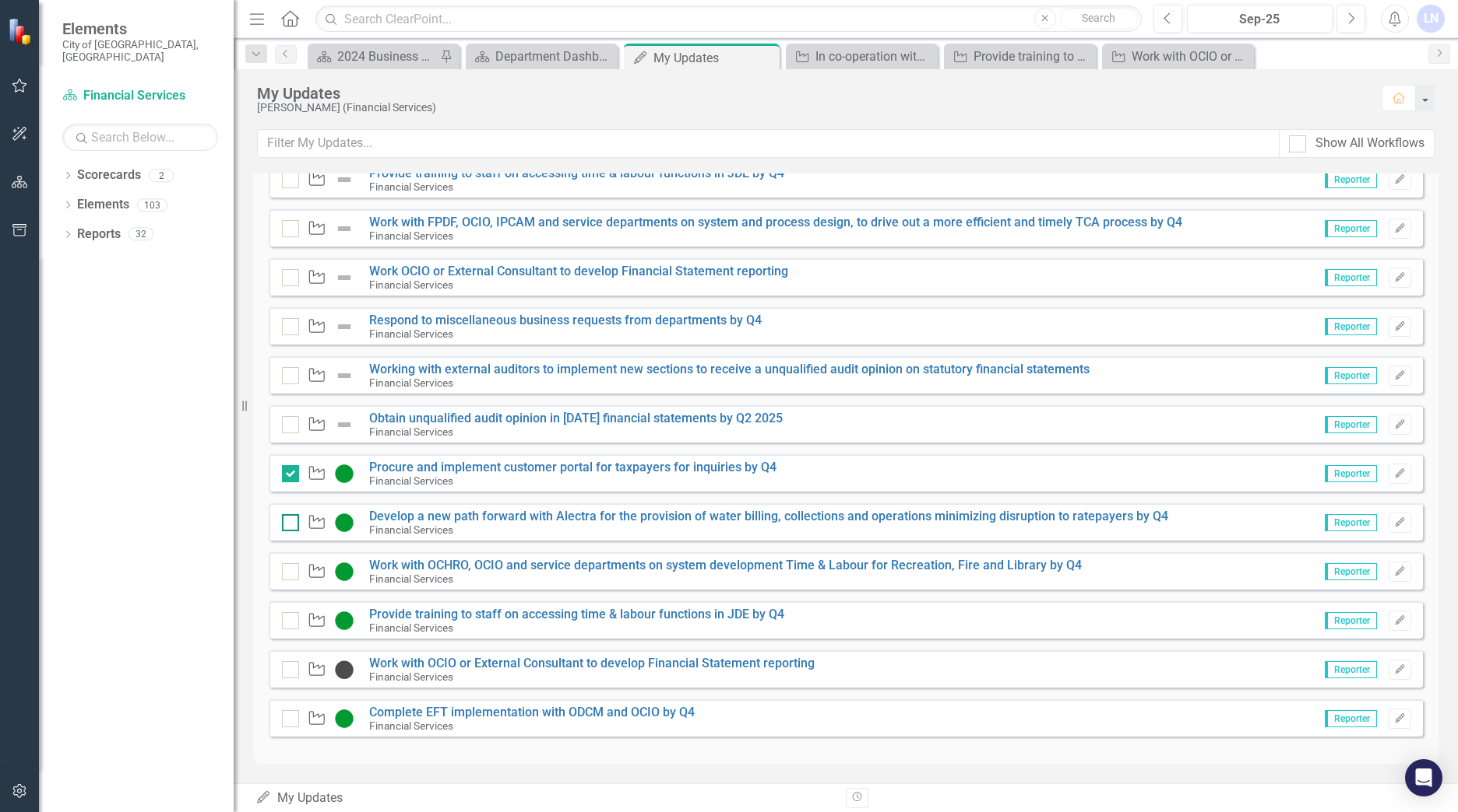
click at [292, 521] on div at bounding box center [290, 523] width 17 height 17
click at [292, 521] on input "checkbox" at bounding box center [287, 520] width 10 height 10
checkbox input "true"
click at [289, 568] on input "checkbox" at bounding box center [287, 569] width 10 height 10
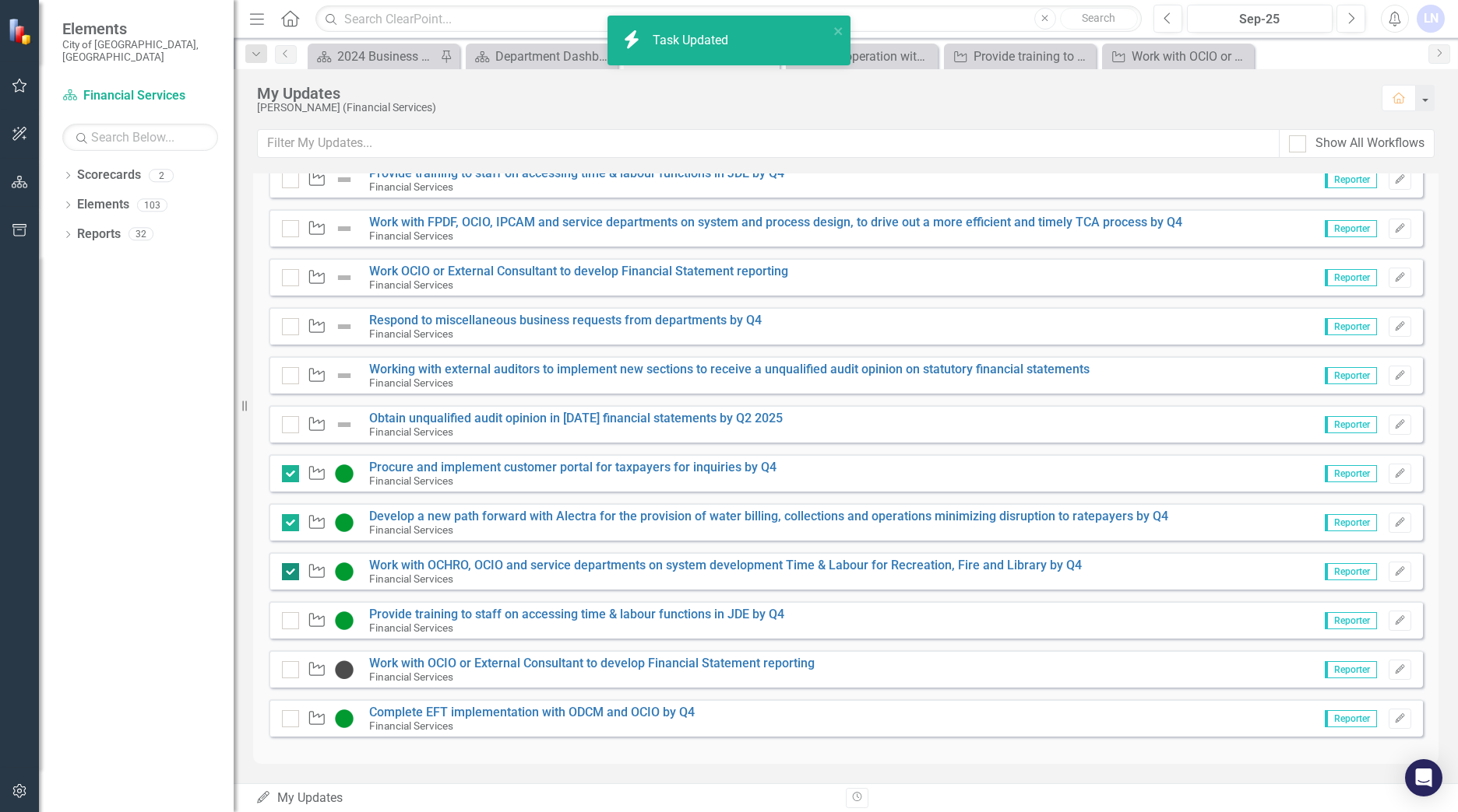
checkbox input "true"
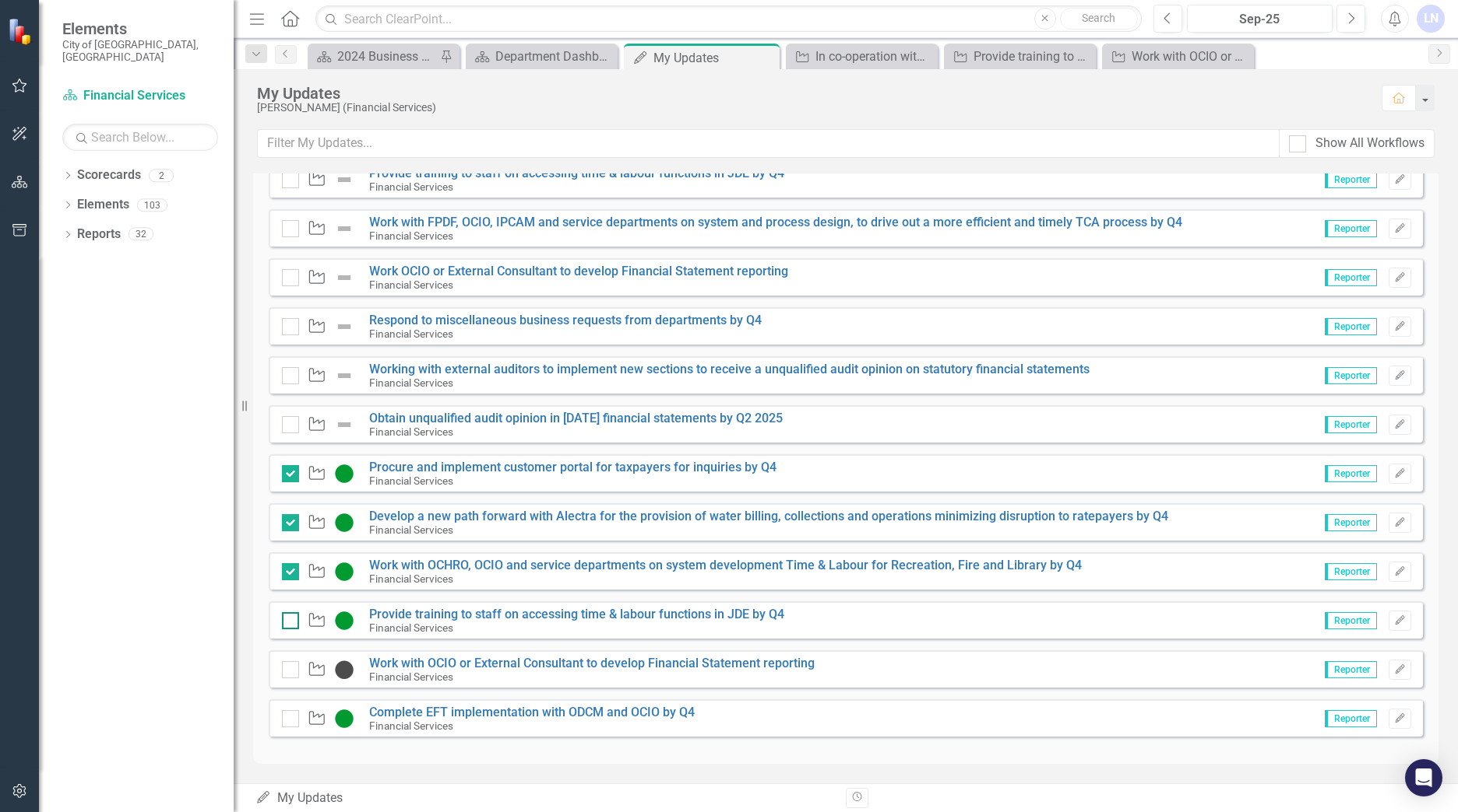
click at [292, 619] on div at bounding box center [290, 621] width 17 height 17
click at [292, 619] on input "checkbox" at bounding box center [287, 618] width 10 height 10
checkbox input "true"
click at [292, 668] on div at bounding box center [290, 670] width 17 height 17
click at [292, 668] on input "checkbox" at bounding box center [287, 667] width 10 height 10
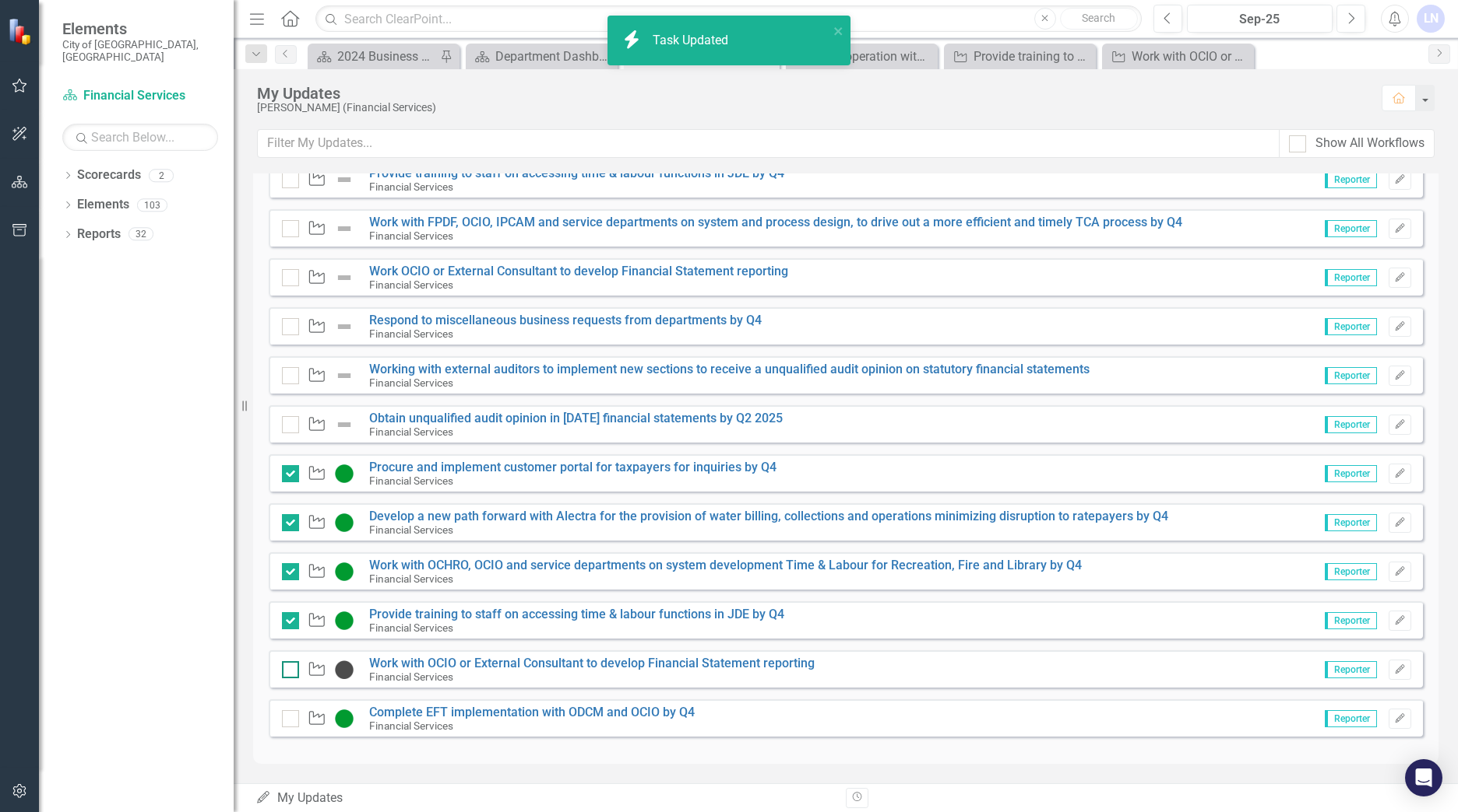
checkbox input "true"
click at [289, 722] on div at bounding box center [290, 719] width 17 height 17
click at [289, 721] on input "checkbox" at bounding box center [287, 716] width 10 height 10
checkbox input "true"
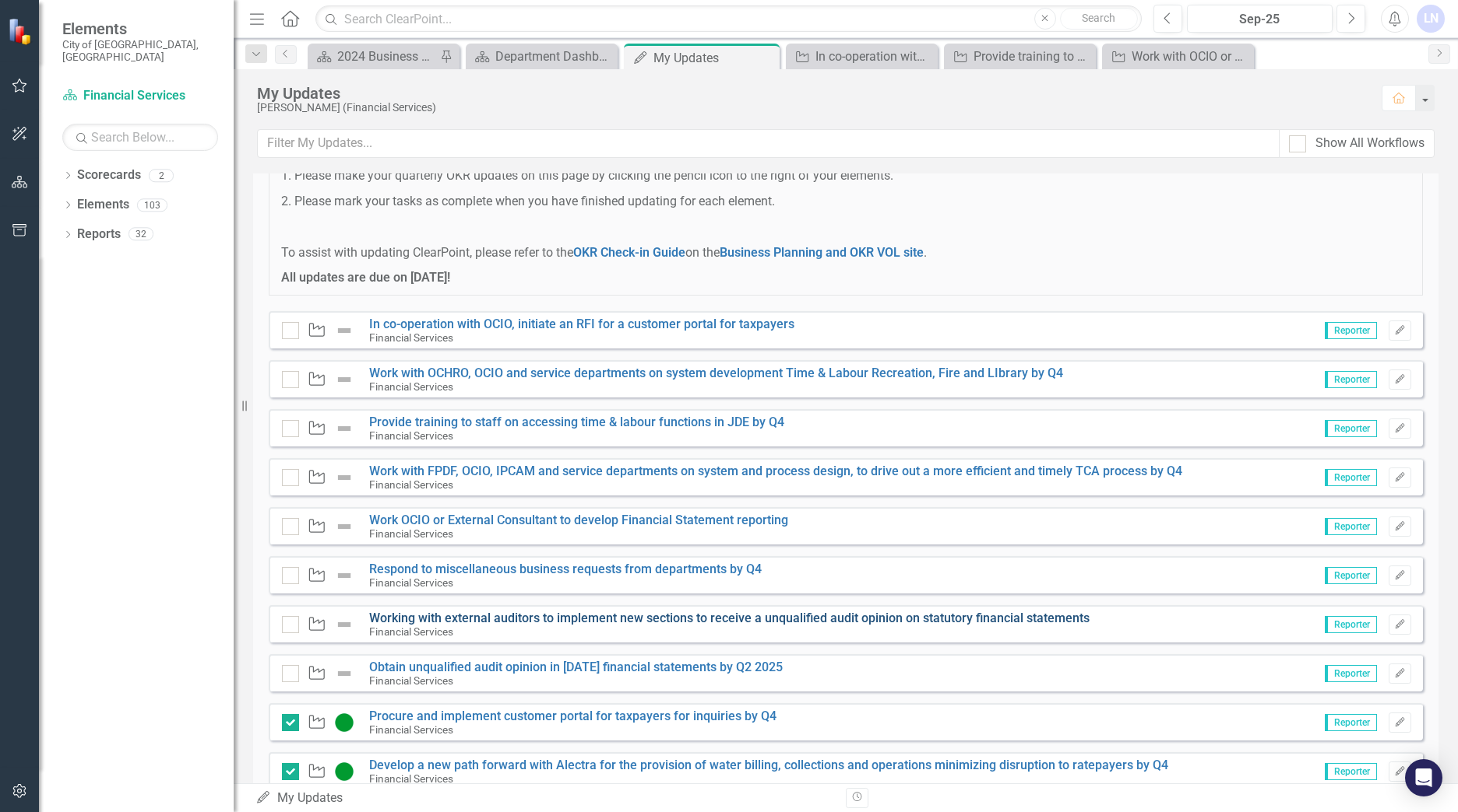
scroll to position [155, 0]
